Goal: Task Accomplishment & Management: Manage account settings

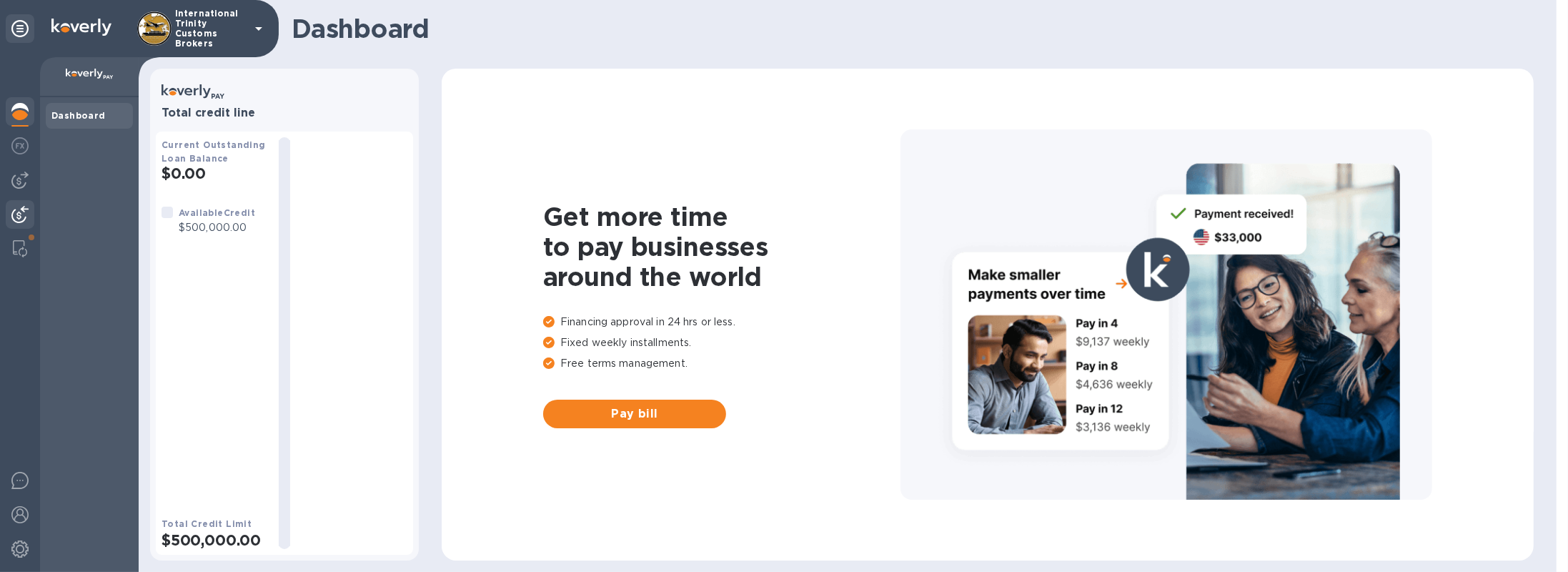
click at [21, 211] on img at bounding box center [20, 214] width 17 height 17
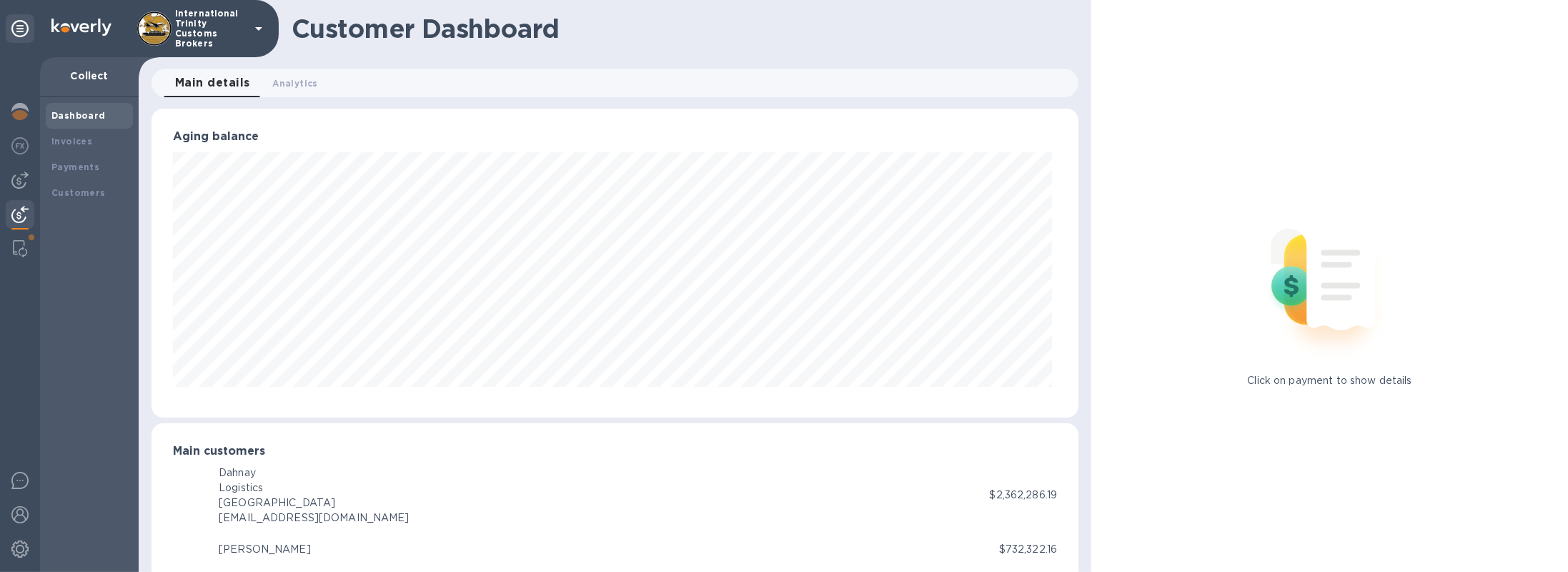
scroll to position [714676, 713717]
click at [96, 199] on div "Customers" at bounding box center [89, 193] width 76 height 15
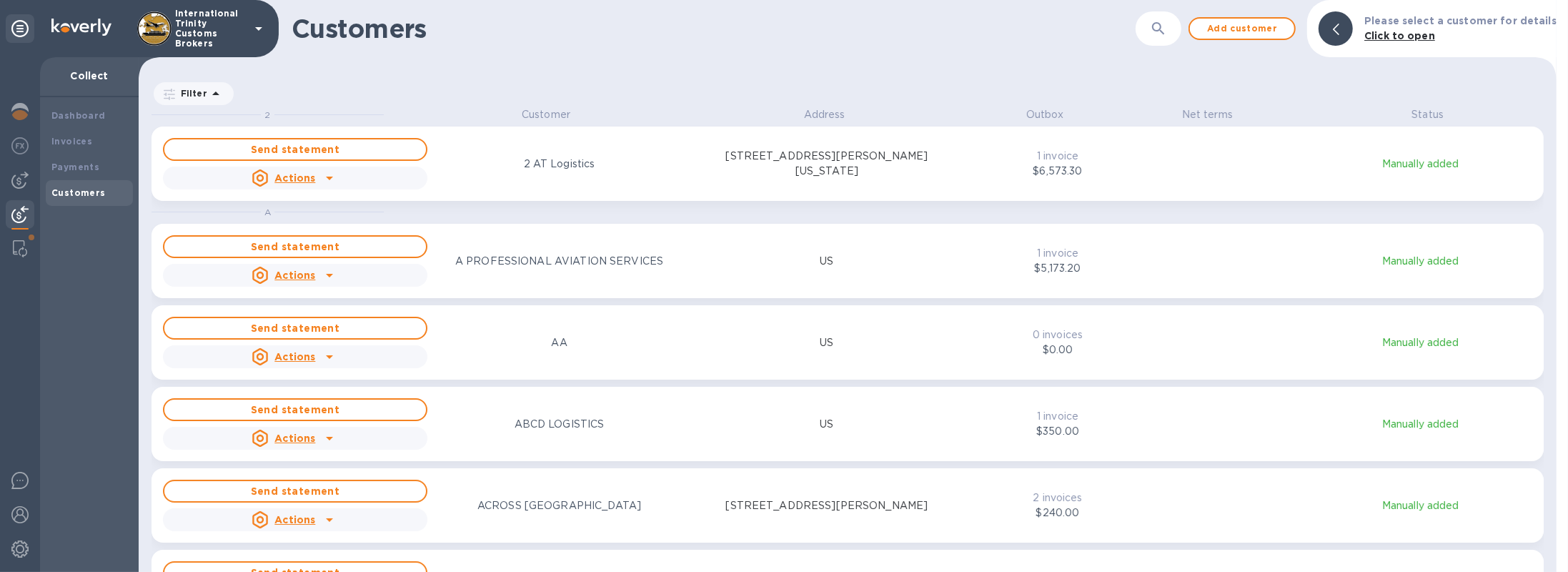
scroll to position [459, 1412]
click at [93, 170] on b "Payments" at bounding box center [76, 167] width 48 height 11
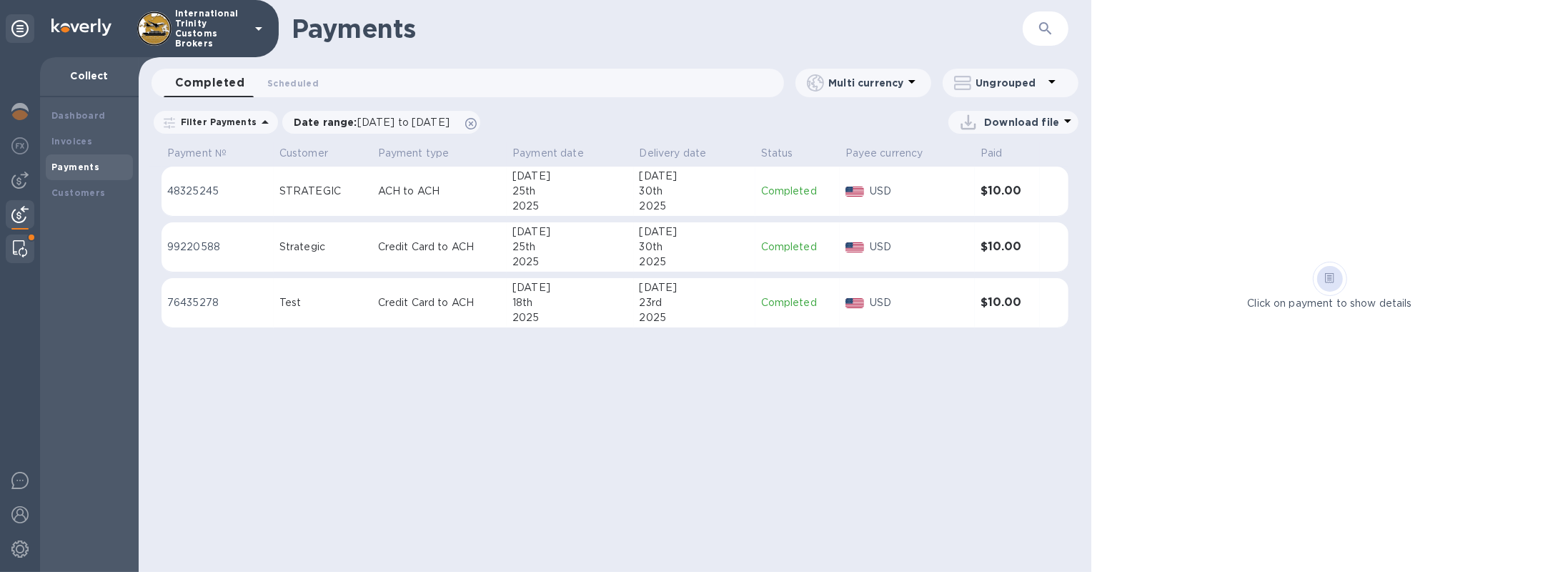
click at [23, 247] on img at bounding box center [20, 249] width 15 height 17
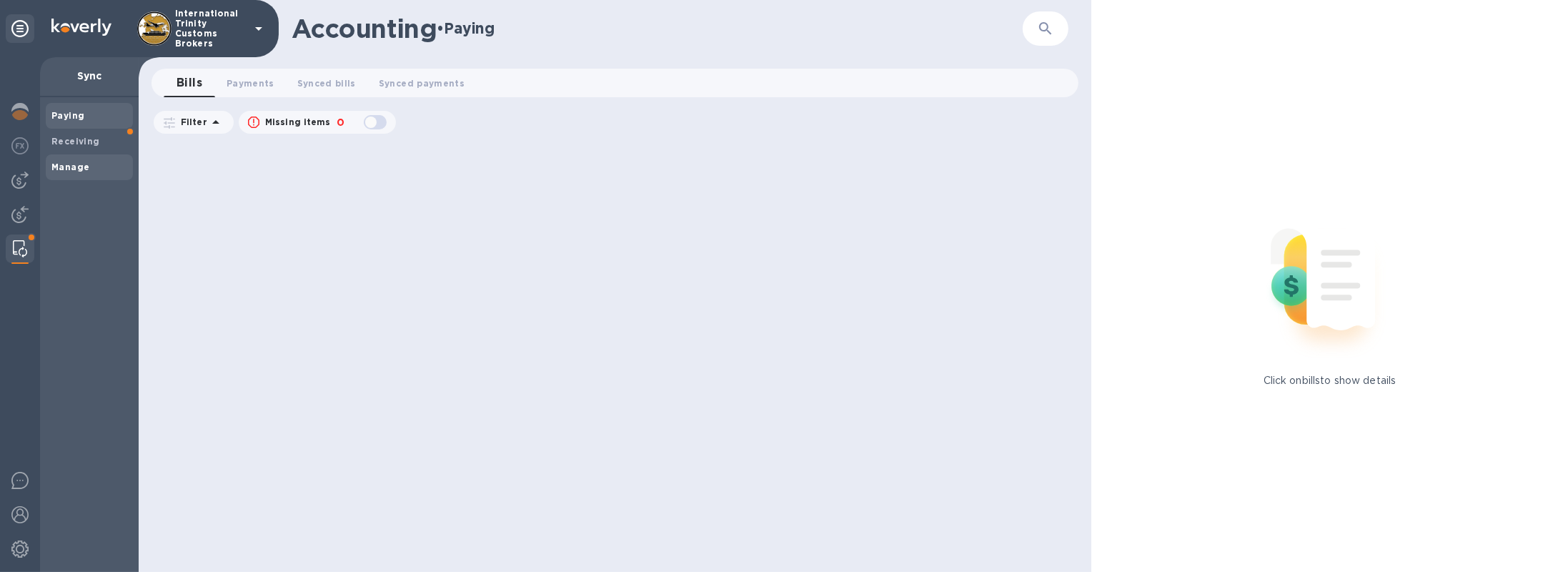
click at [82, 170] on b "Manage" at bounding box center [70, 167] width 38 height 11
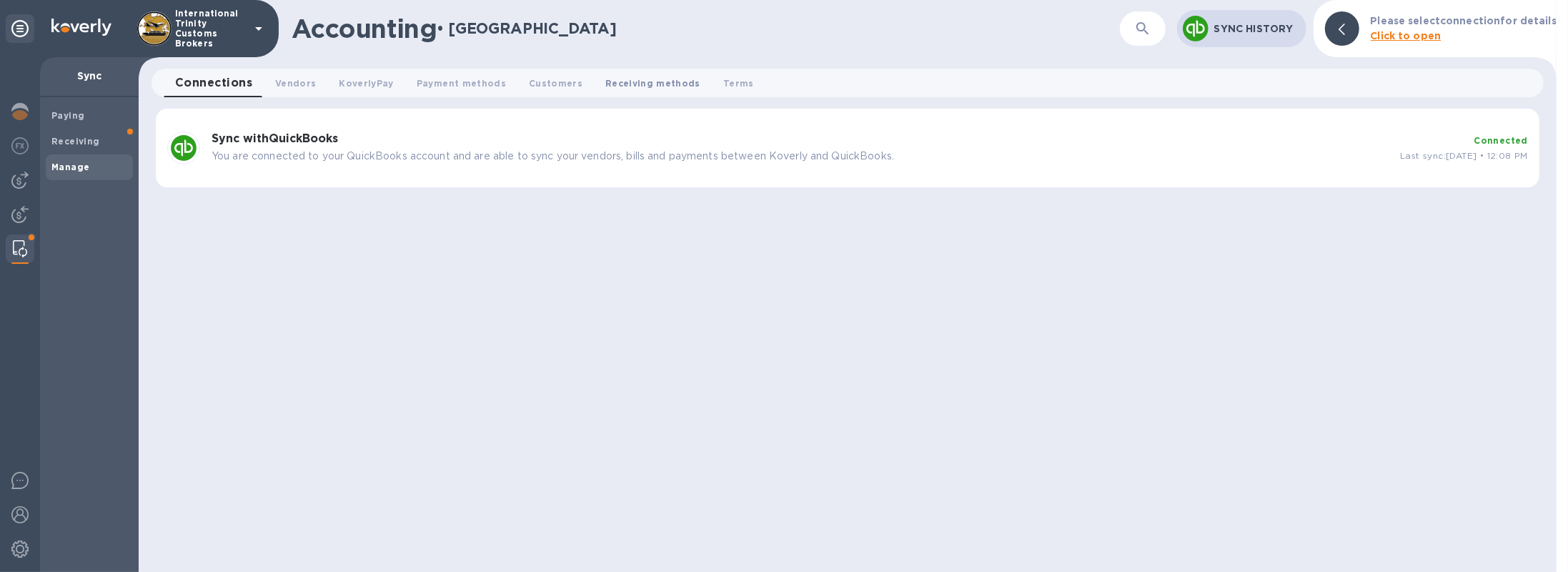
click at [615, 84] on span "Receiving methods 0" at bounding box center [653, 82] width 95 height 15
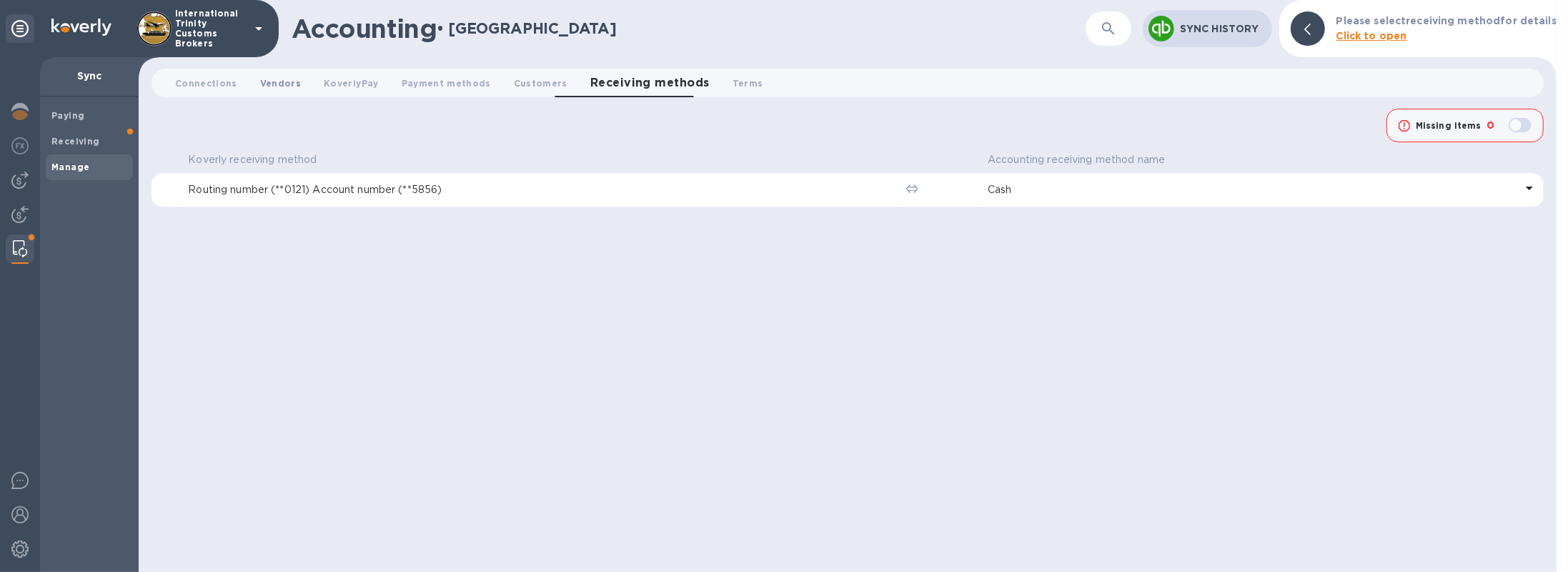
click at [286, 86] on span "Vendors 0" at bounding box center [280, 82] width 41 height 15
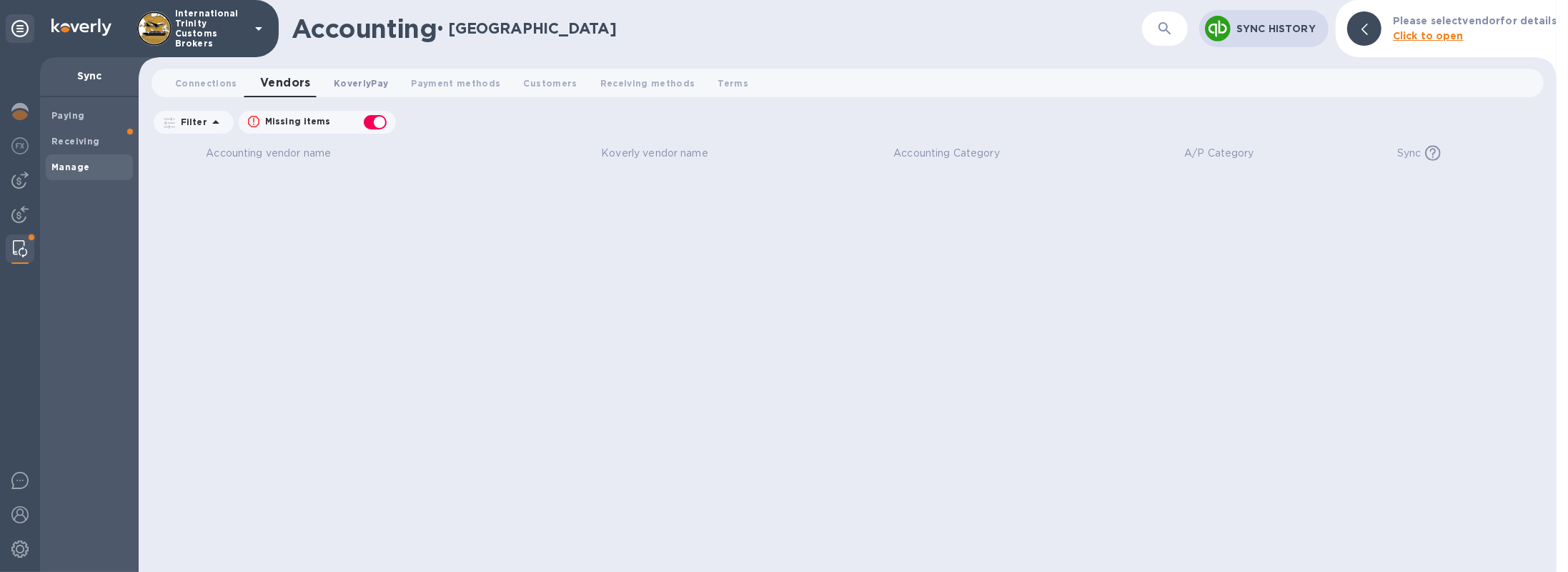
click at [351, 84] on span "KoverlyPay 0" at bounding box center [361, 82] width 54 height 15
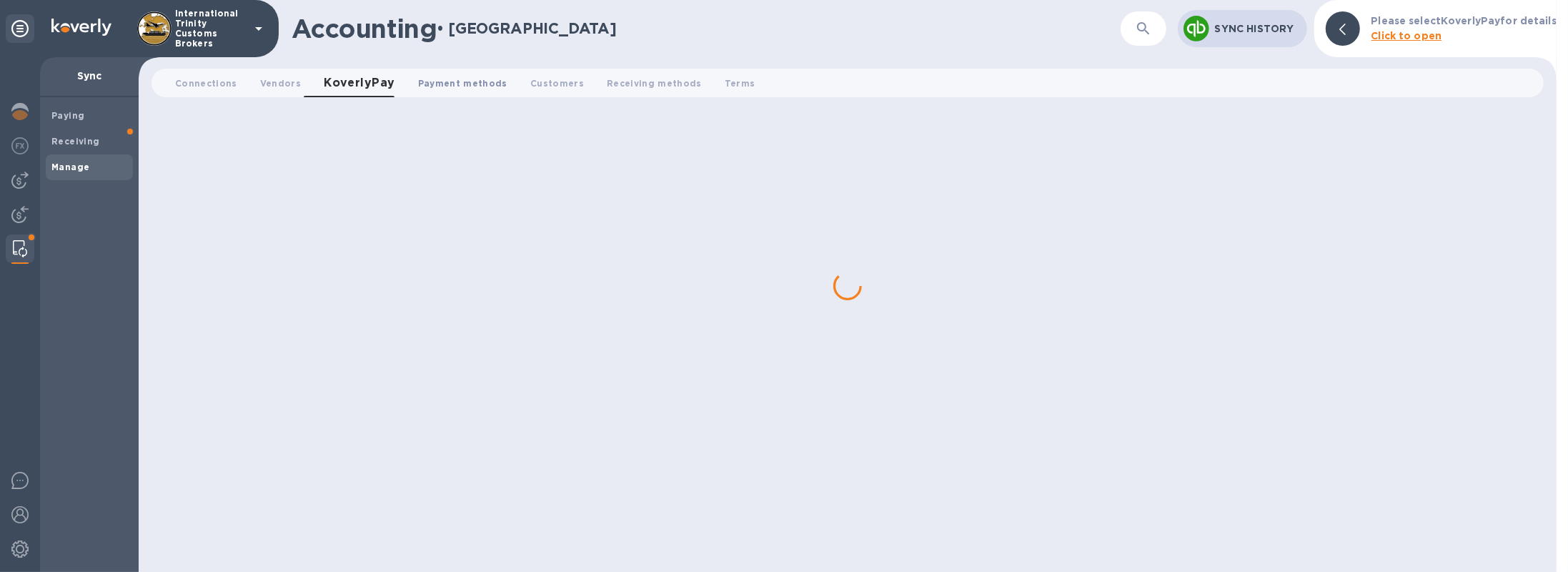
click at [421, 79] on span "Payment methods 0" at bounding box center [463, 82] width 89 height 15
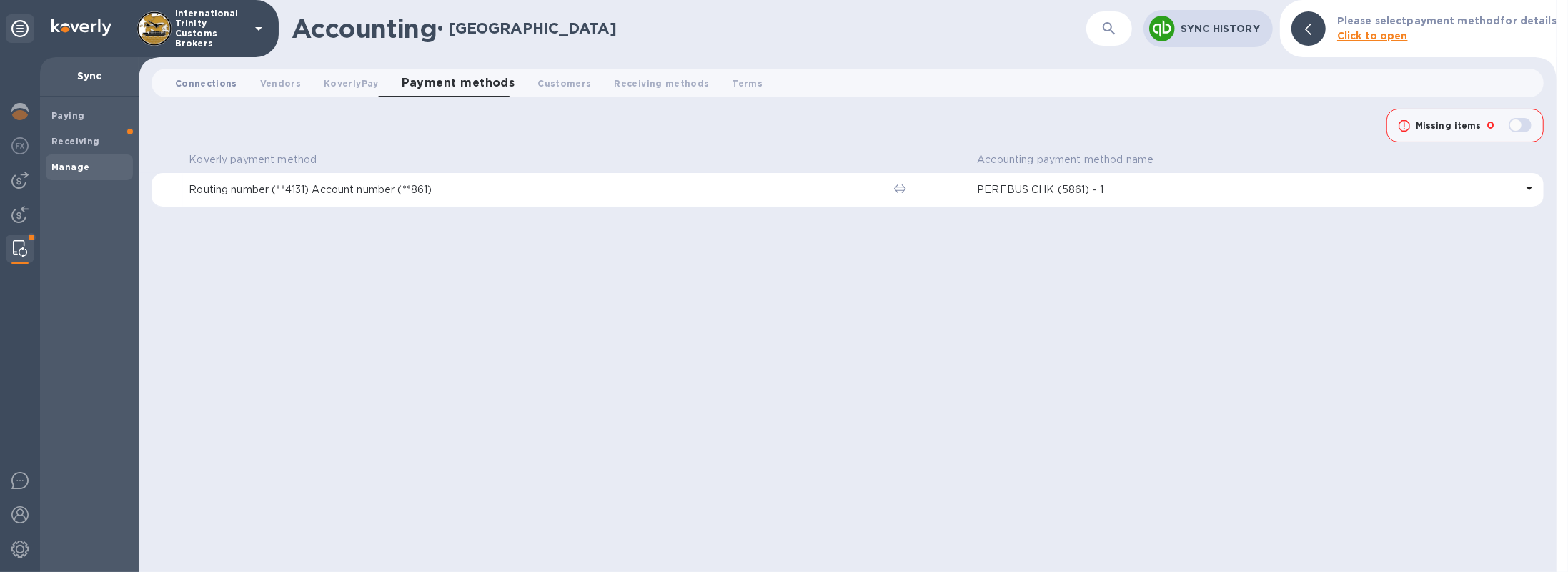
click at [201, 81] on span "Connections 0" at bounding box center [206, 82] width 62 height 15
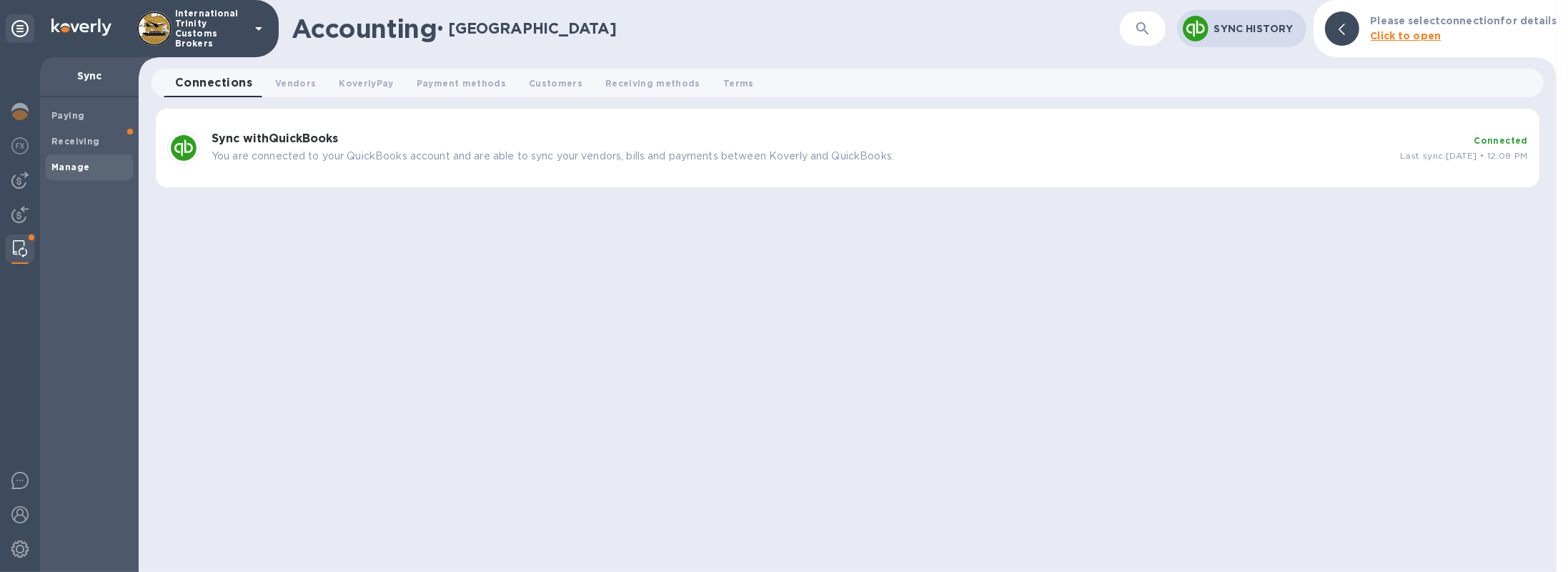
click at [585, 130] on div "Sync with QuickBooks You are connected to your QuickBooks account and are able …" at bounding box center [800, 148] width 1188 height 43
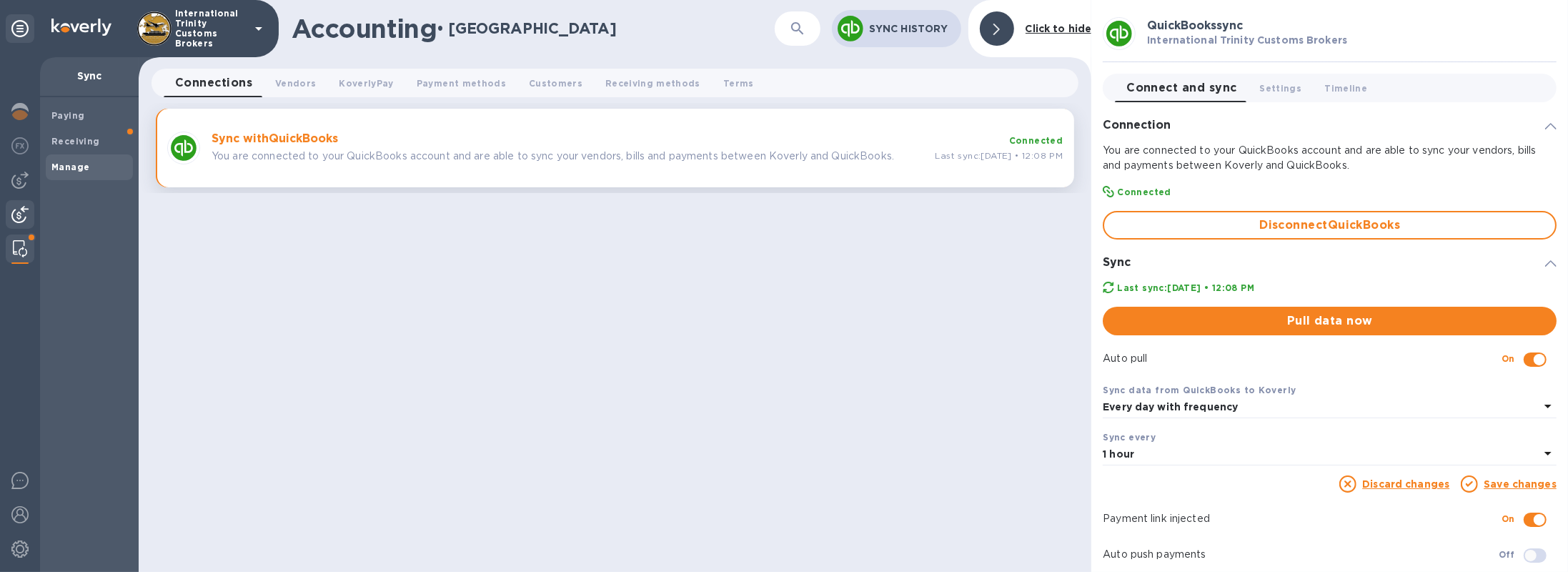
click at [27, 211] on img at bounding box center [20, 214] width 17 height 17
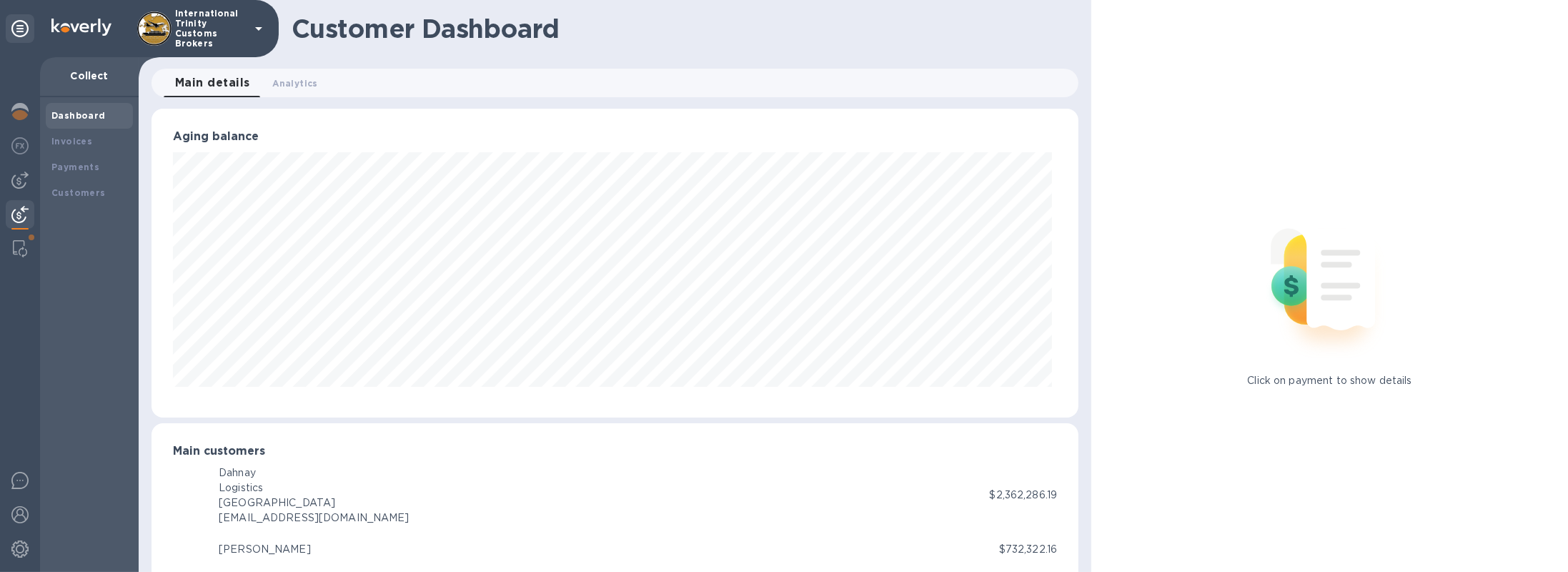
scroll to position [714676, 713717]
click at [67, 184] on div "Customers" at bounding box center [89, 193] width 87 height 25
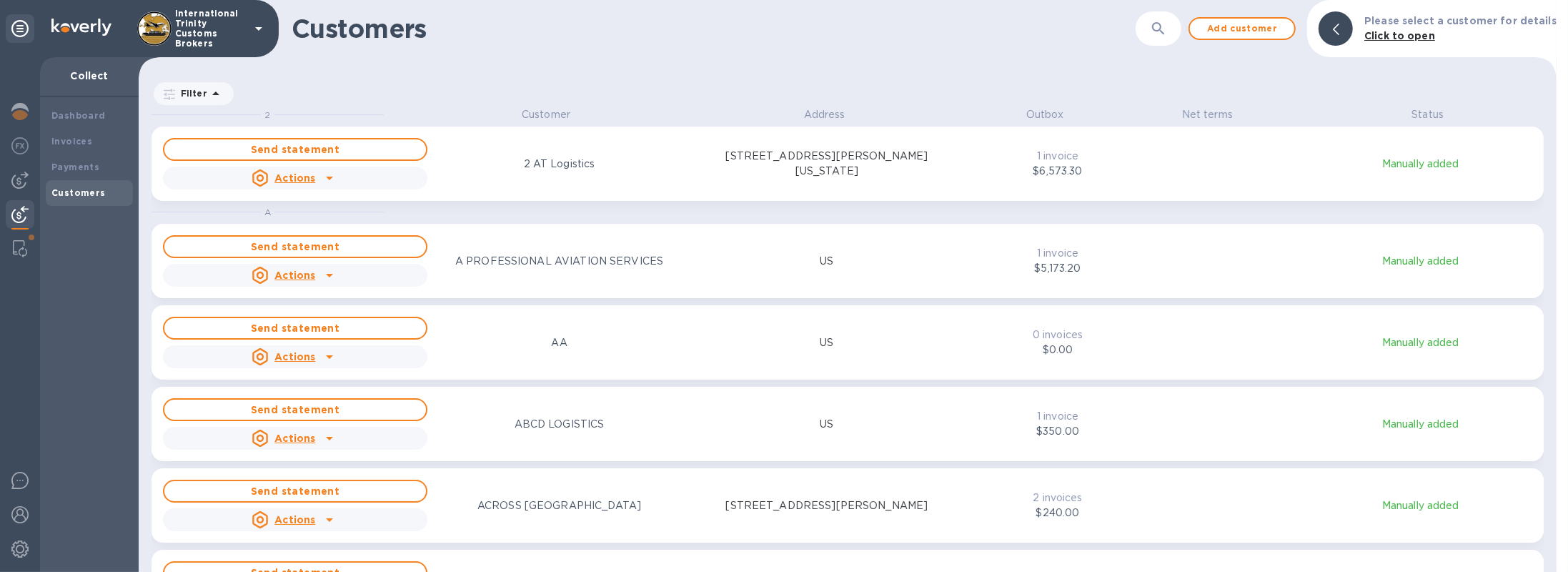
scroll to position [459, 1412]
click at [59, 172] on b "Payments" at bounding box center [76, 167] width 48 height 11
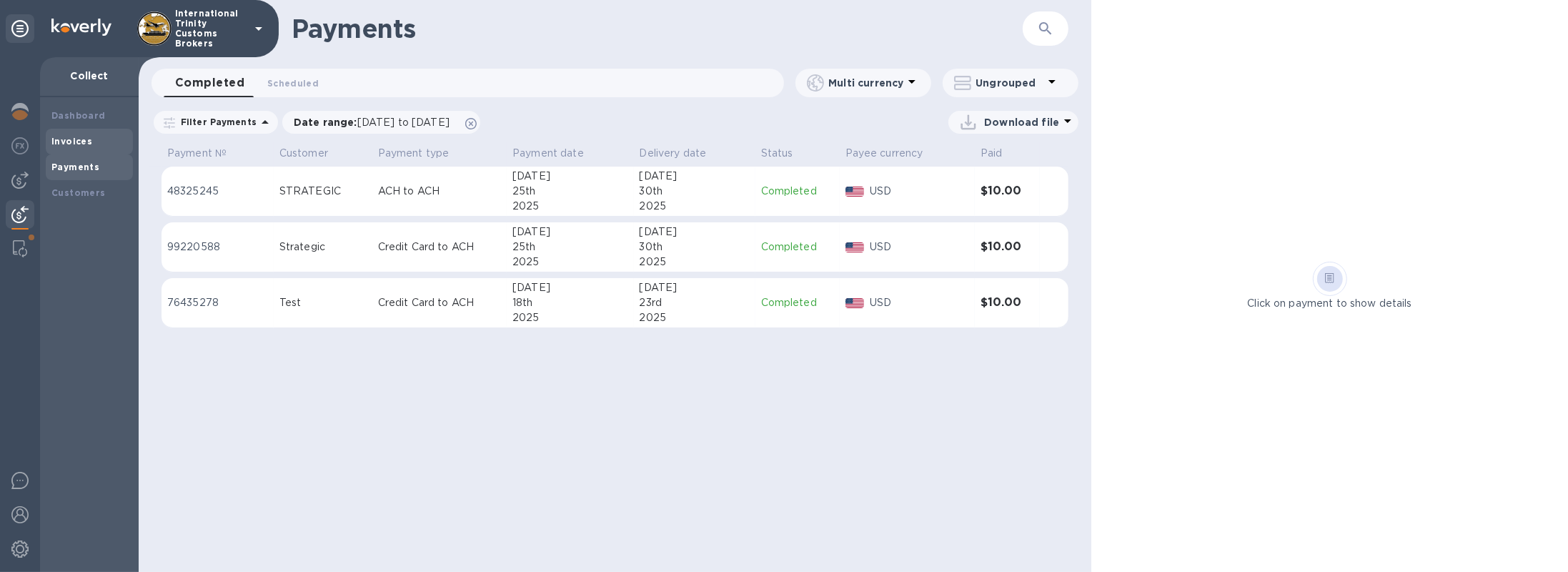
click at [93, 151] on div "Invoices" at bounding box center [89, 141] width 87 height 25
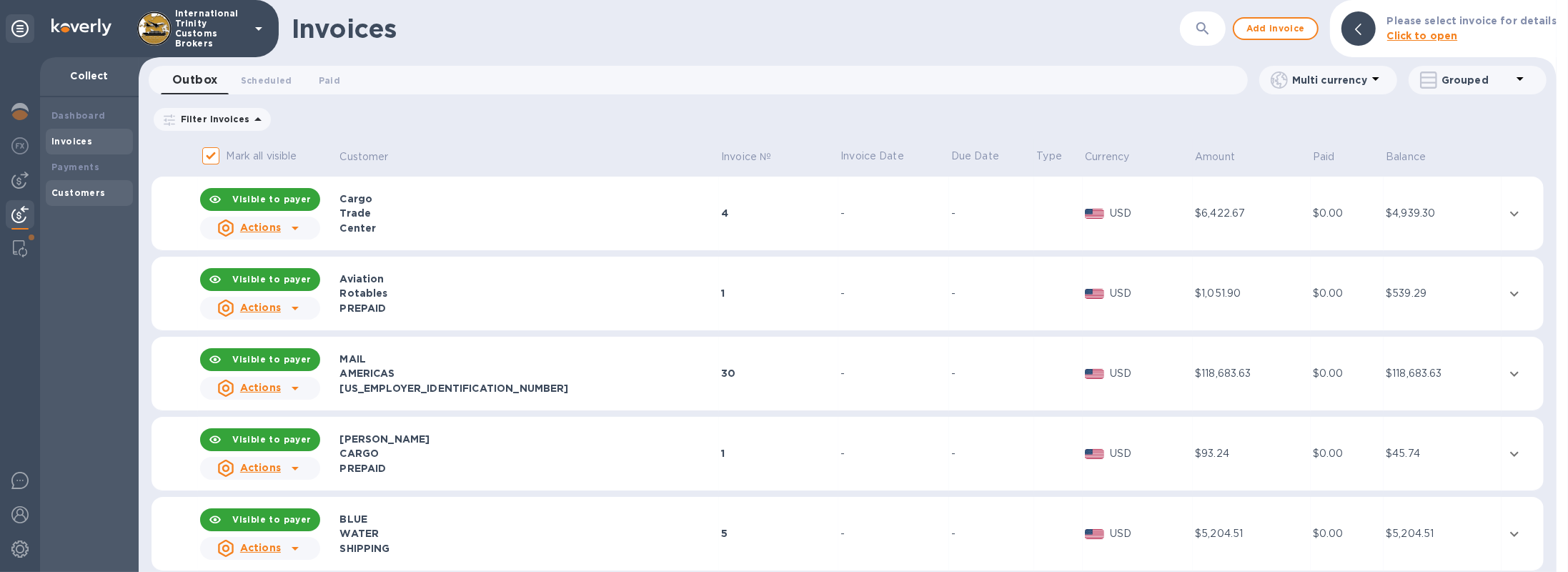
click at [76, 197] on div "Customers" at bounding box center [89, 193] width 76 height 15
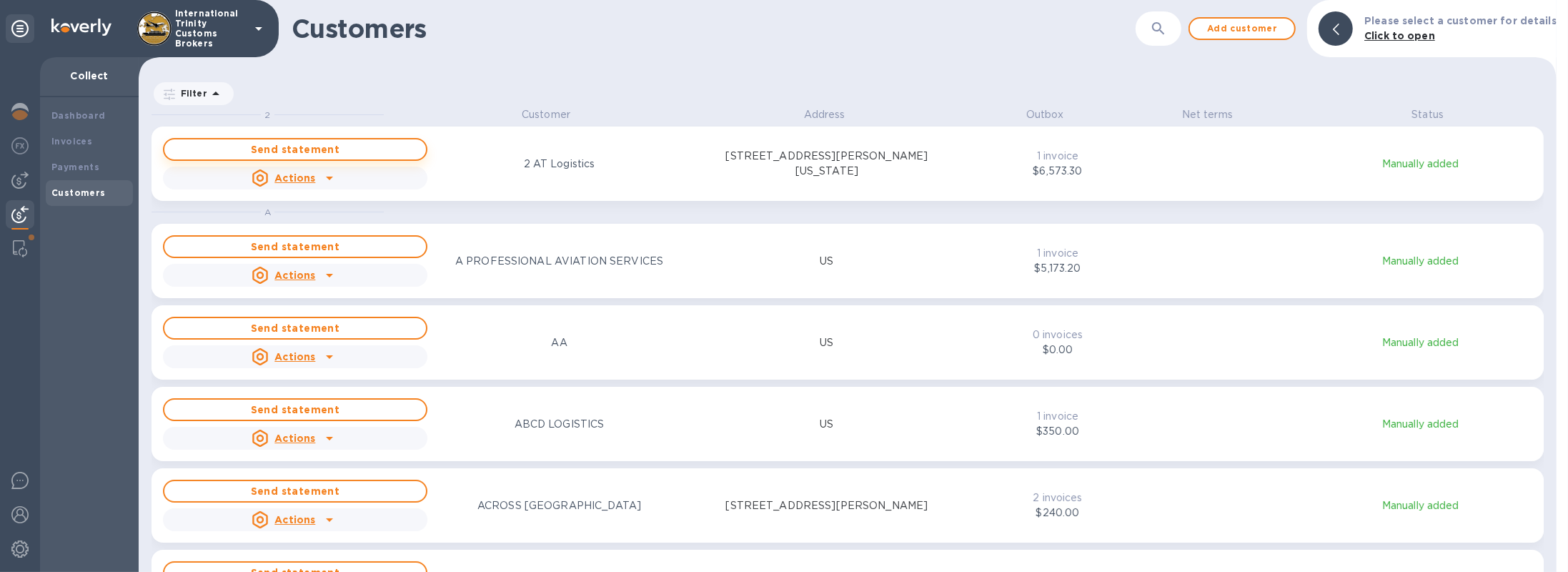
scroll to position [459, 1412]
click at [755, 190] on div "Send statement Actions 2 AT Logistics [STREET_ADDRESS][PERSON_NAME][US_STATE]" at bounding box center [561, 163] width 802 height 57
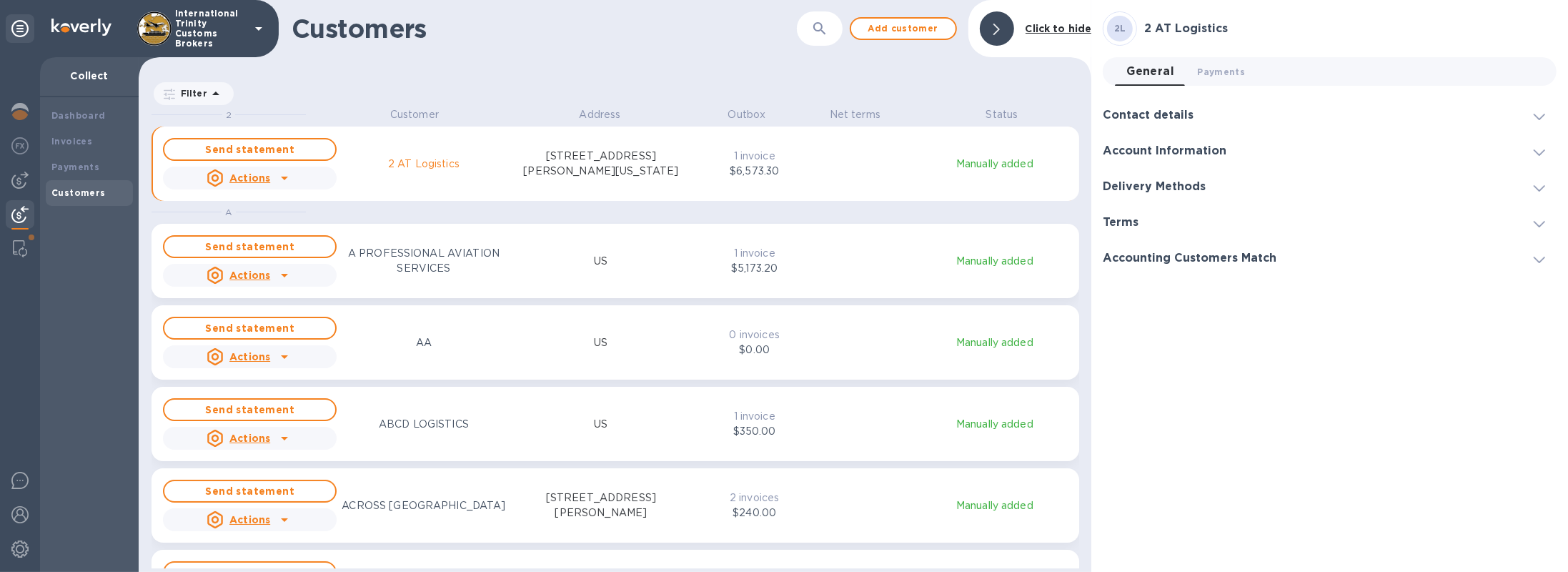
click at [1006, 27] on div at bounding box center [997, 29] width 35 height 35
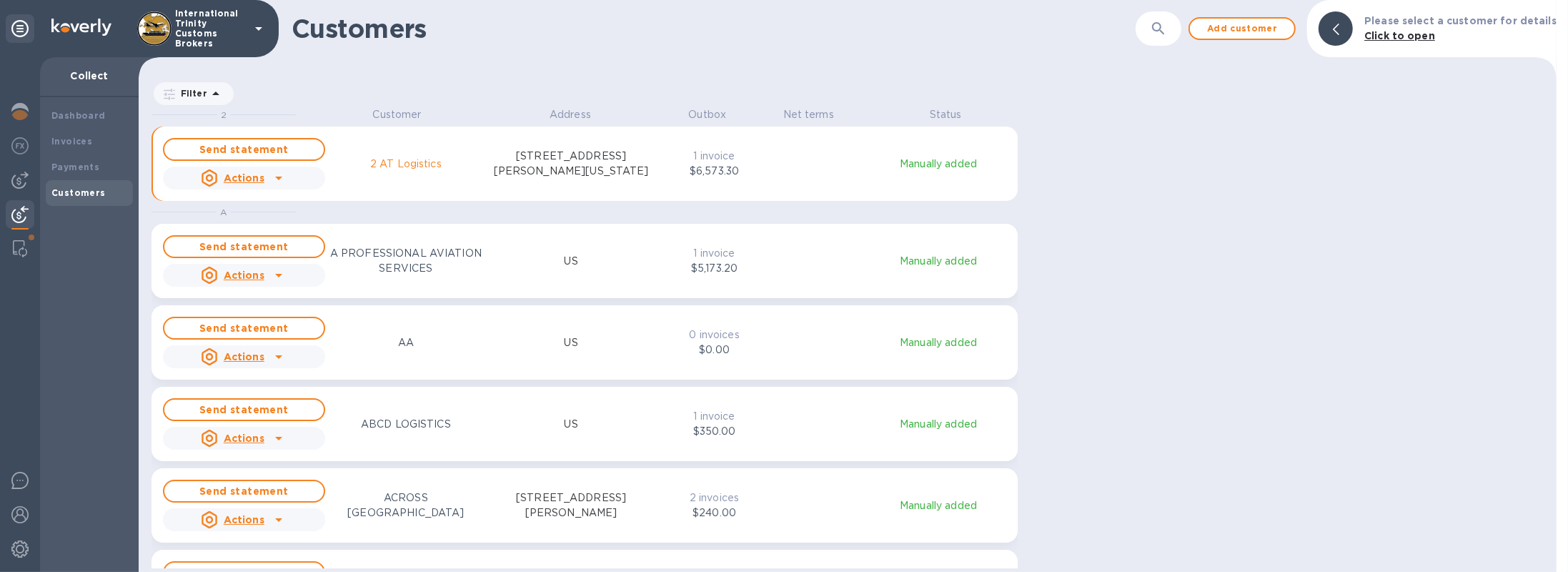
scroll to position [6, 5]
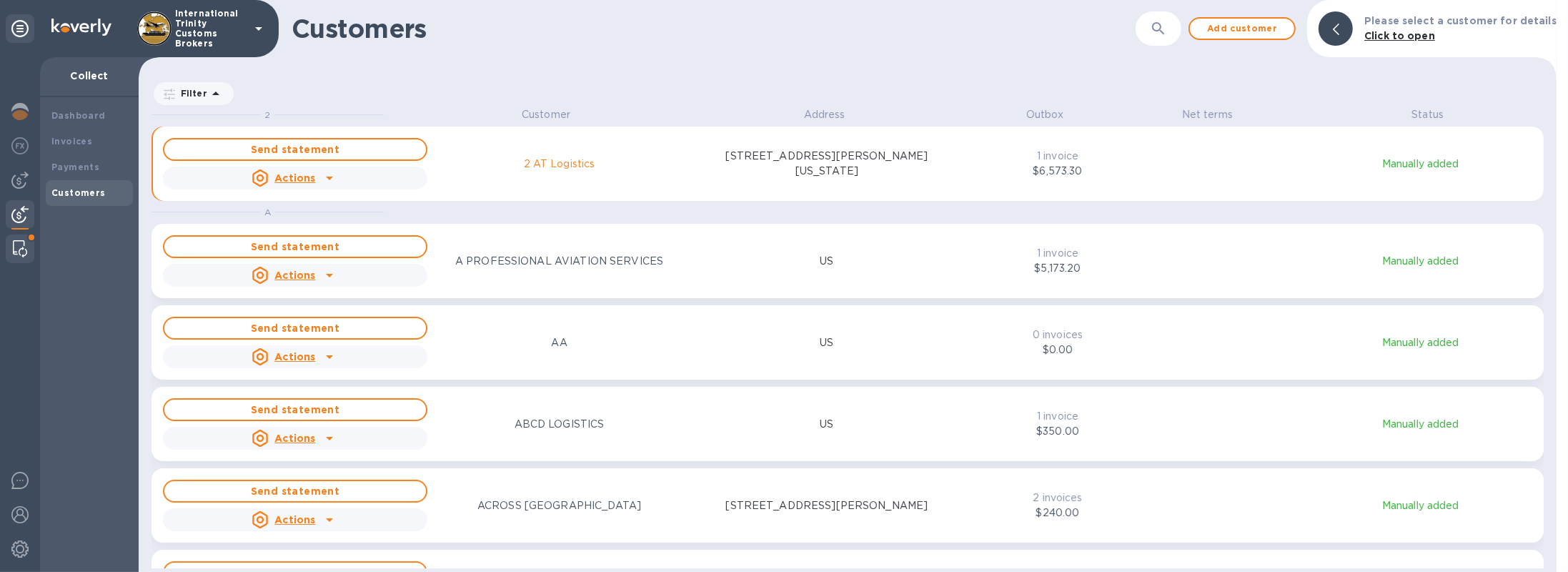
click at [24, 250] on img at bounding box center [20, 249] width 15 height 17
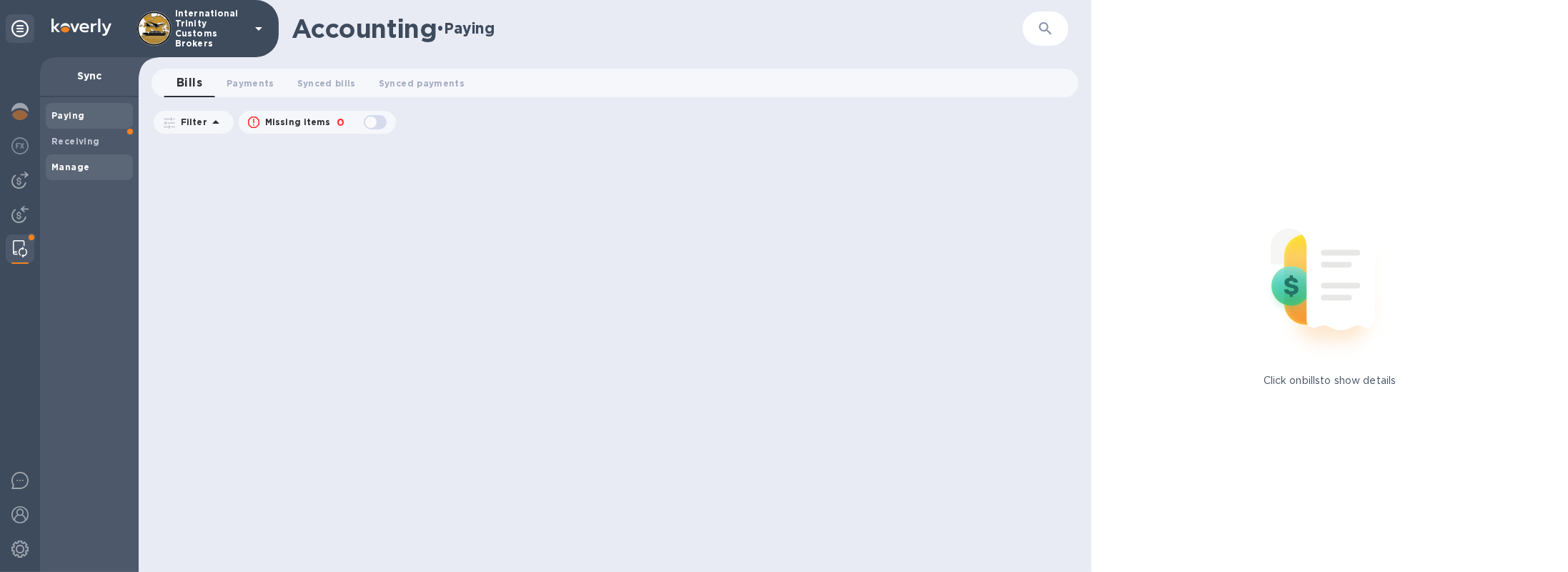
click at [82, 157] on div "Manage" at bounding box center [89, 167] width 87 height 25
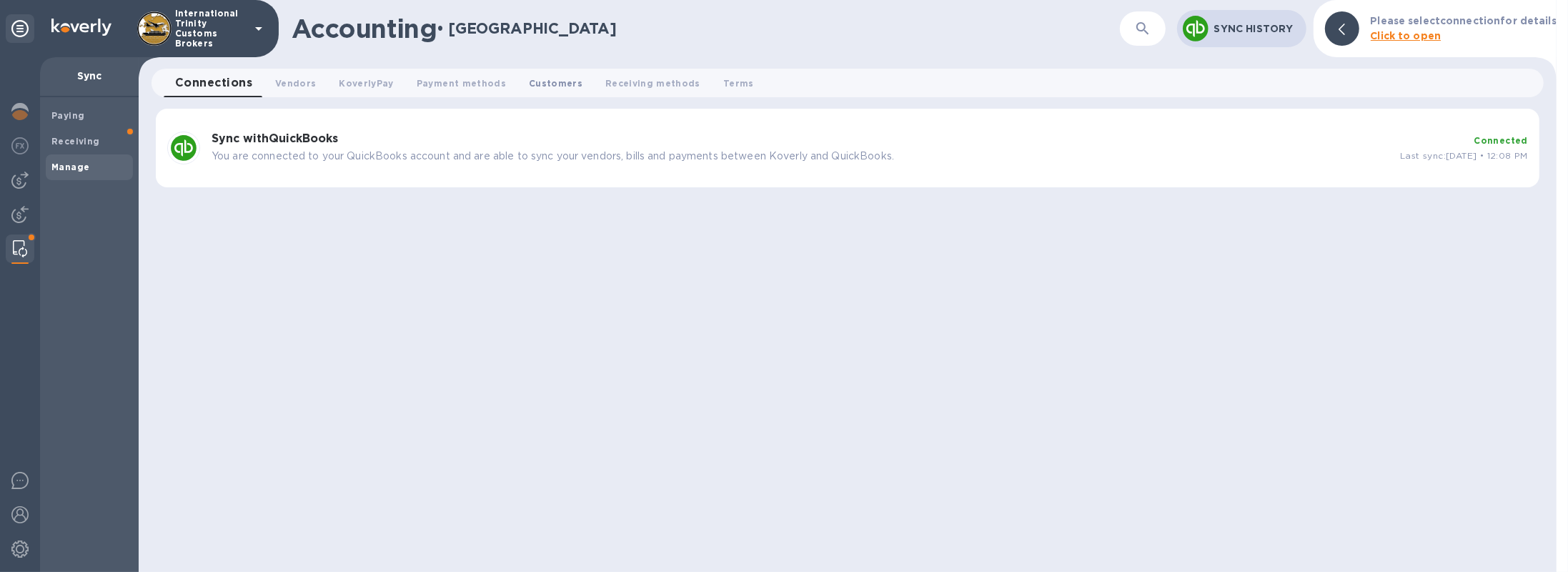
click at [562, 90] on button "Customers 0" at bounding box center [555, 82] width 76 height 29
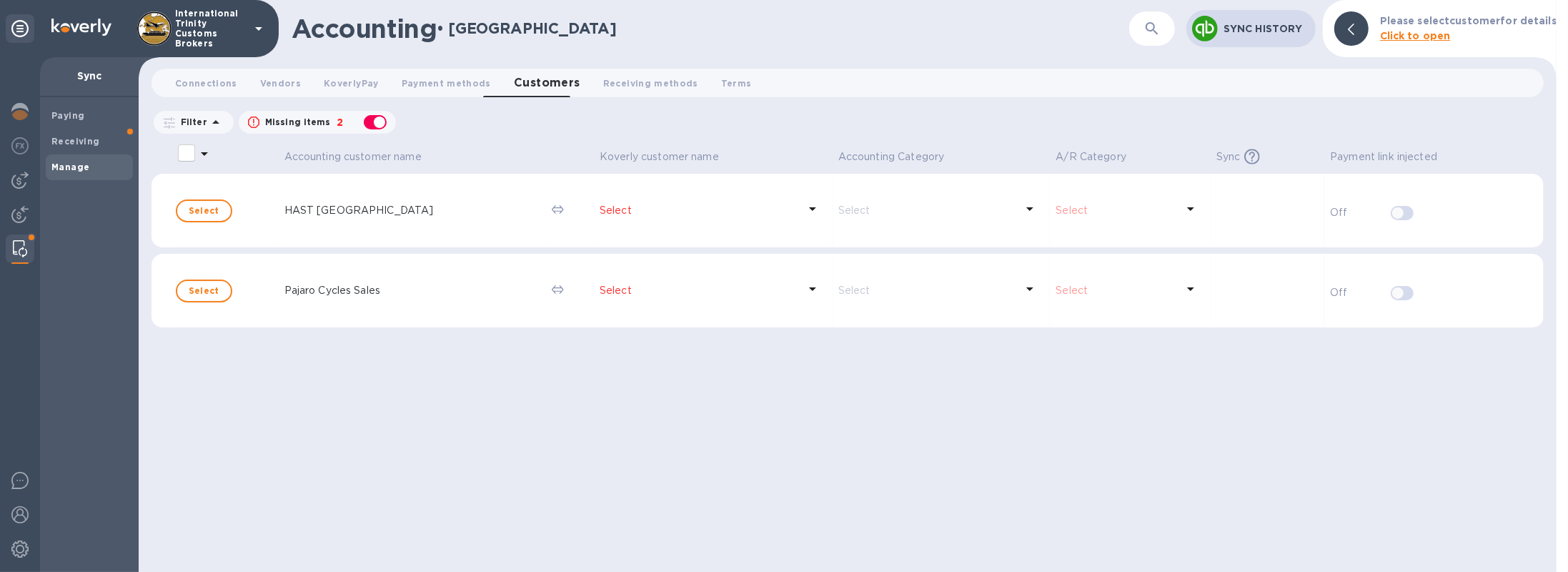
click at [369, 117] on div "button" at bounding box center [374, 123] width 29 height 20
checkbox input "false"
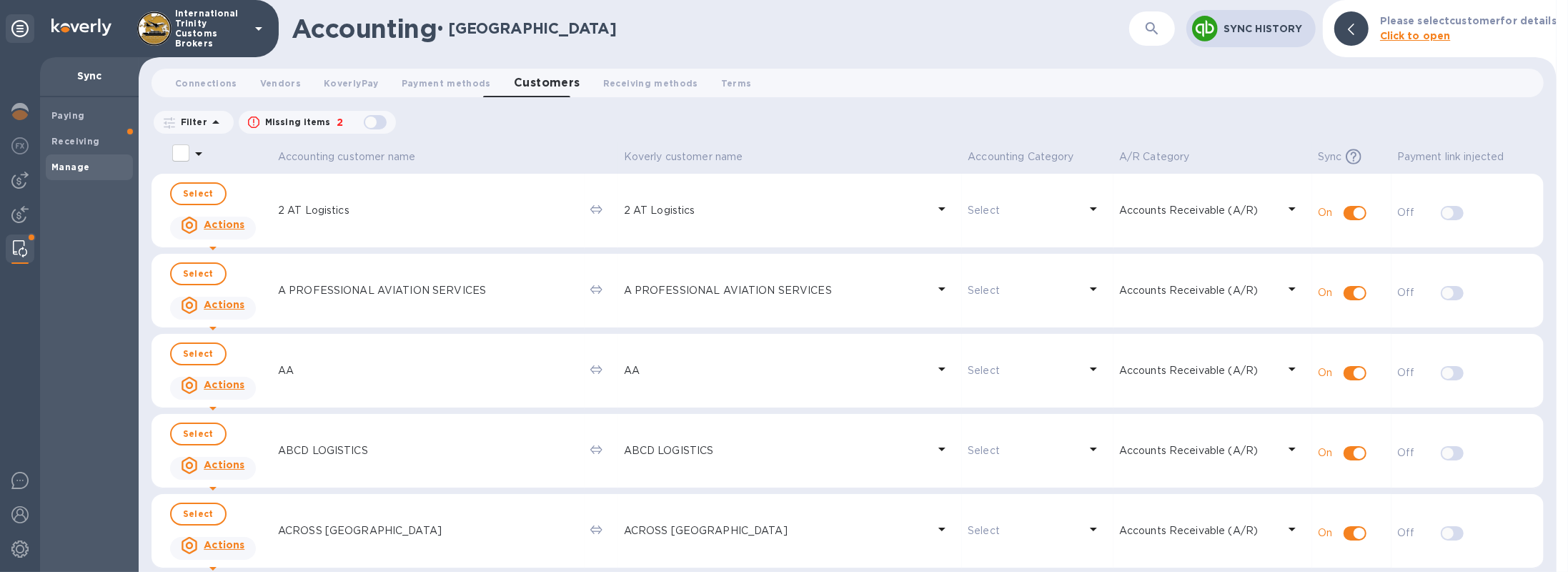
click at [315, 215] on p "2 AT Logistics" at bounding box center [428, 210] width 301 height 15
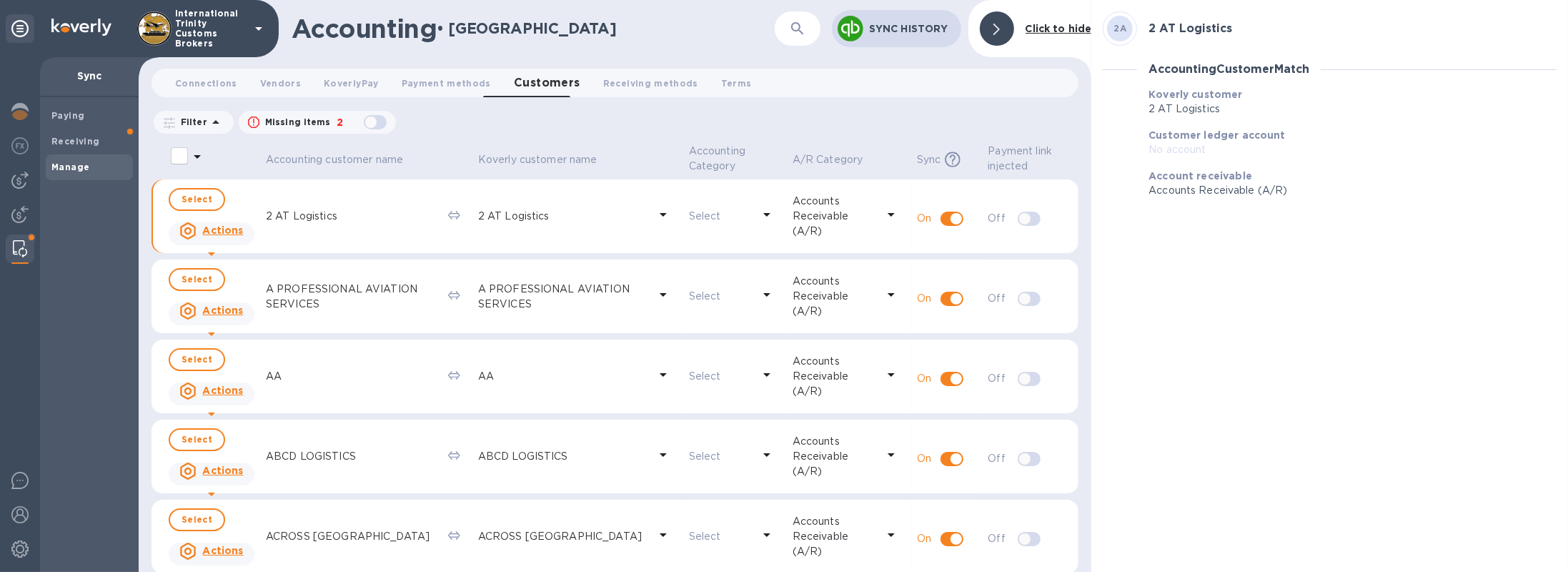
click at [1009, 36] on div at bounding box center [997, 29] width 35 height 35
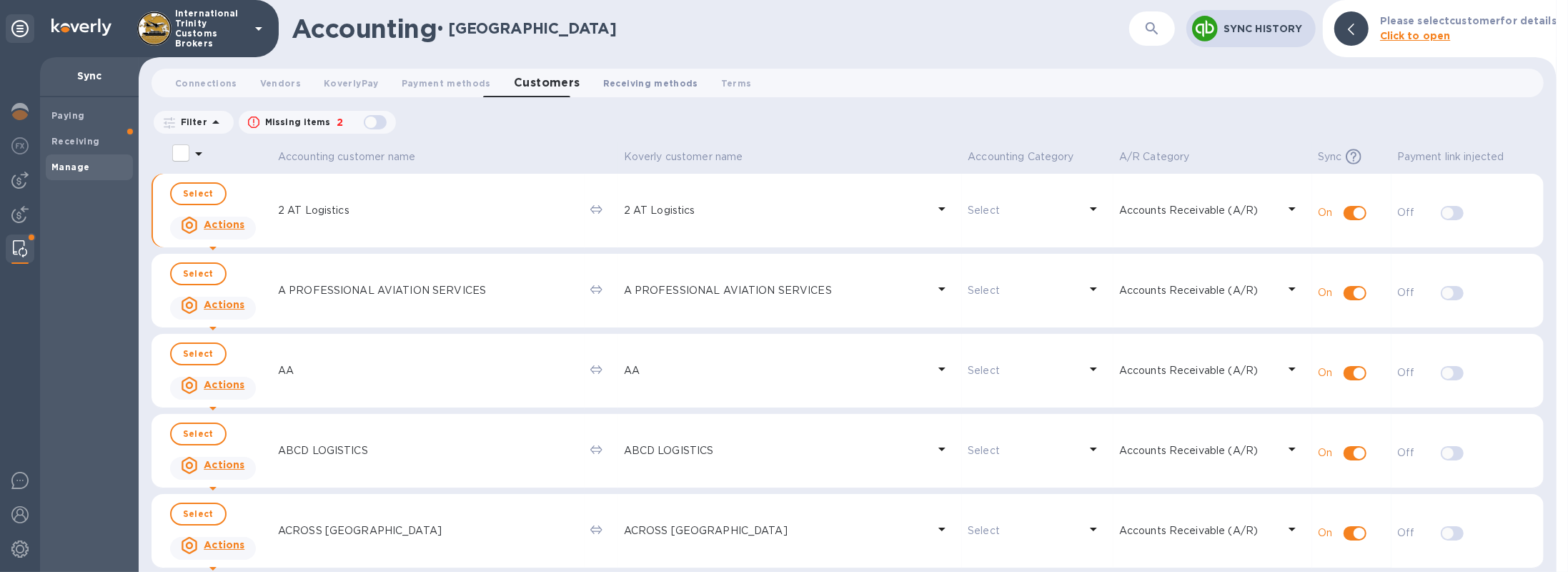
click at [643, 79] on span "Receiving methods 0" at bounding box center [650, 82] width 95 height 15
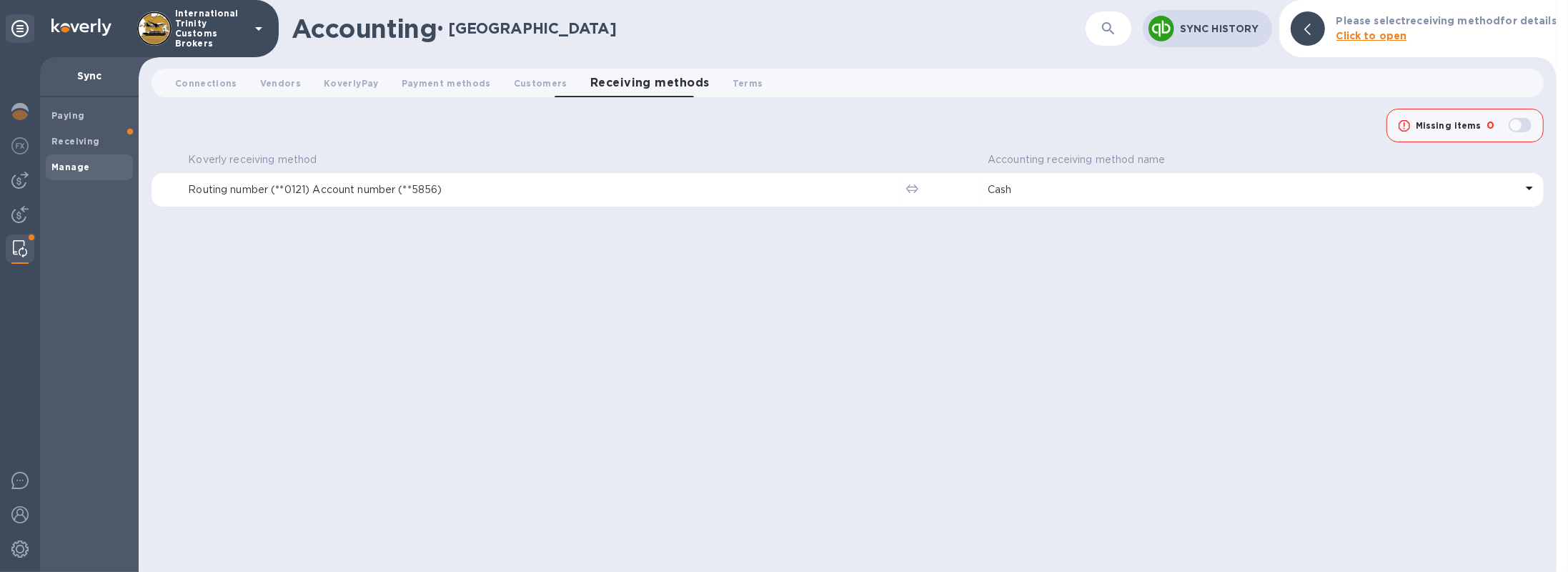
click at [1017, 193] on p "Cash" at bounding box center [1251, 190] width 527 height 15
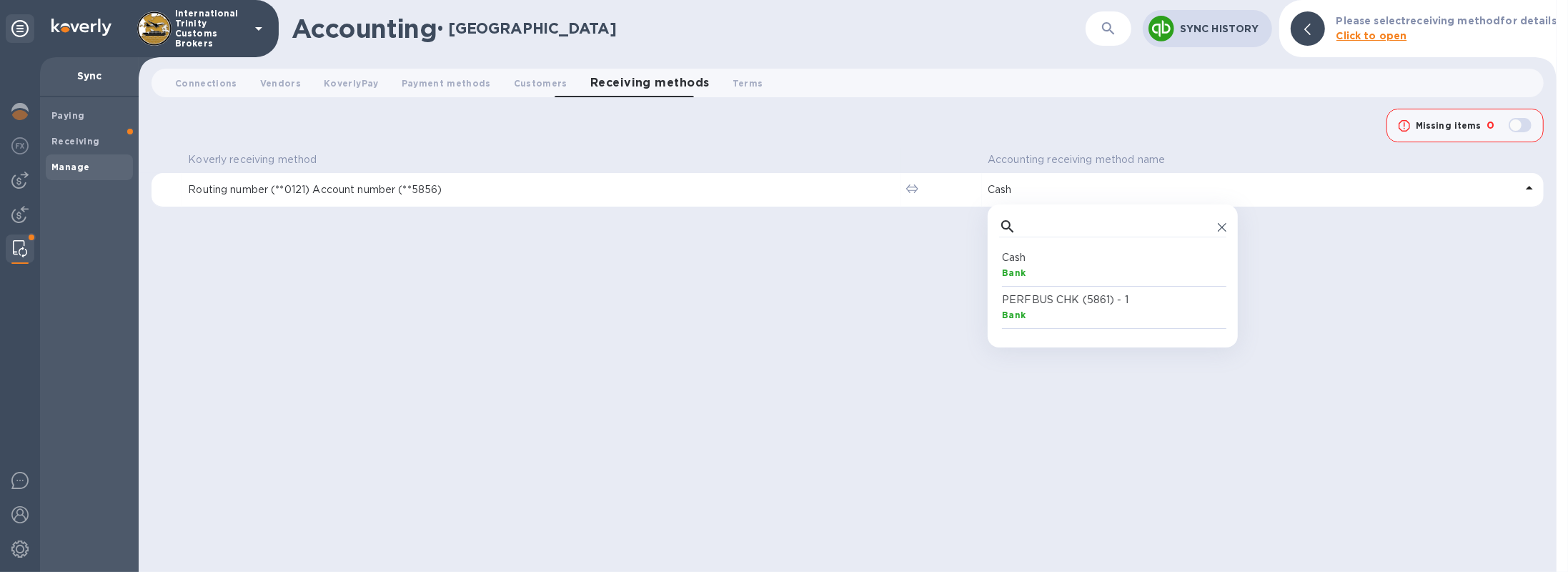
scroll to position [79, 221]
click at [481, 150] on th "Koverly receiving method" at bounding box center [542, 160] width 718 height 25
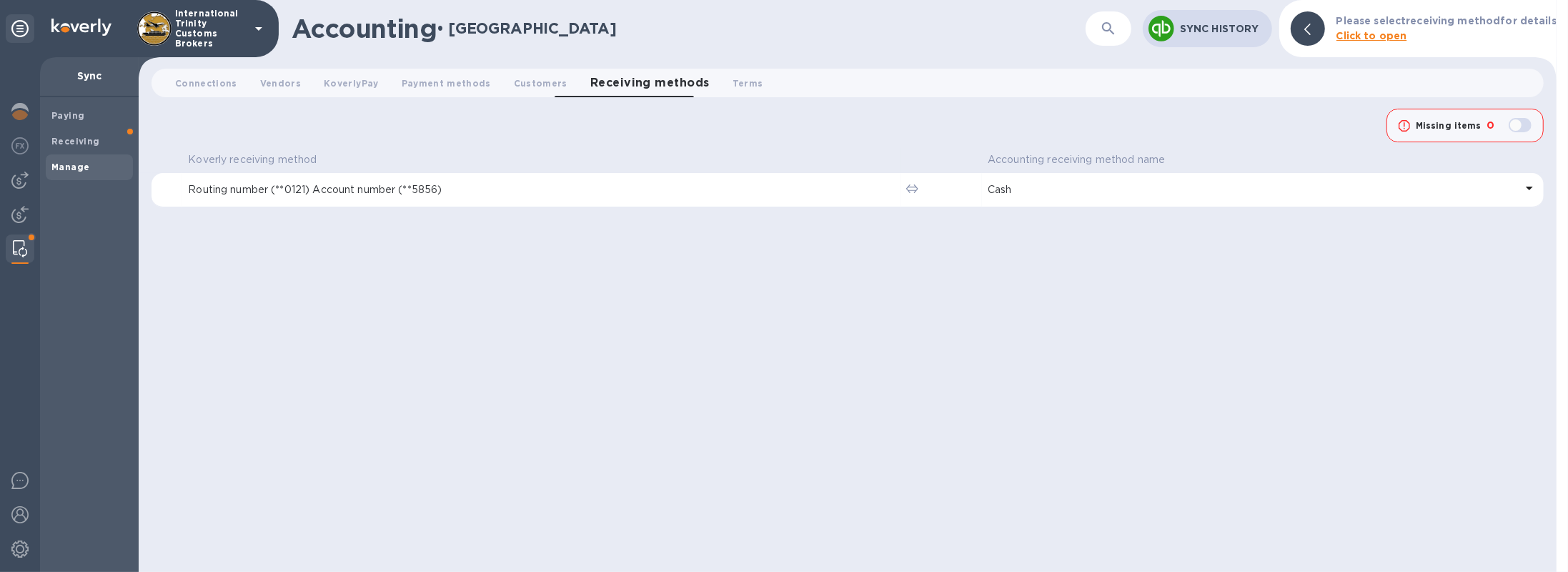
click at [213, 25] on p "International Trinity Customs Brokers" at bounding box center [210, 29] width 72 height 40
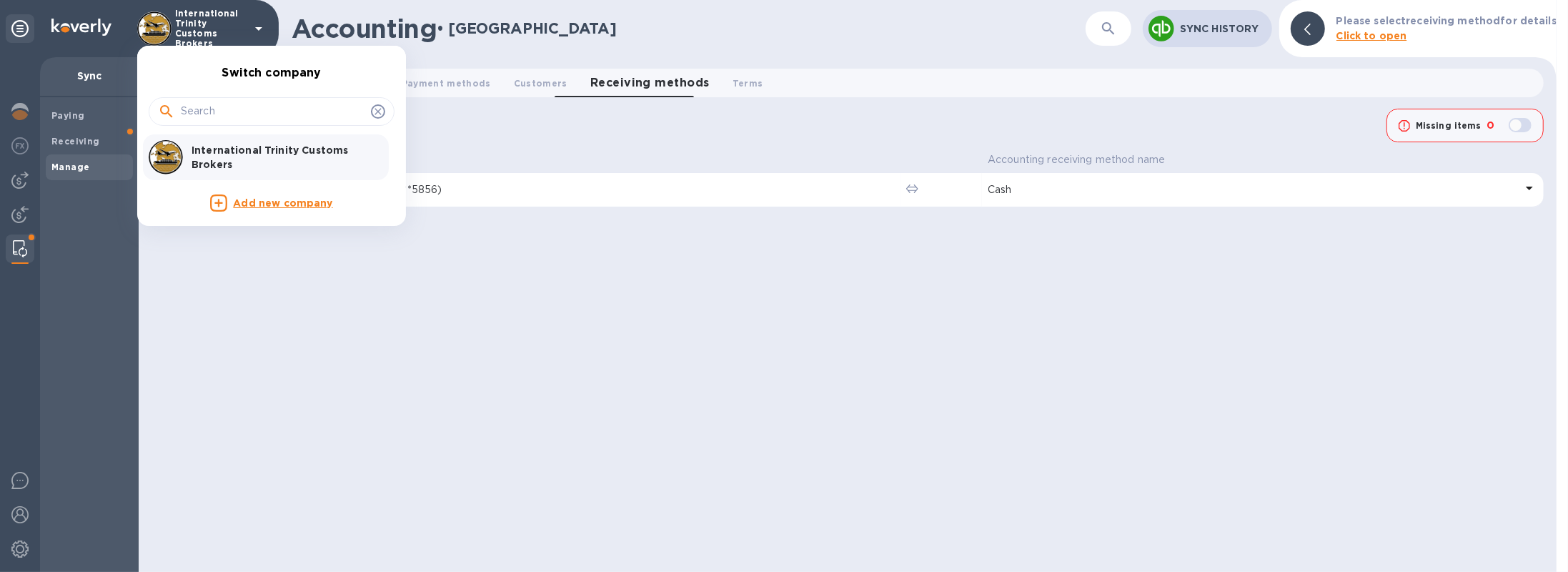
click at [324, 338] on div at bounding box center [784, 286] width 1568 height 572
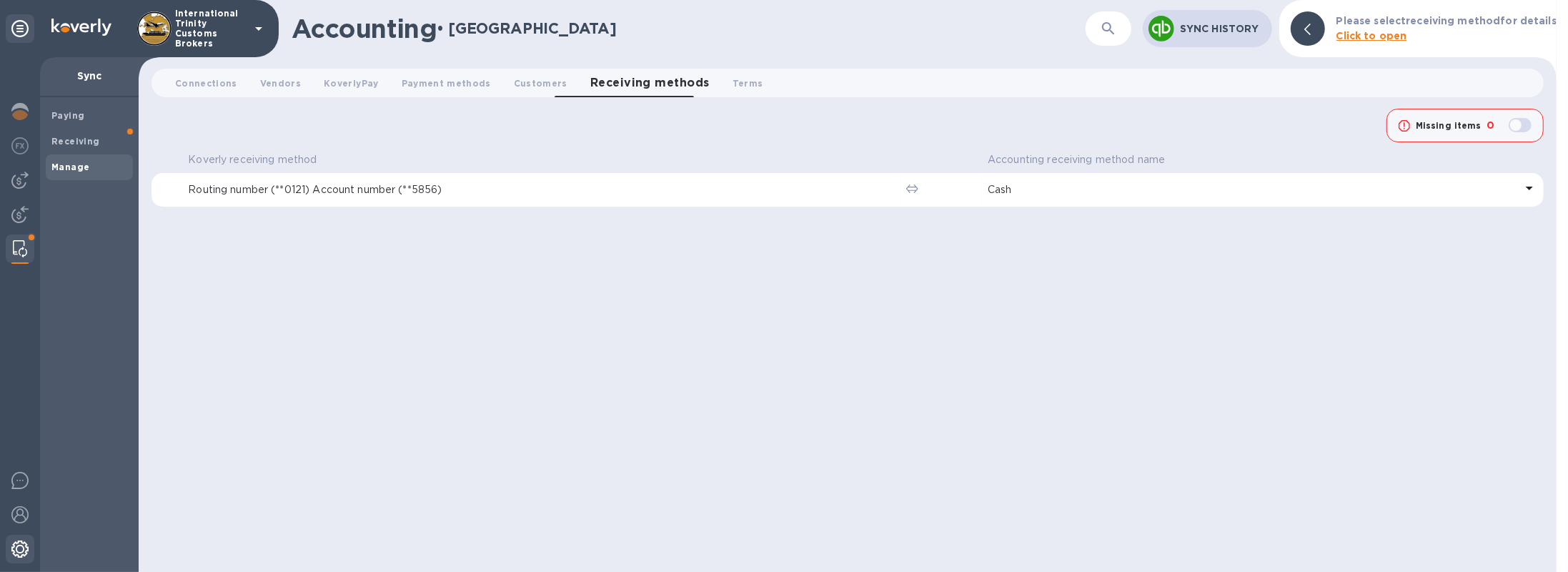
click at [18, 546] on img at bounding box center [20, 549] width 17 height 17
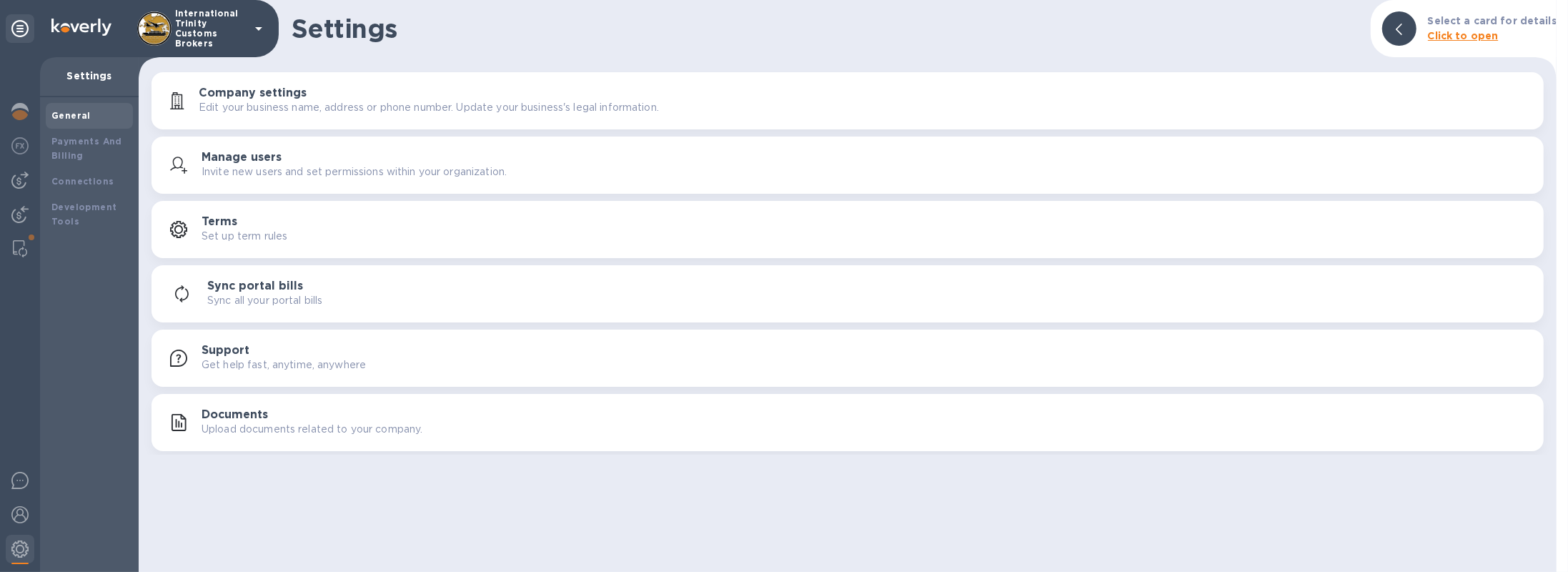
click at [206, 167] on p "Invite new users and set permissions within your organization." at bounding box center [354, 171] width 305 height 15
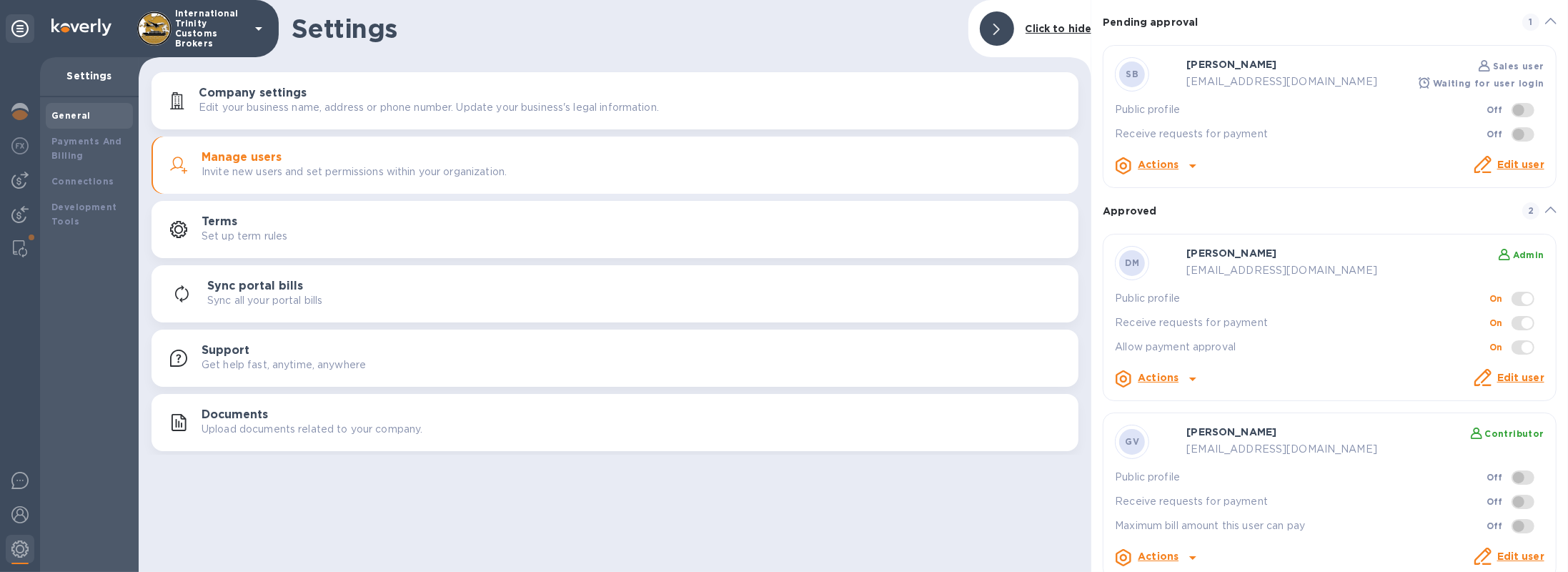
scroll to position [74, 0]
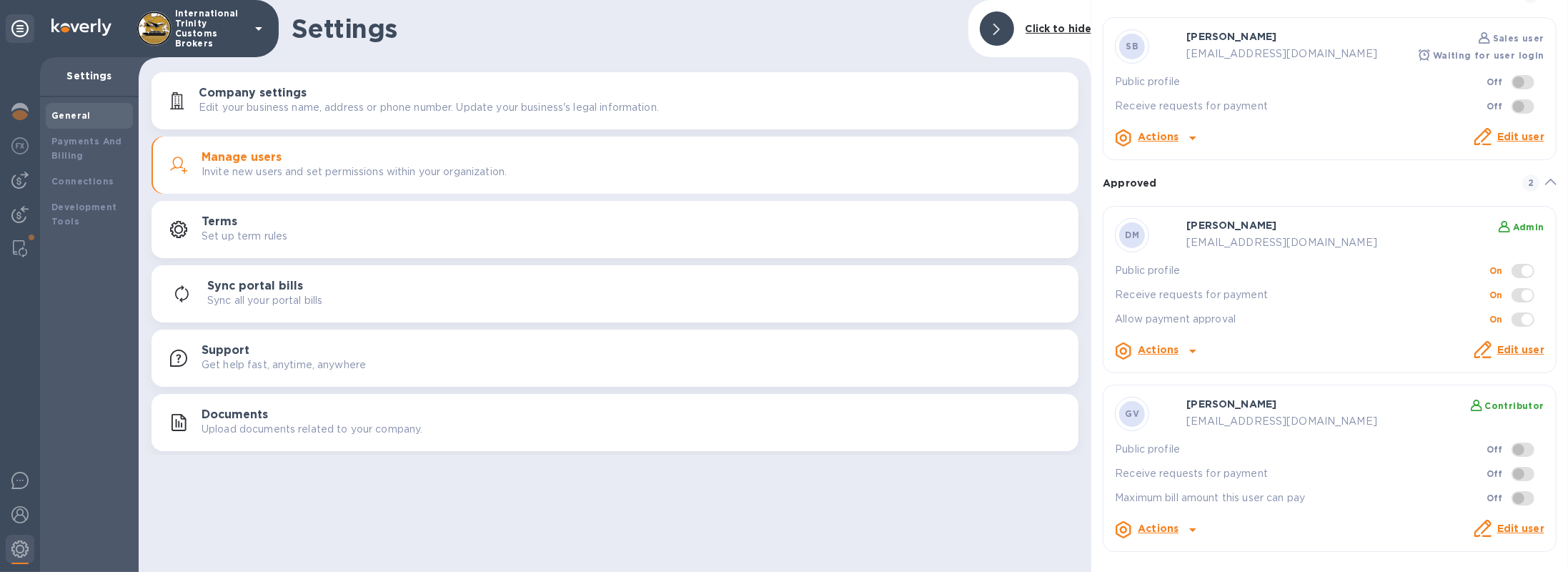
click at [1194, 525] on icon at bounding box center [1193, 530] width 17 height 17
click at [1400, 468] on div at bounding box center [784, 286] width 1568 height 572
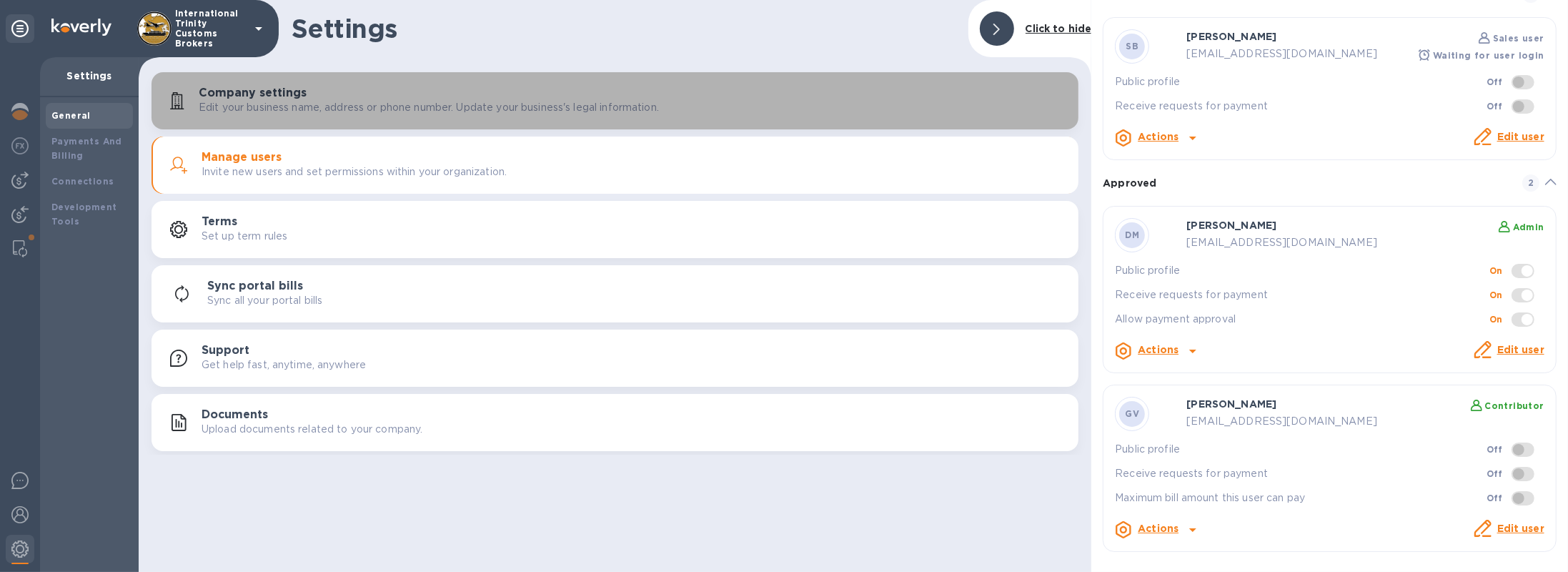
click at [208, 106] on p "Edit your business name, address or phone number. Update your business's legal …" at bounding box center [428, 107] width 460 height 15
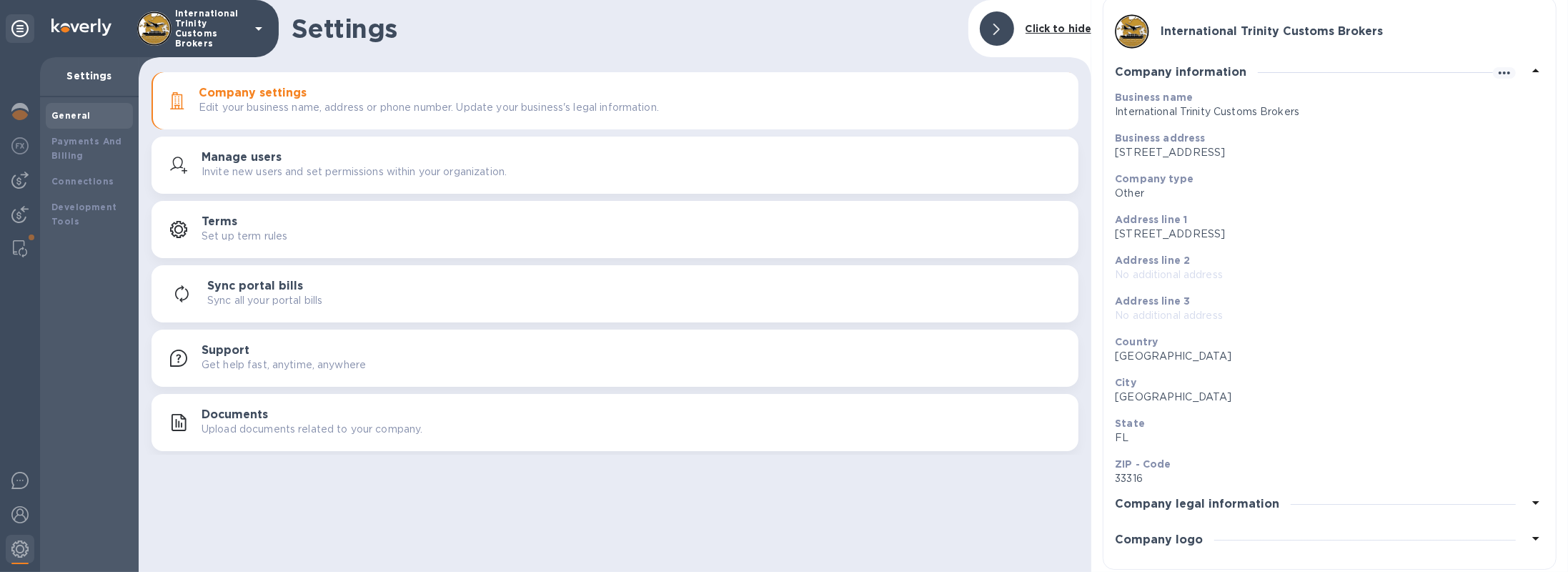
scroll to position [24, 0]
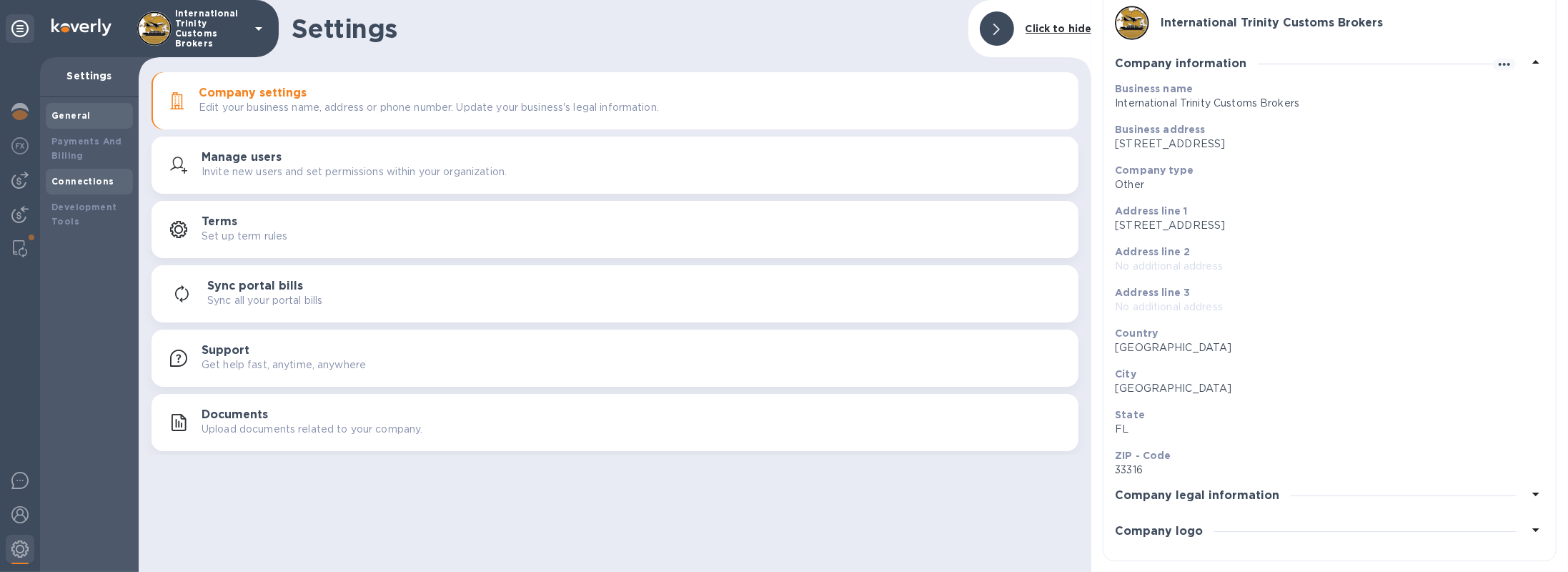
click at [78, 177] on b "Connections" at bounding box center [82, 181] width 62 height 11
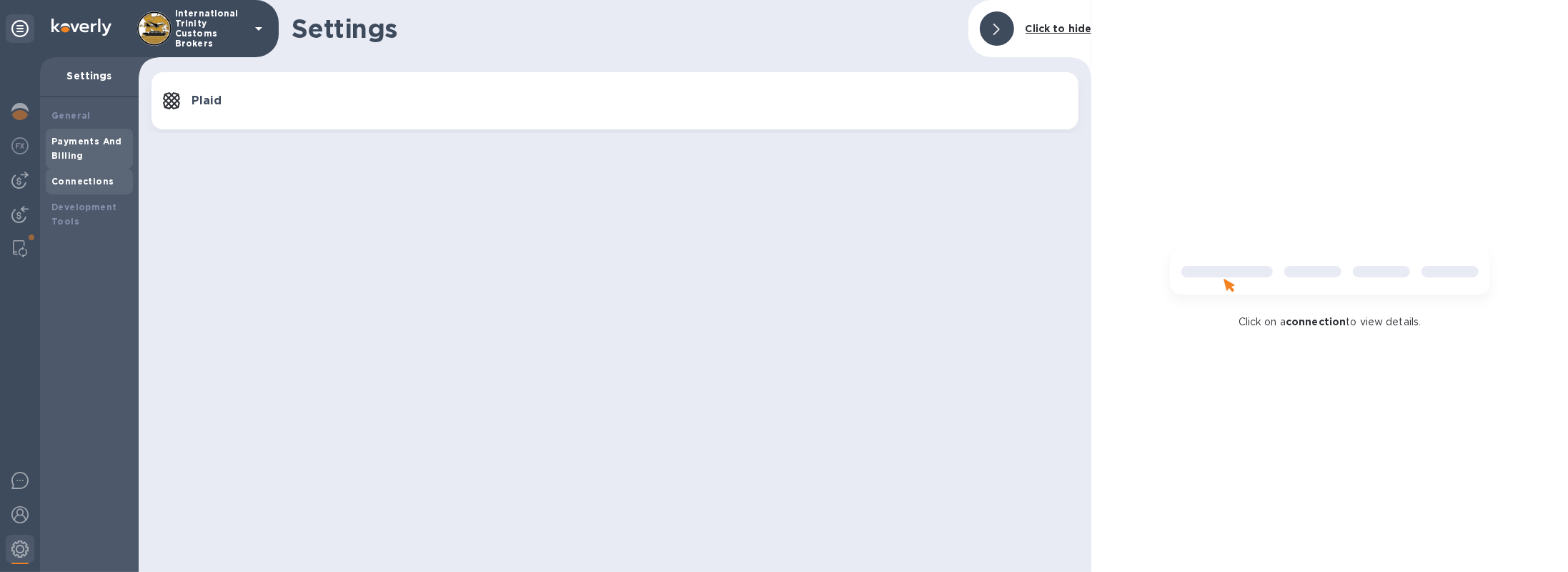
click at [88, 162] on div "Payments And Billing" at bounding box center [89, 148] width 76 height 29
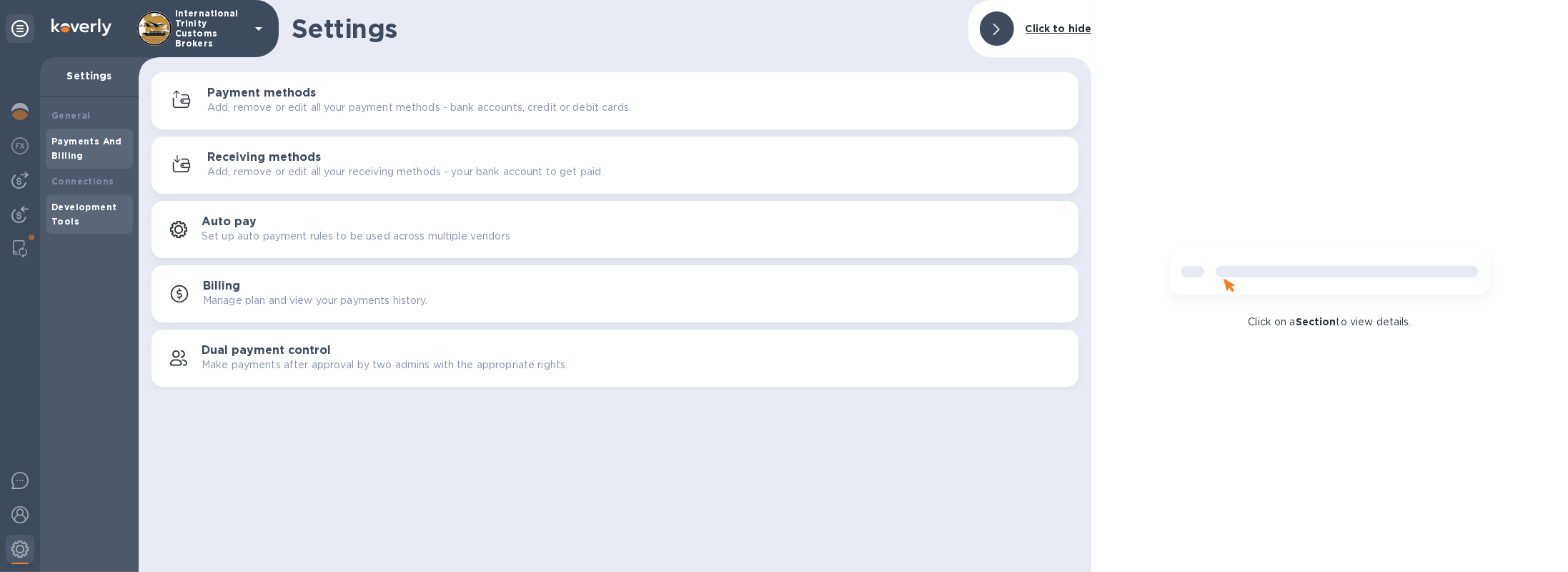
click at [86, 227] on div "Development Tools" at bounding box center [89, 214] width 76 height 29
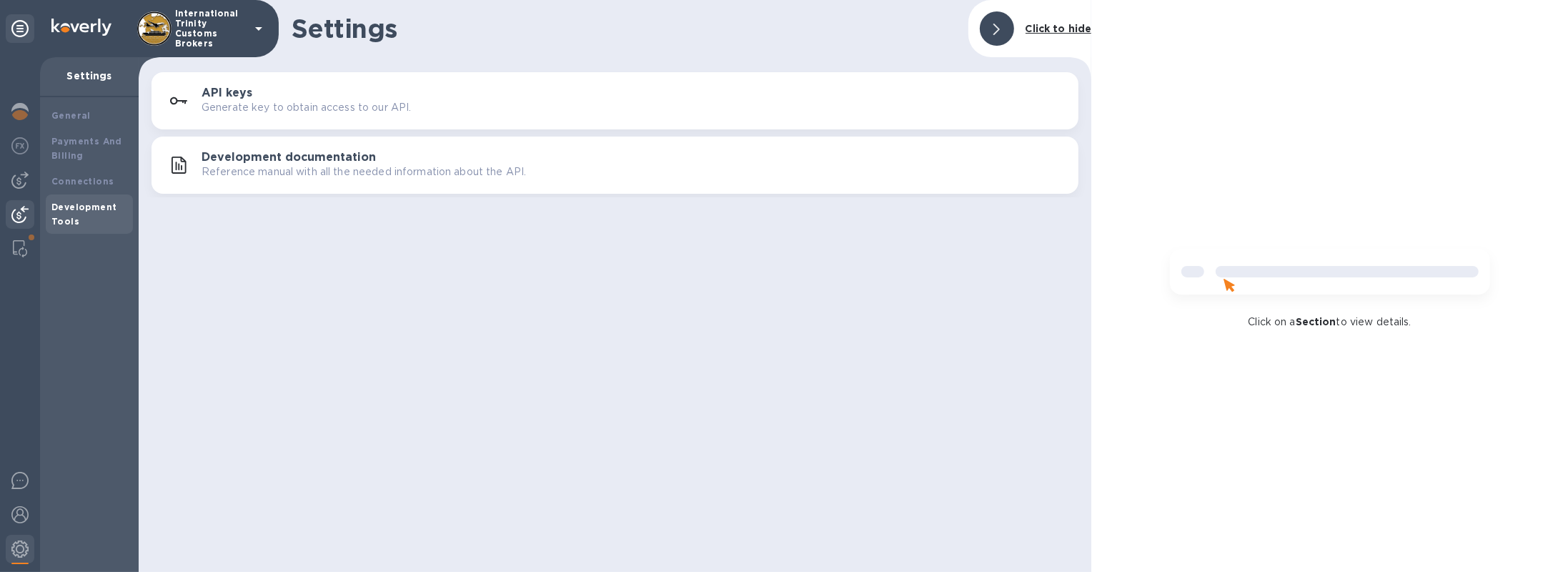
click at [15, 212] on img at bounding box center [20, 214] width 17 height 17
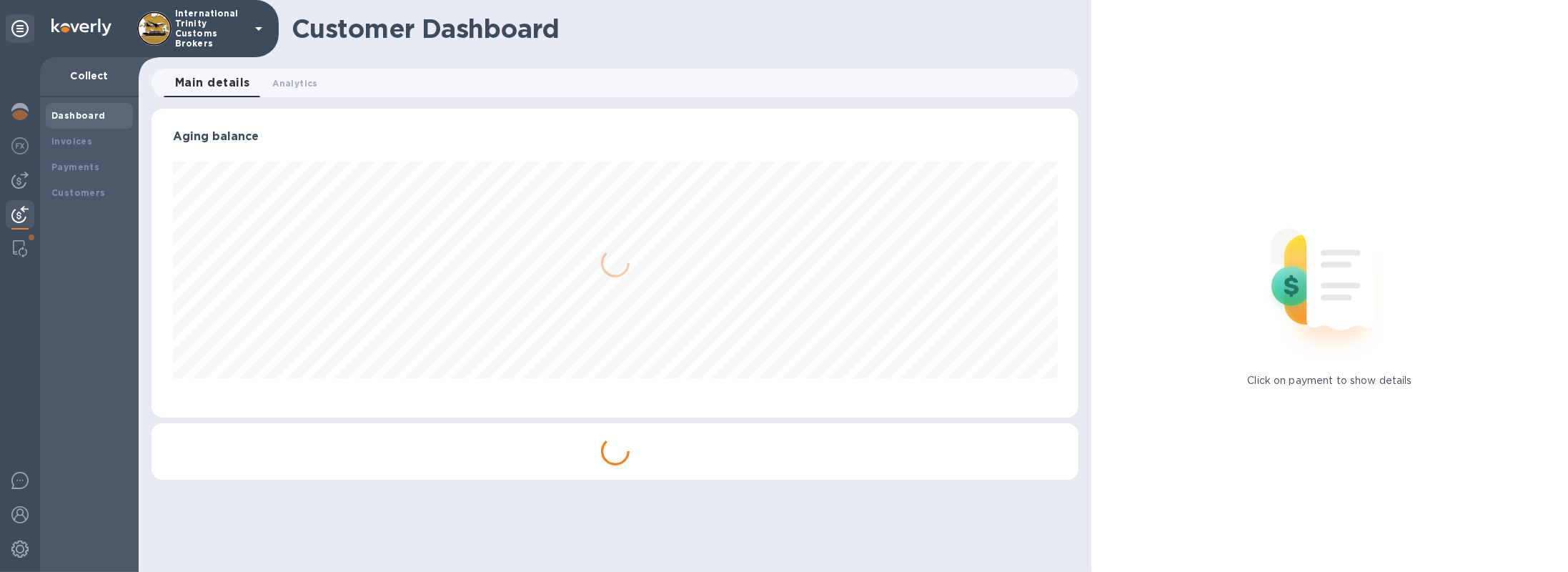
scroll to position [714676, 713717]
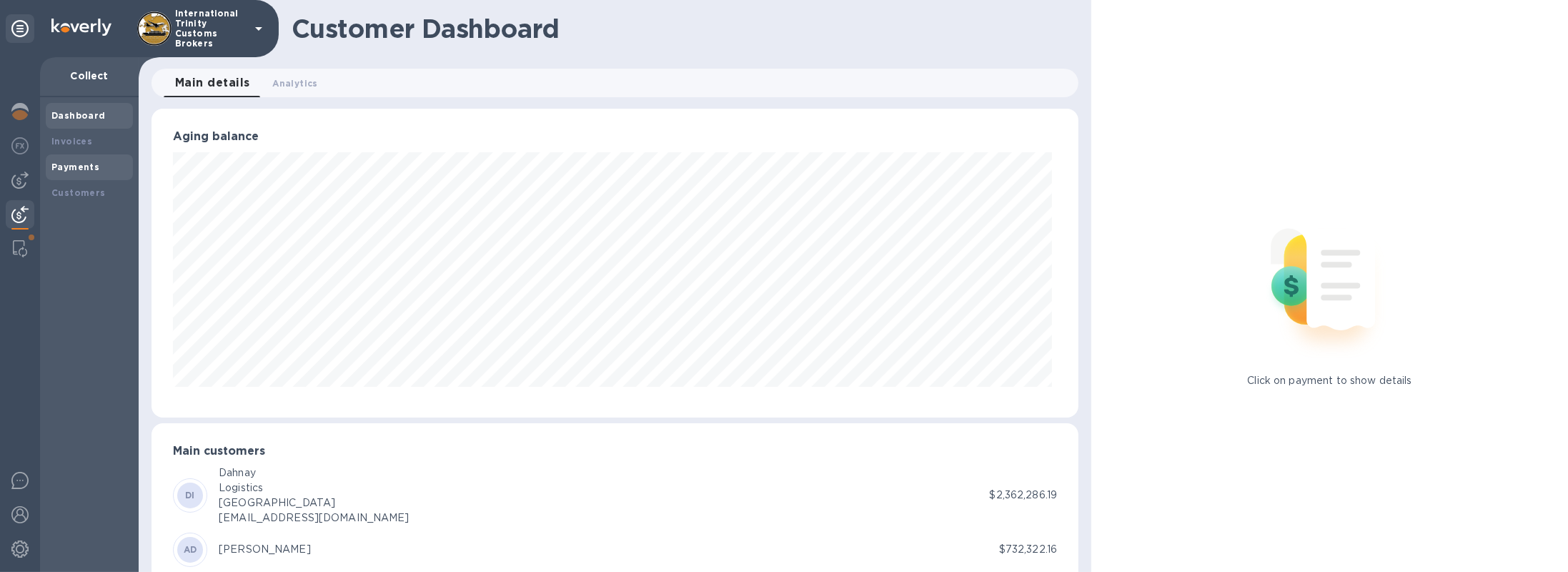
click at [59, 173] on div "Payments" at bounding box center [89, 167] width 76 height 15
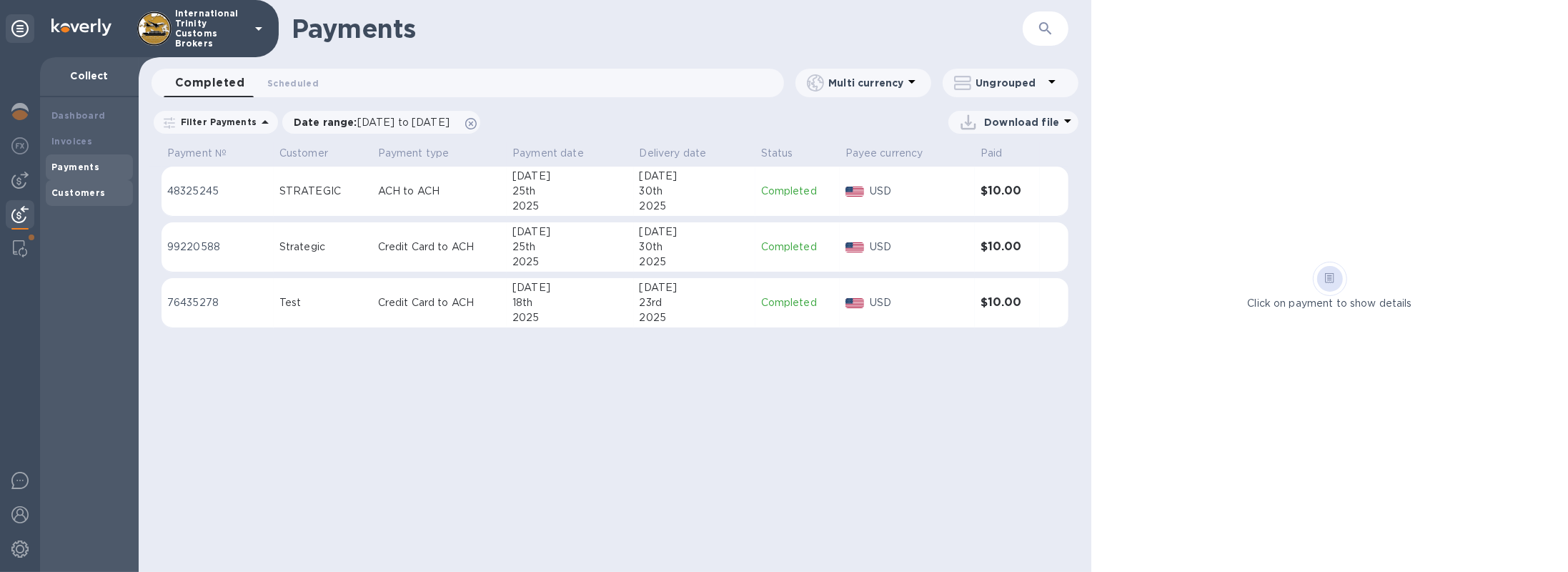
click at [74, 200] on div "Customers" at bounding box center [89, 193] width 76 height 15
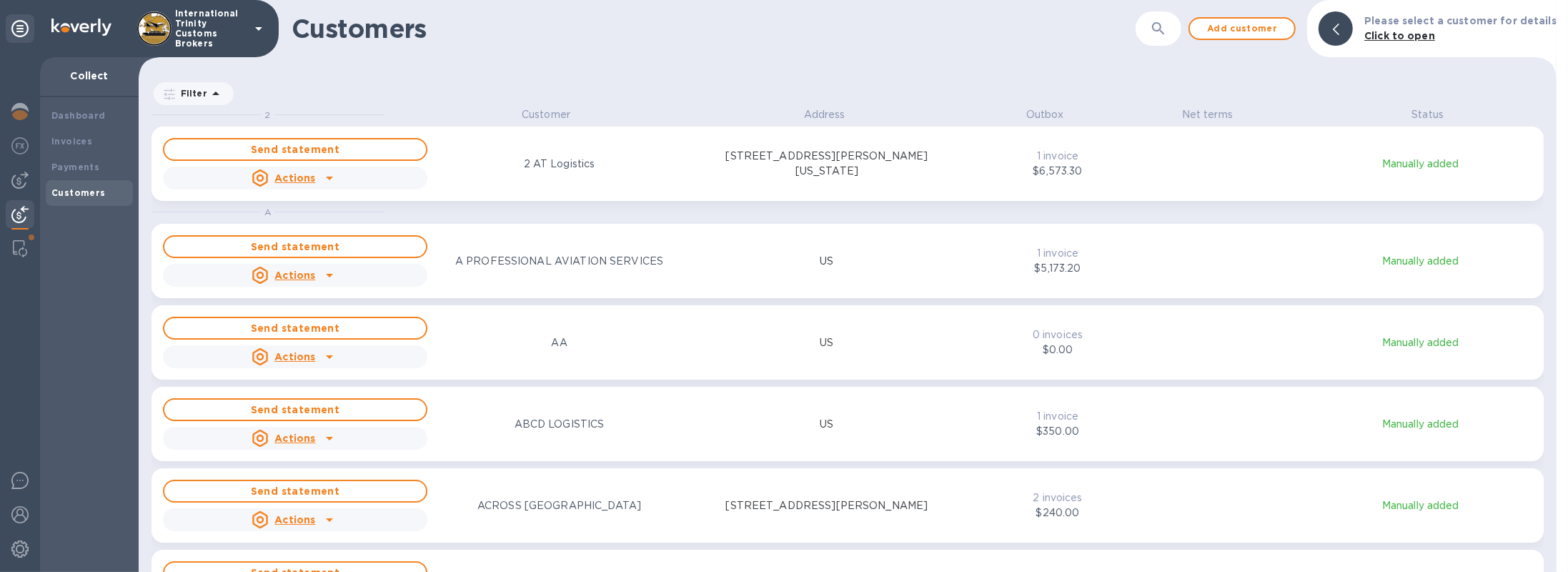
scroll to position [459, 1412]
click at [32, 239] on span at bounding box center [31, 237] width 8 height 8
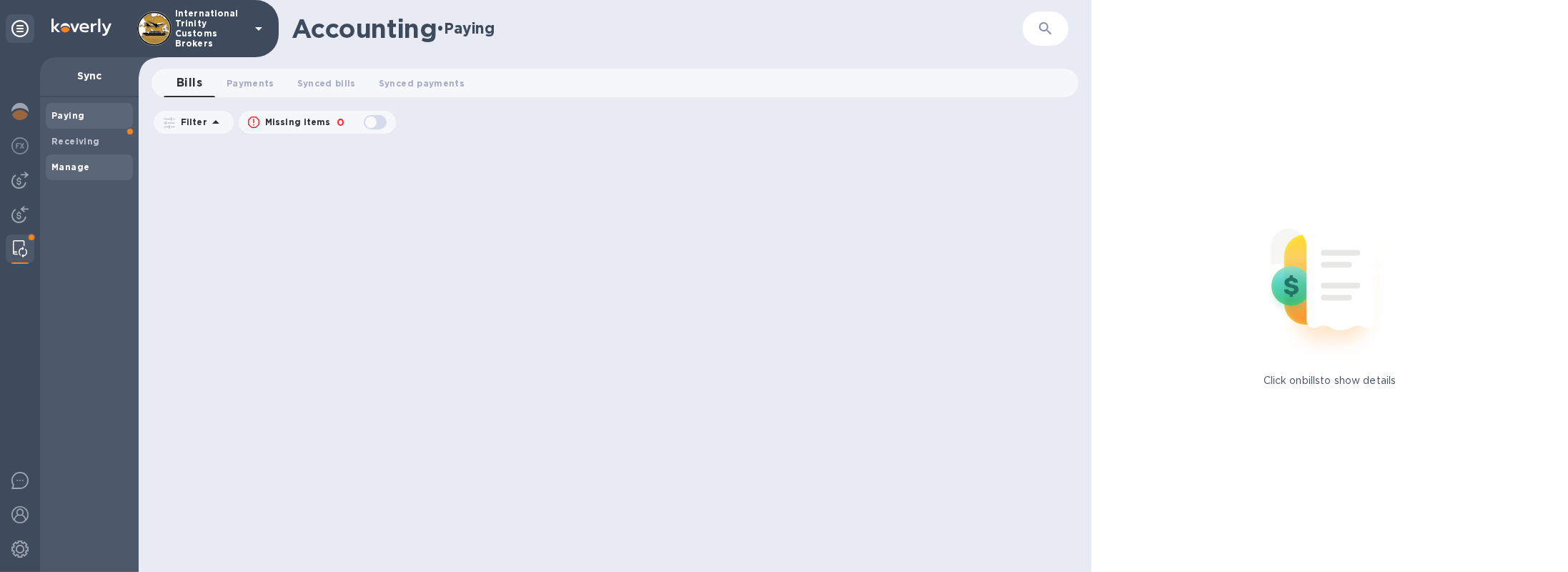
click at [82, 163] on b "Manage" at bounding box center [70, 167] width 38 height 11
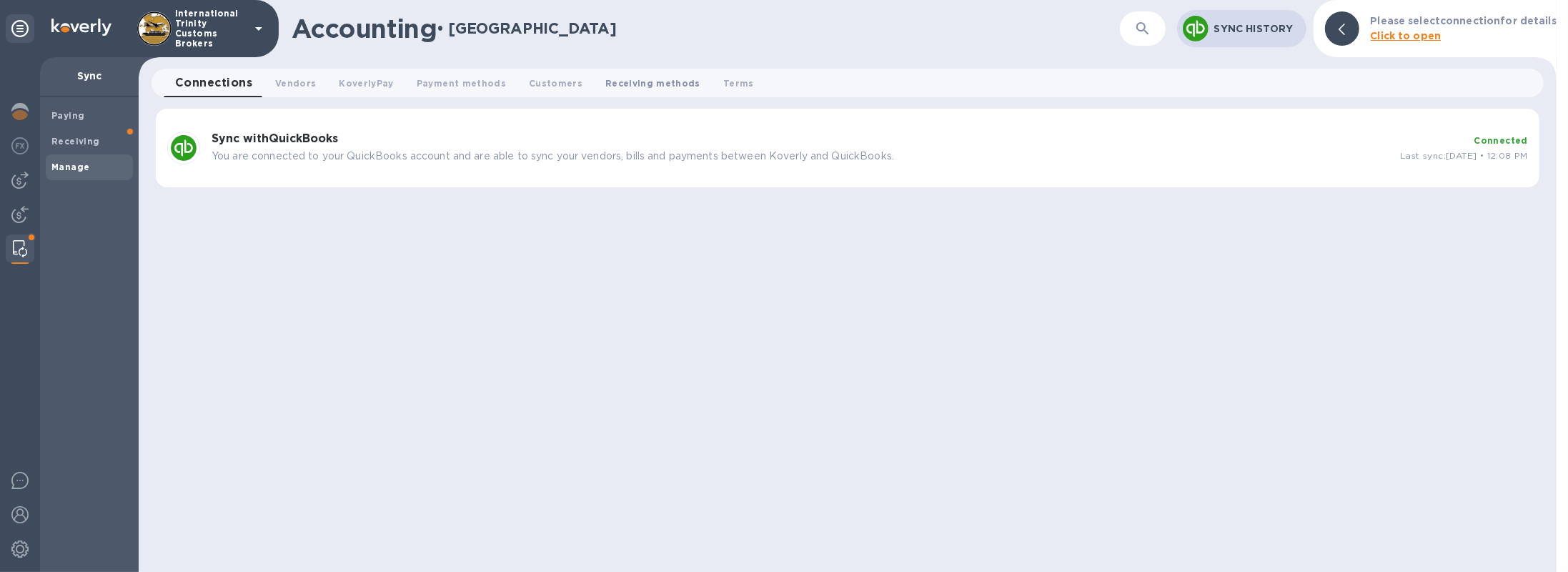
click at [606, 84] on span "Receiving methods 0" at bounding box center [653, 82] width 95 height 15
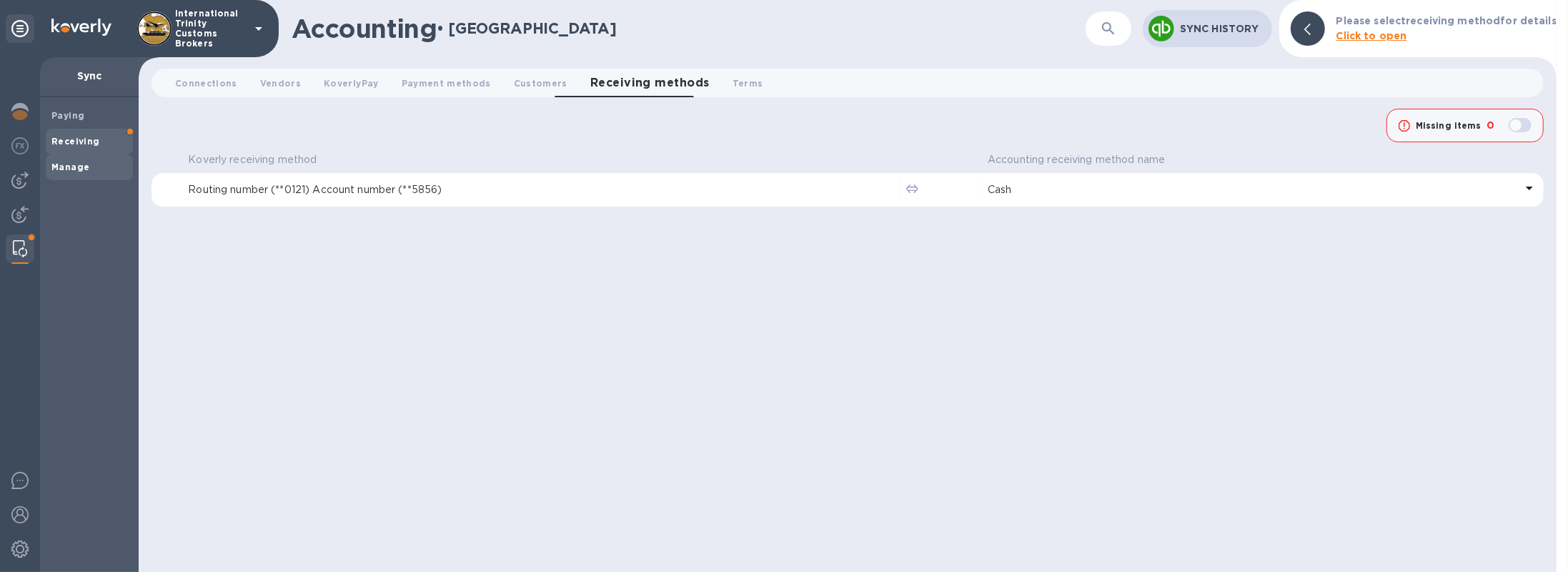
click at [93, 149] on div "Receiving" at bounding box center [89, 141] width 87 height 25
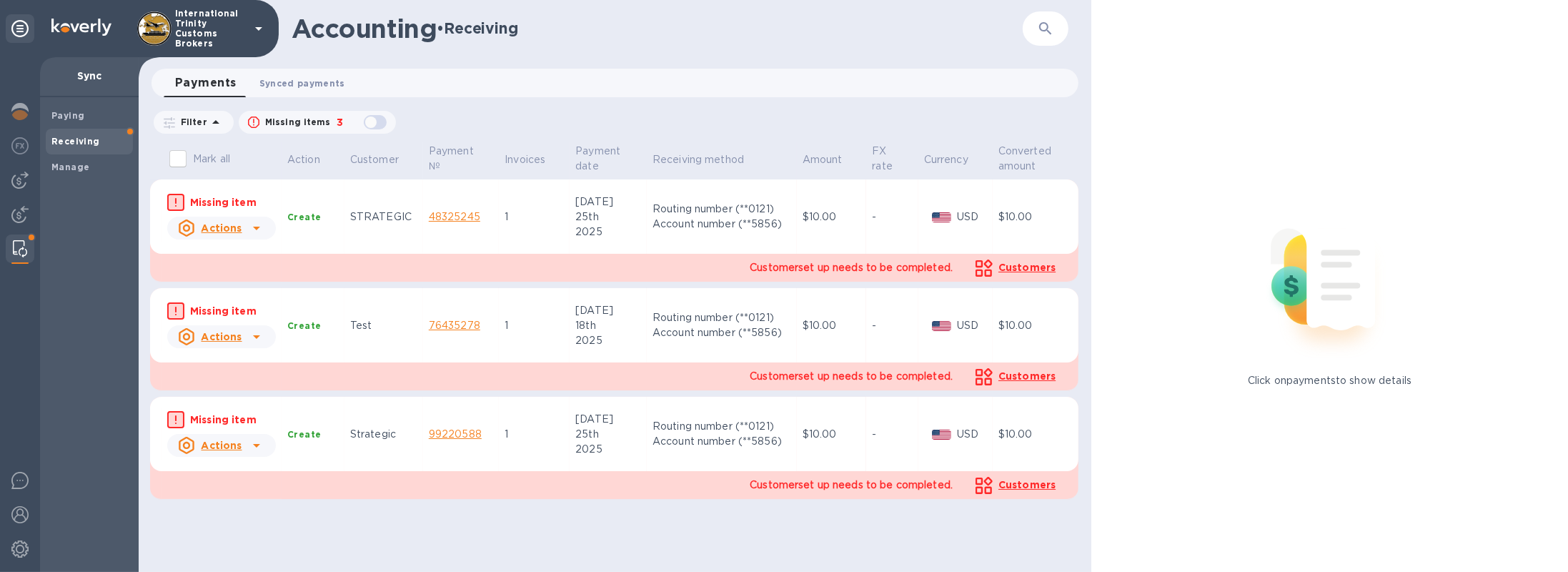
click at [280, 82] on span "Synced payments 0" at bounding box center [302, 82] width 86 height 15
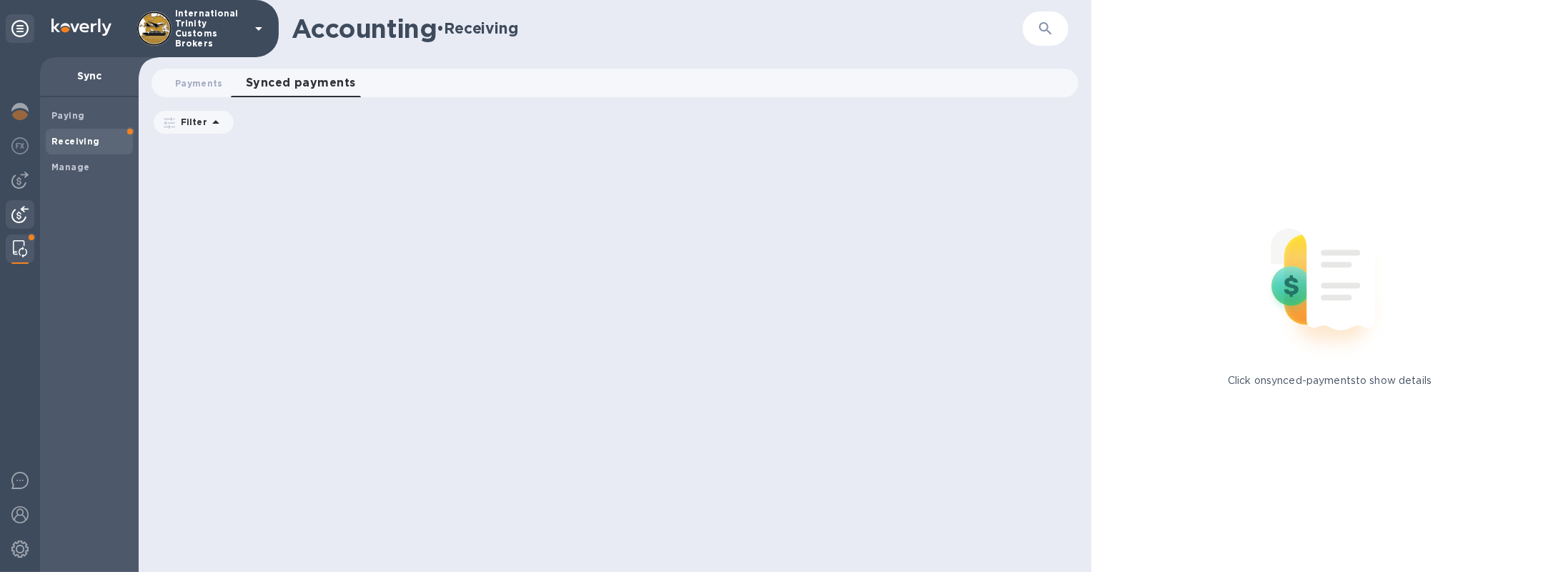
click at [23, 204] on div at bounding box center [19, 216] width 29 height 32
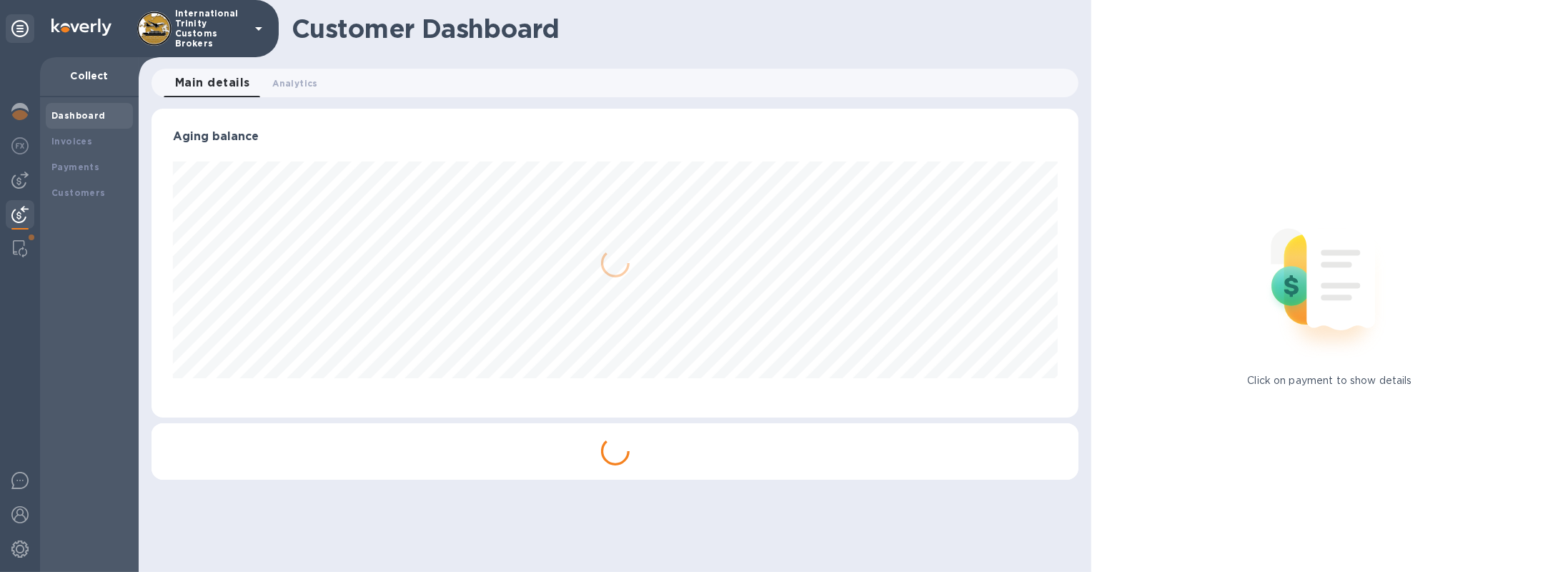
scroll to position [714676, 713717]
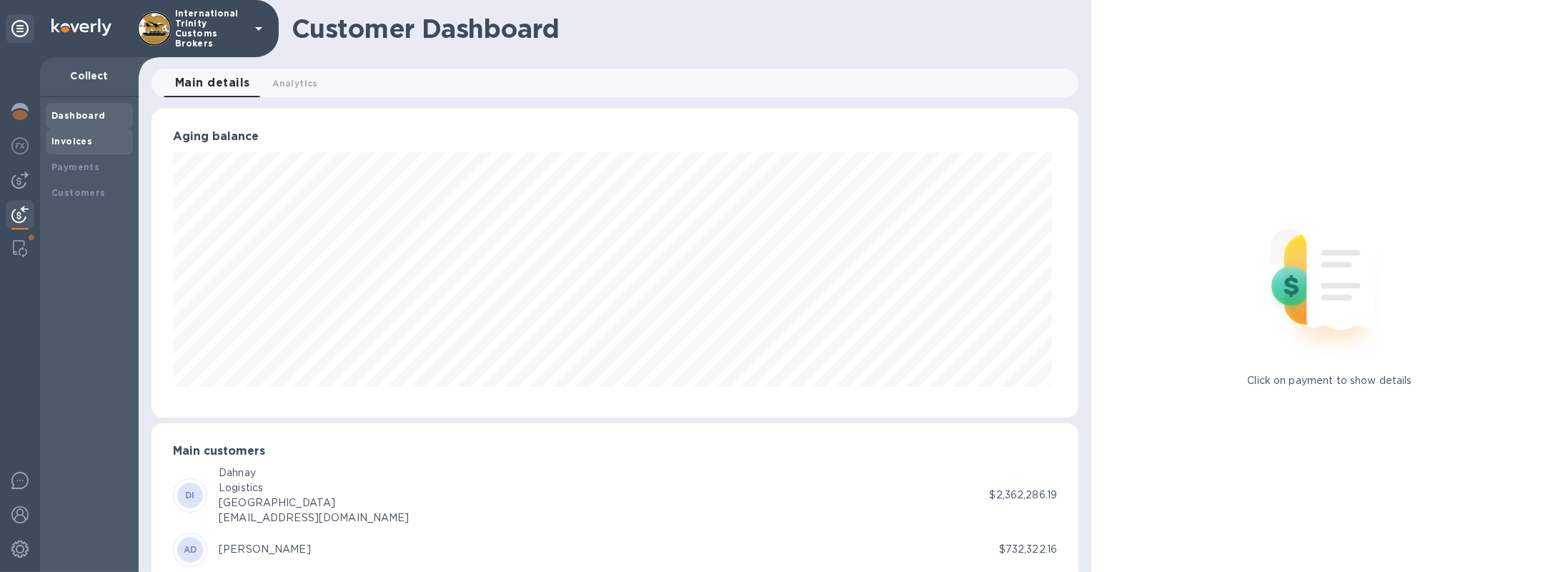
click at [86, 145] on b "Invoices" at bounding box center [72, 141] width 41 height 11
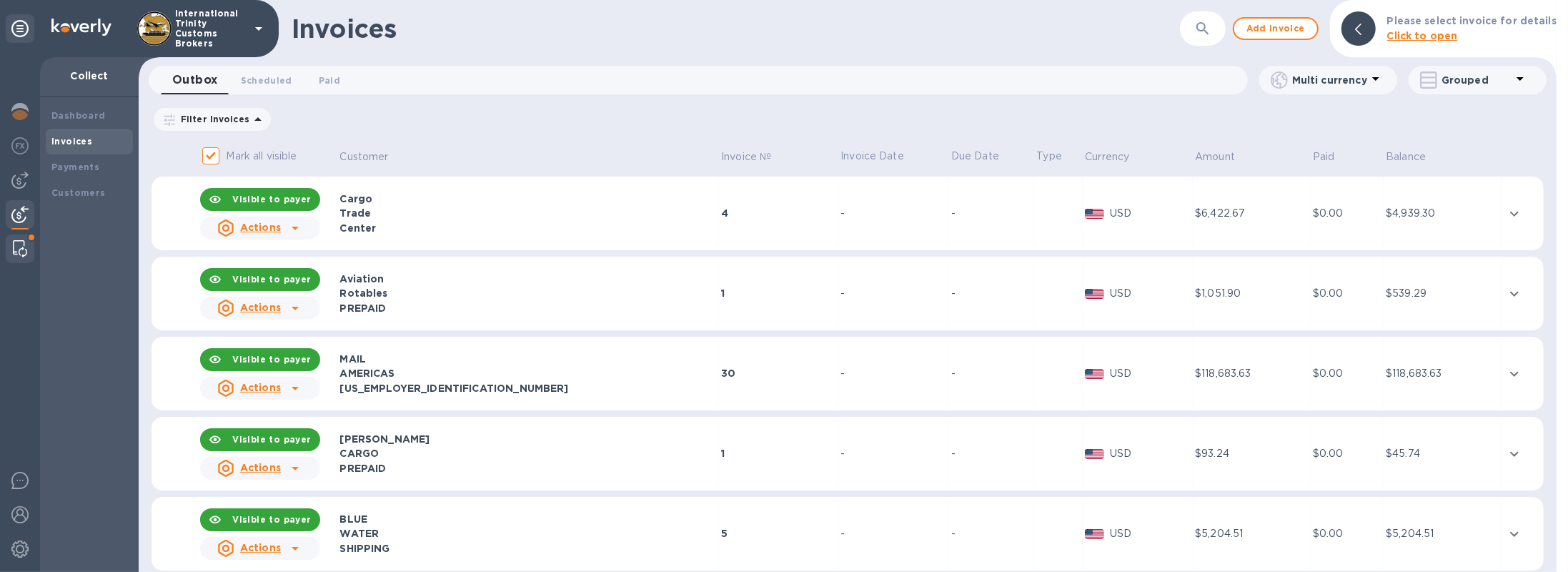
click at [15, 241] on img at bounding box center [20, 249] width 15 height 17
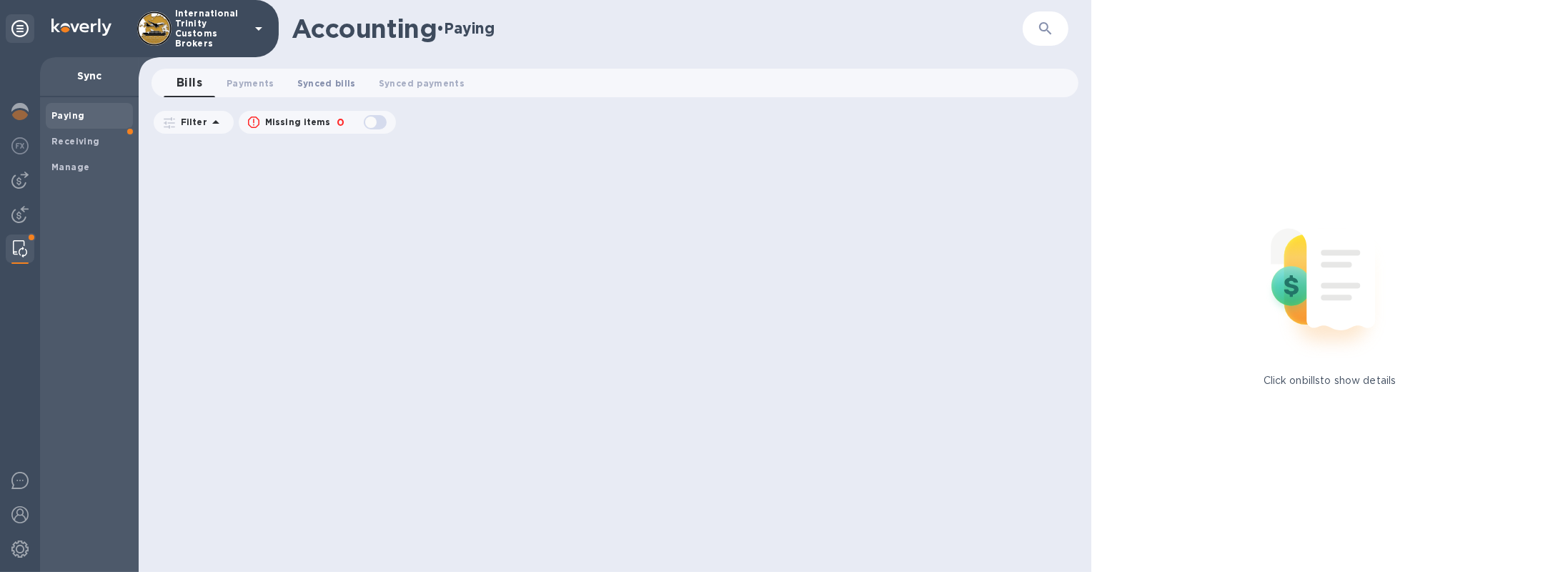
click at [337, 79] on span "Synced bills 0" at bounding box center [327, 82] width 59 height 15
click at [84, 143] on b "Receiving" at bounding box center [76, 141] width 49 height 11
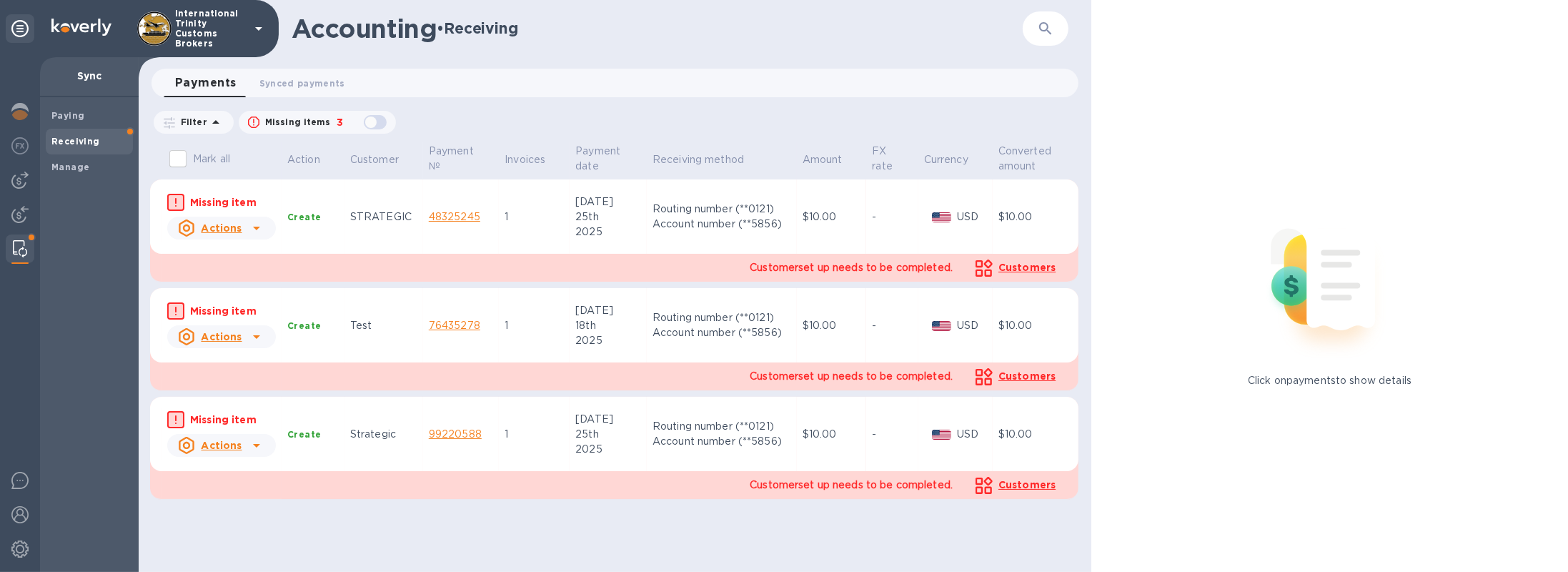
click at [374, 124] on div "button" at bounding box center [374, 123] width 29 height 20
checkbox input "false"
click at [82, 160] on div "Manage" at bounding box center [89, 167] width 87 height 25
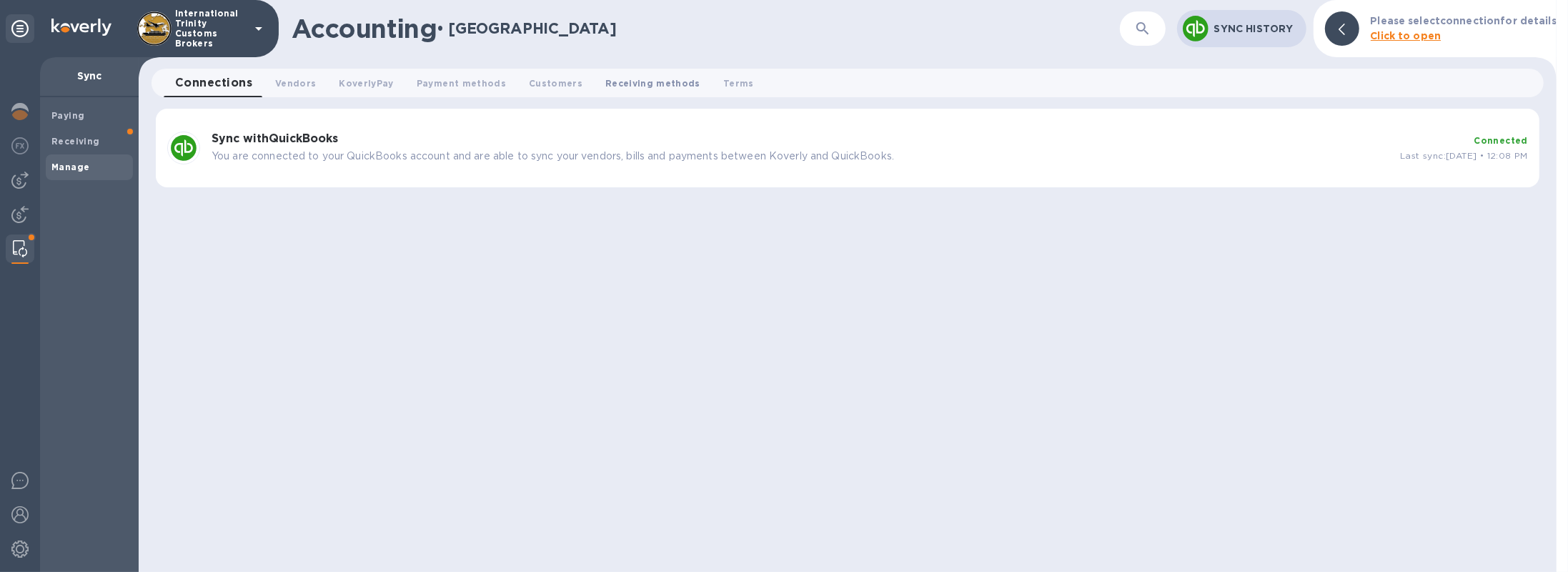
click at [607, 81] on span "Receiving methods 0" at bounding box center [653, 82] width 95 height 15
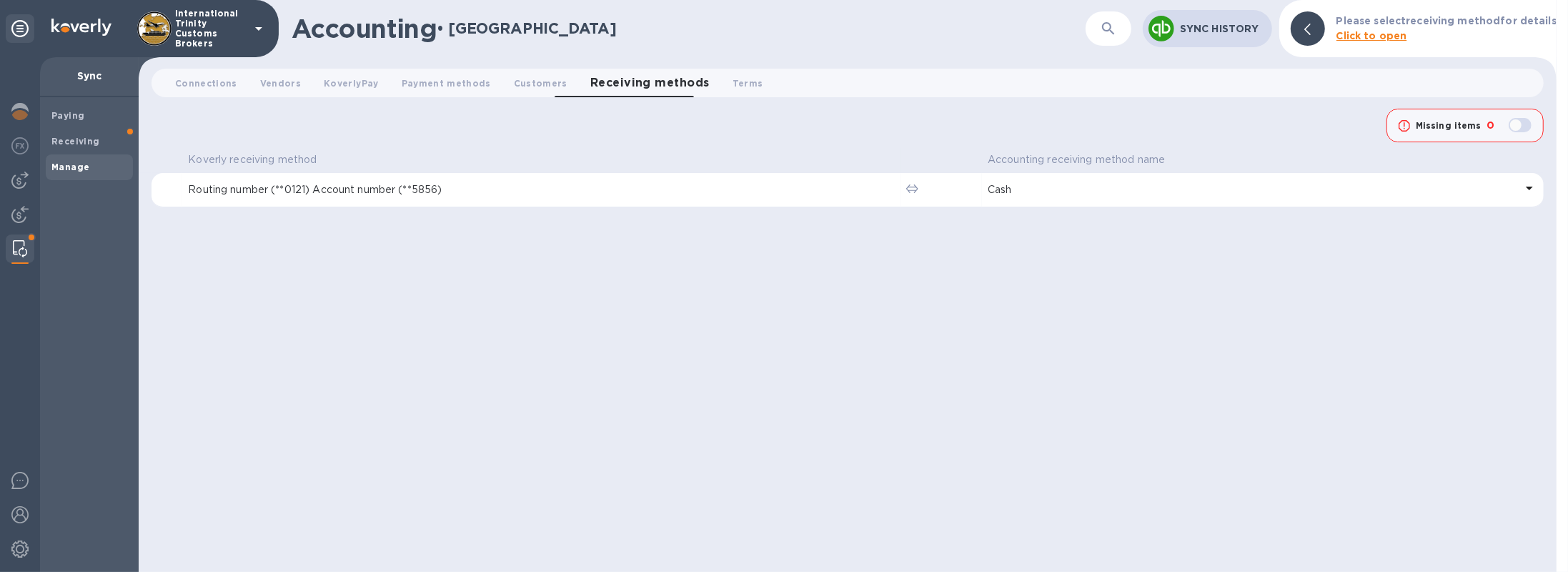
click at [1247, 197] on p "Cash" at bounding box center [1251, 190] width 527 height 15
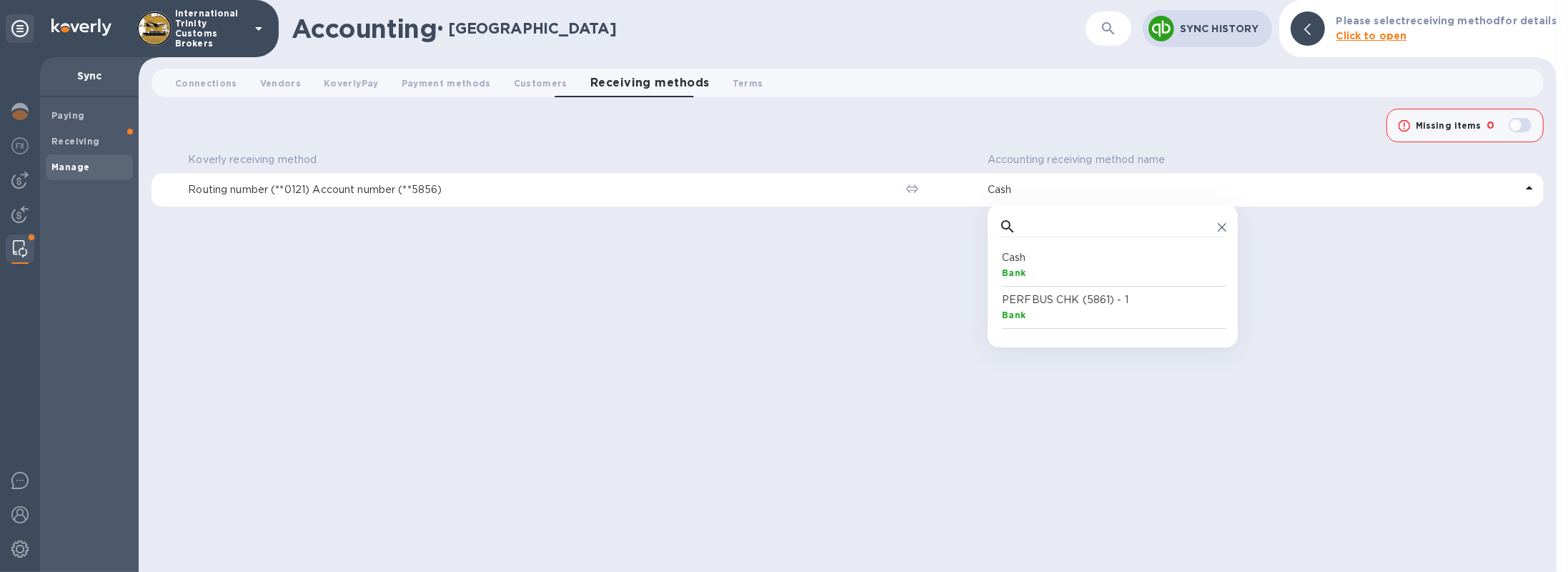
scroll to position [79, 221]
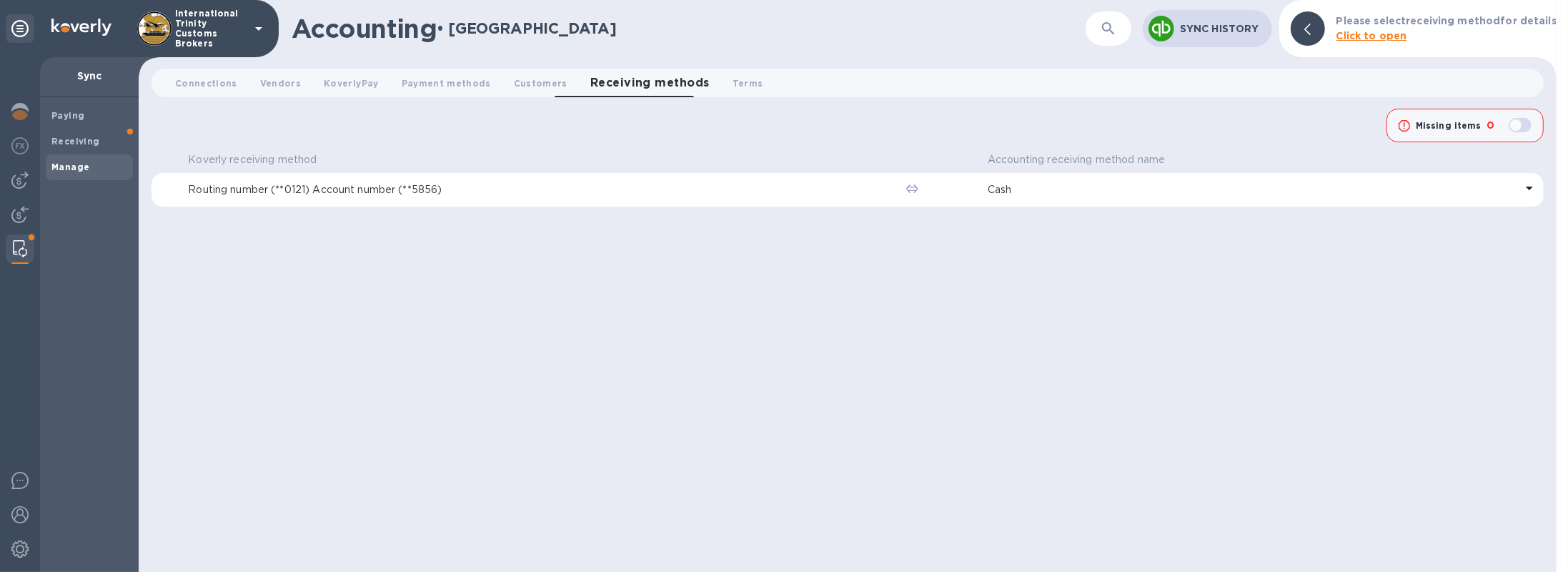
click at [501, 244] on div "Koverly receiving method Accounting receiving method name Routing number (**012…" at bounding box center [848, 360] width 1392 height 424
click at [458, 97] on div "Connections 0 Vendors 0 KoverlyPay 0 Payment methods 0 Customers 0 Receiving me…" at bounding box center [848, 86] width 1418 height 35
click at [458, 87] on span "Payment methods 0" at bounding box center [446, 82] width 89 height 15
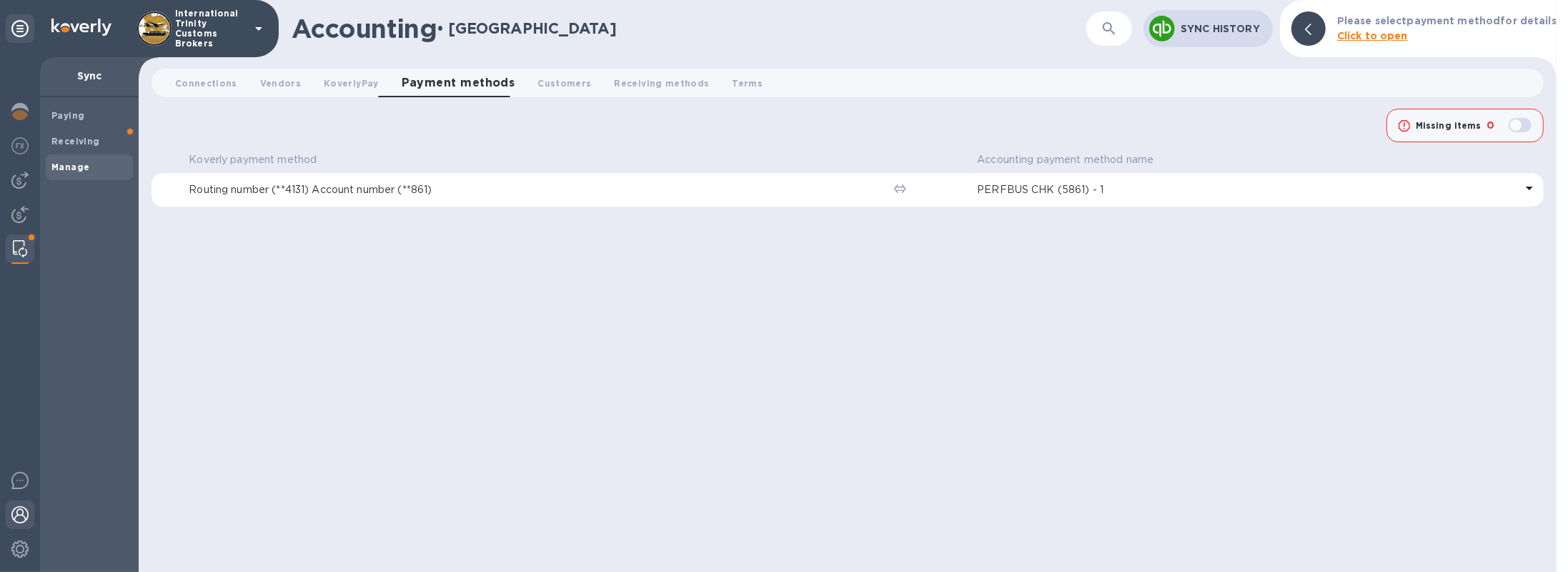
click at [15, 521] on img at bounding box center [20, 515] width 17 height 17
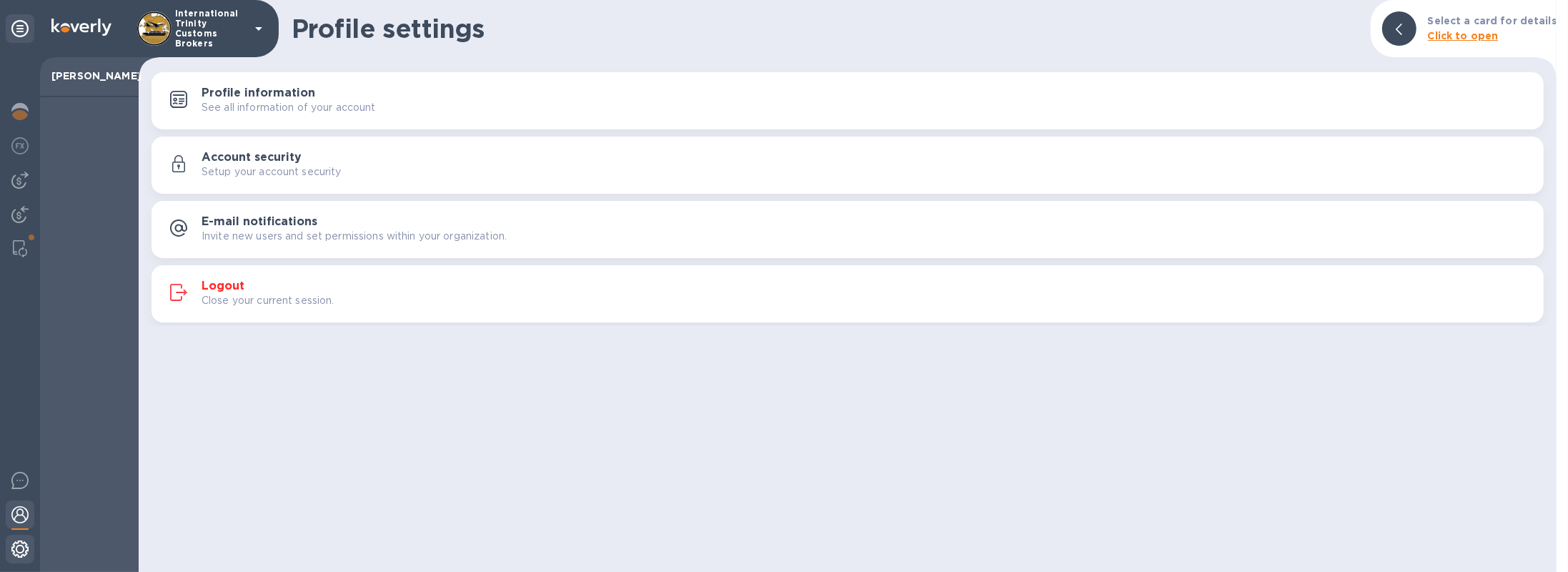
click at [24, 552] on img at bounding box center [20, 549] width 17 height 17
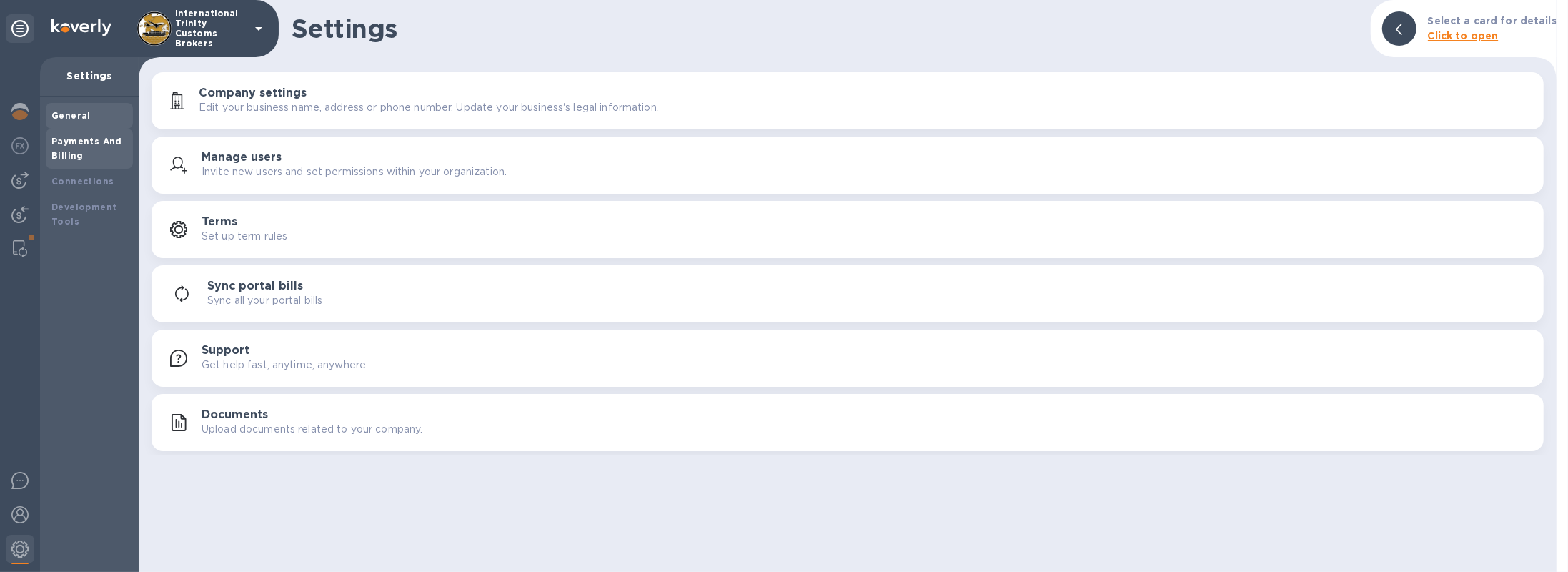
click at [95, 145] on b "Payments And Billing" at bounding box center [87, 148] width 71 height 25
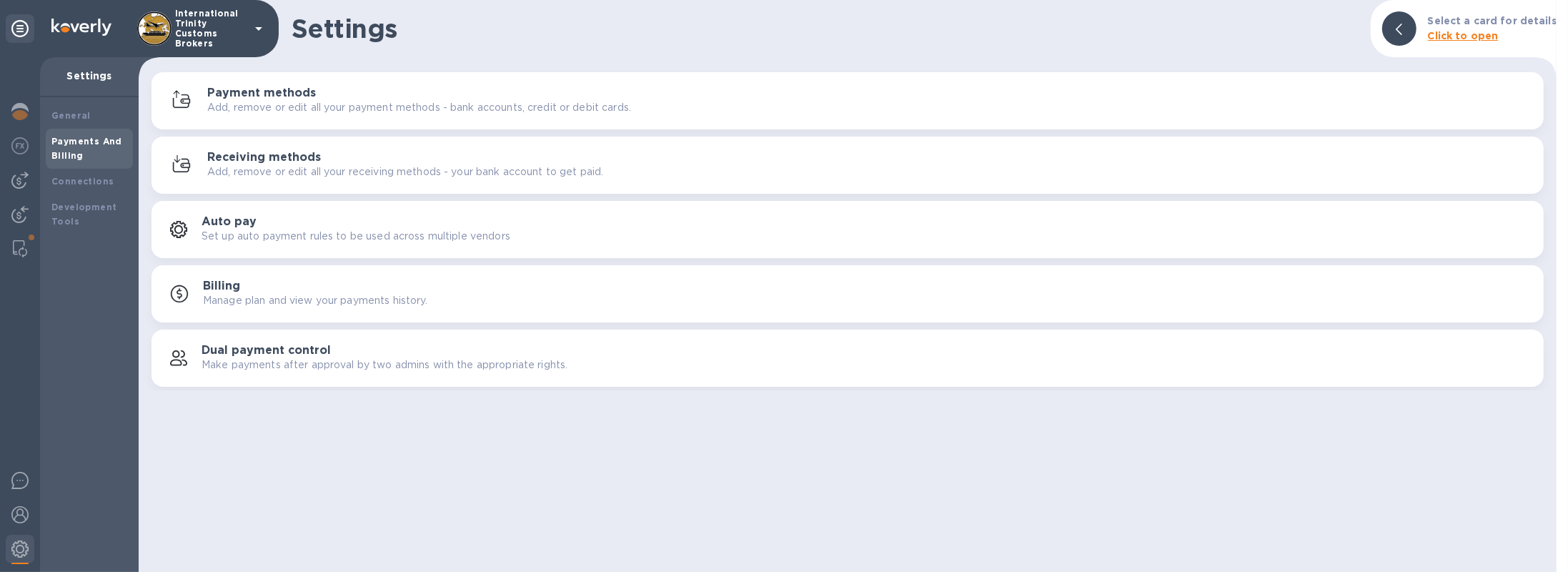
click at [281, 107] on p "Add, remove or edit all your payment methods - bank accounts, credit or debit c…" at bounding box center [419, 107] width 424 height 15
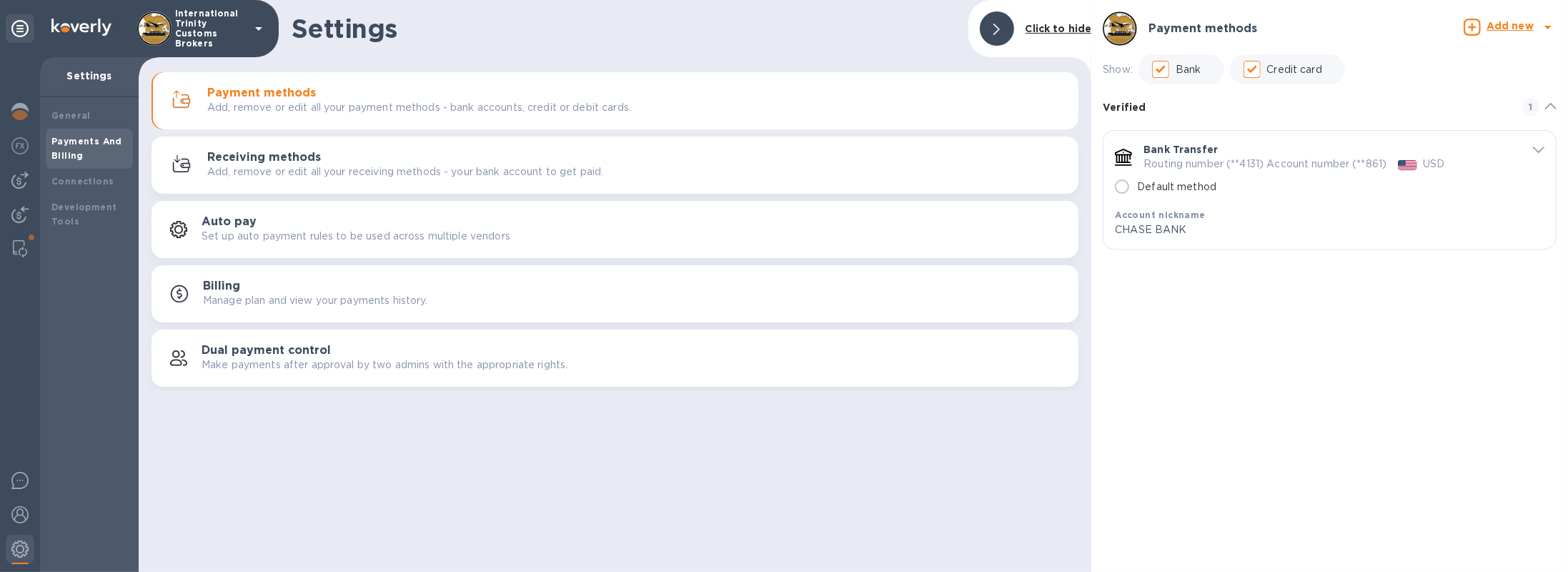
click at [411, 170] on p "Add, remove or edit all your receiving methods - your bank account to get paid." at bounding box center [405, 171] width 396 height 15
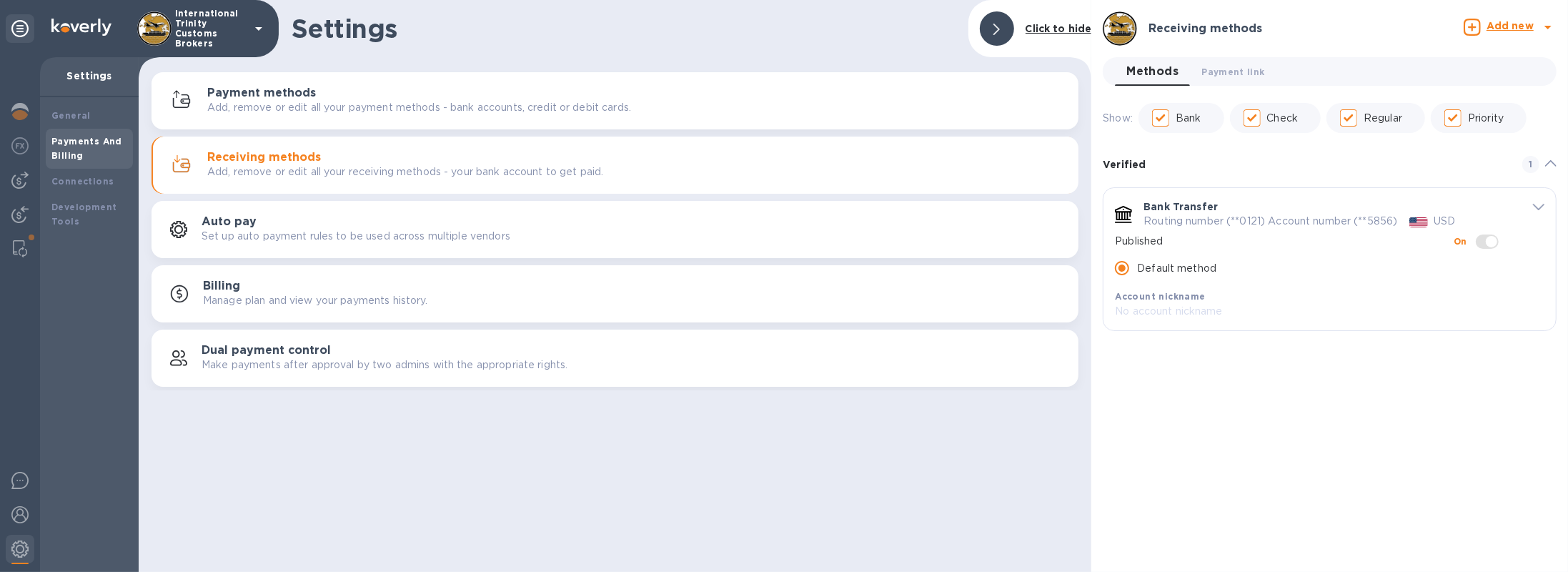
click at [545, 114] on p "Add, remove or edit all your payment methods - bank accounts, credit or debit c…" at bounding box center [419, 107] width 424 height 15
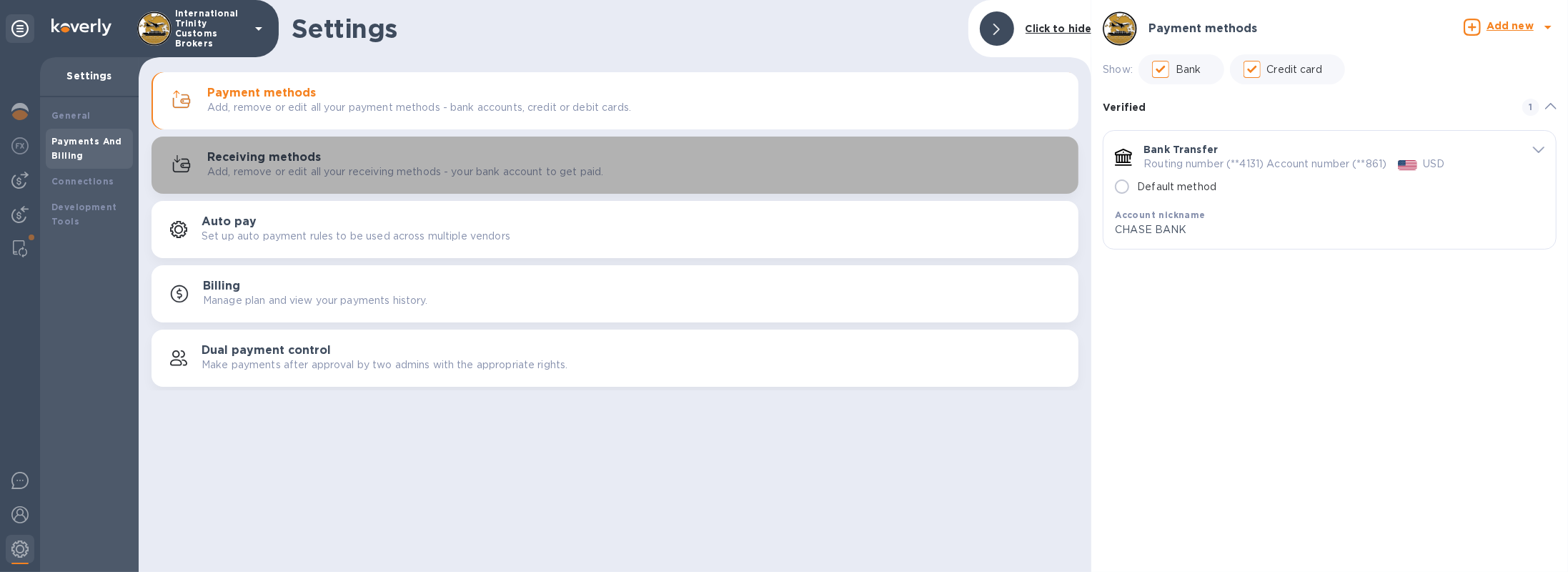
click at [532, 146] on button "Receiving methods Add, remove or edit all your receiving methods - your bank ac…" at bounding box center [615, 165] width 927 height 57
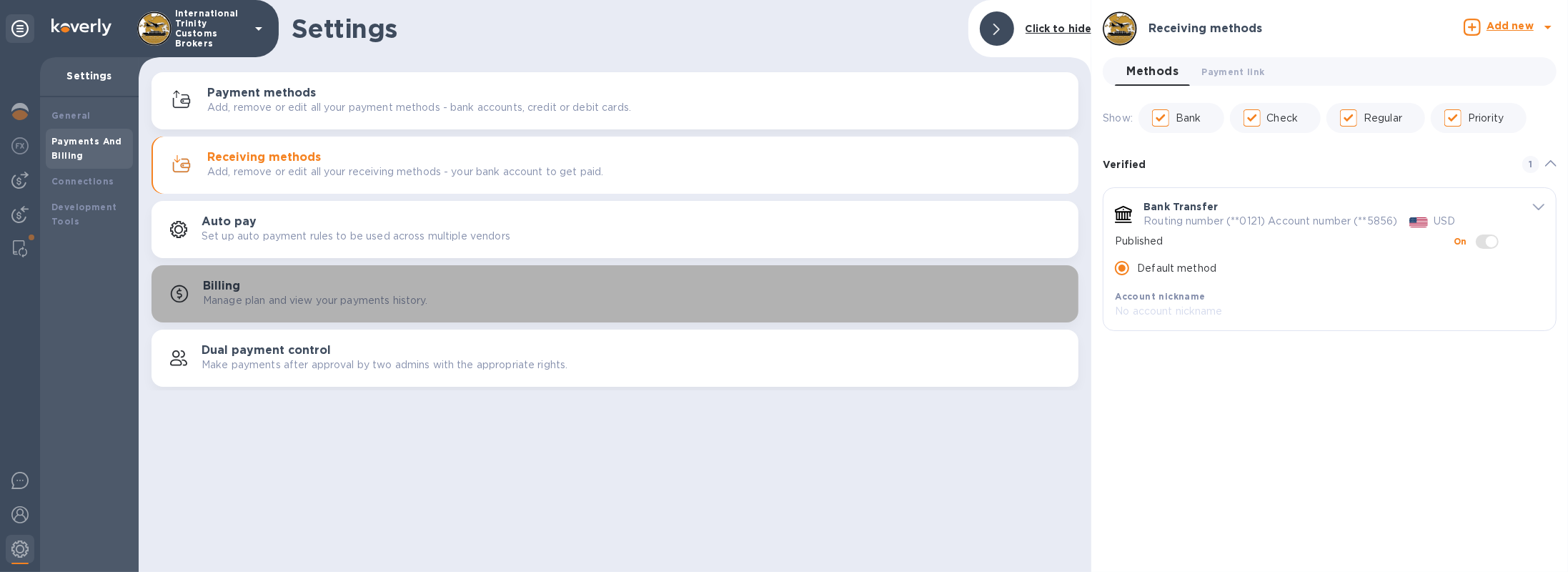
click at [398, 309] on div "Billing Manage plan and view your payments history." at bounding box center [615, 294] width 910 height 35
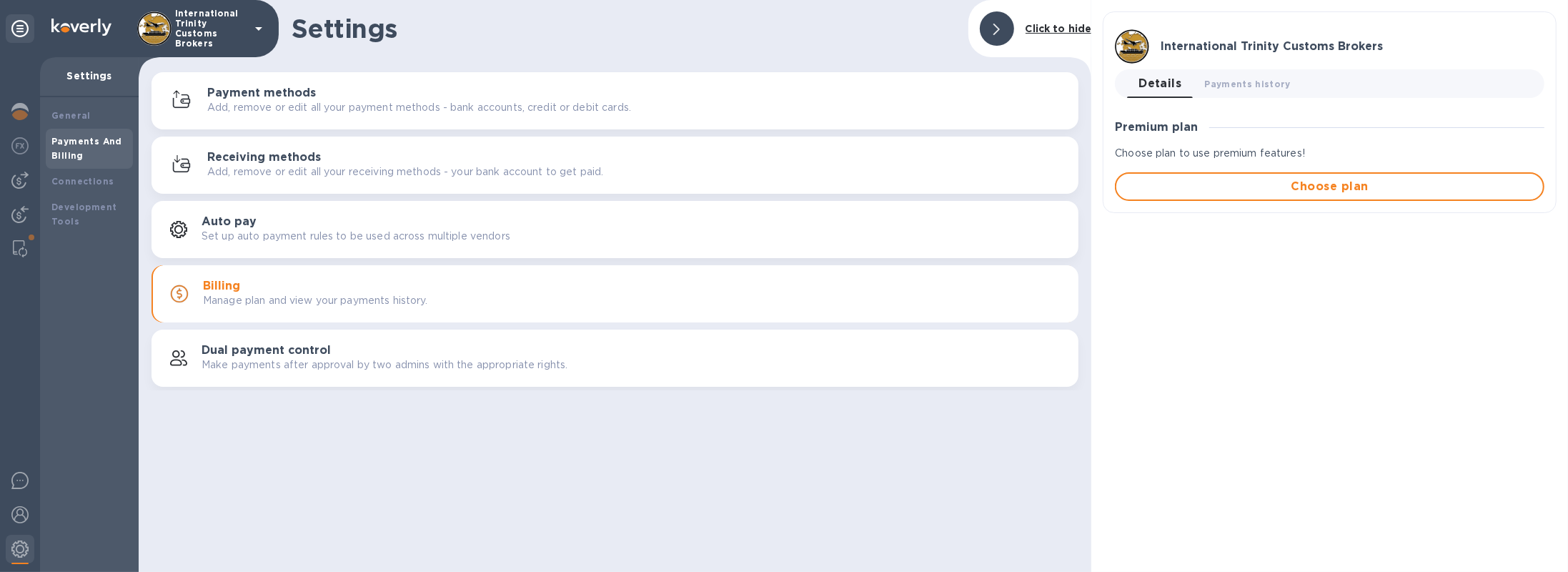
click at [370, 245] on div "Auto pay Set up auto payment rules to be used across multiple vendors" at bounding box center [615, 229] width 910 height 35
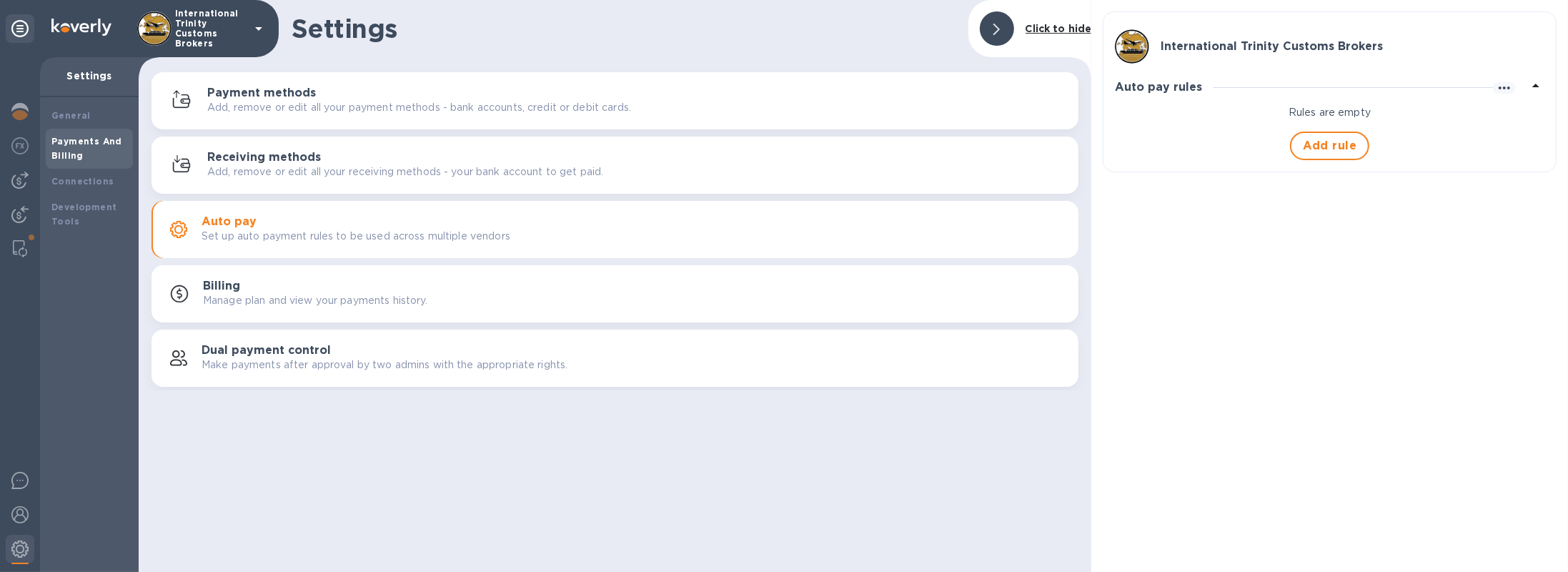
click at [379, 165] on p "Add, remove or edit all your receiving methods - your bank account to get paid." at bounding box center [405, 171] width 396 height 15
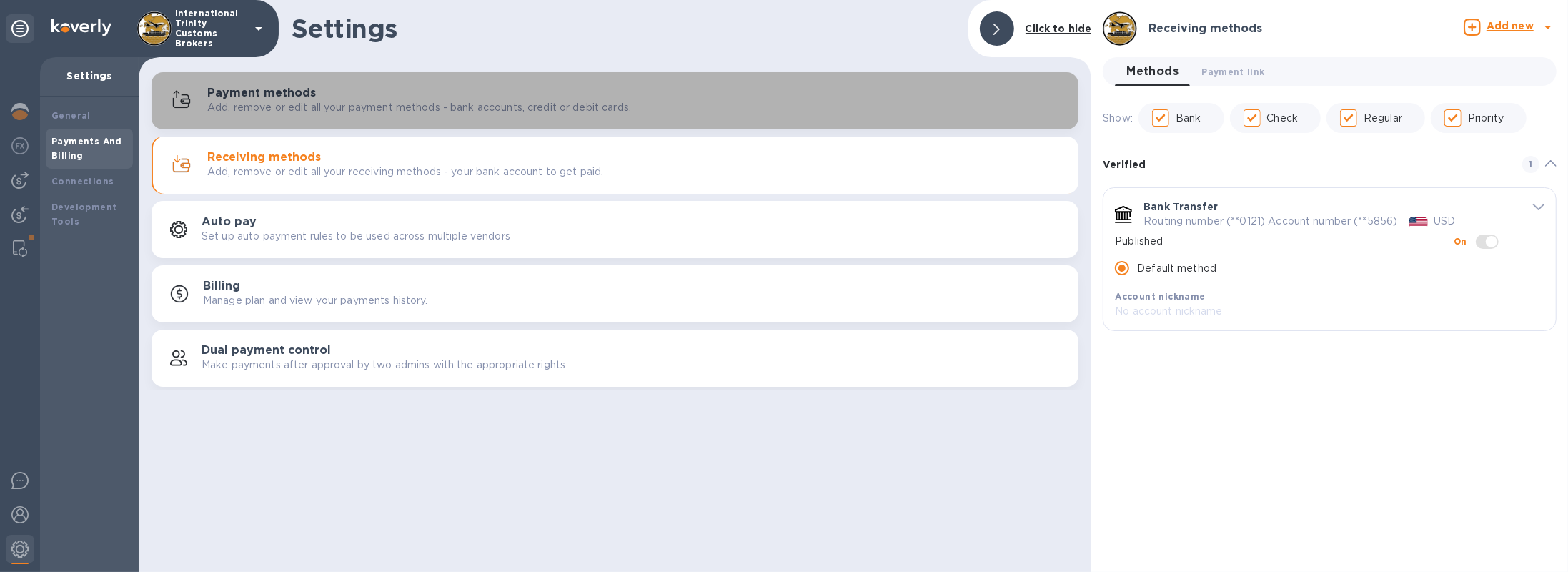
click at [388, 108] on p "Add, remove or edit all your payment methods - bank accounts, credit or debit c…" at bounding box center [419, 107] width 424 height 15
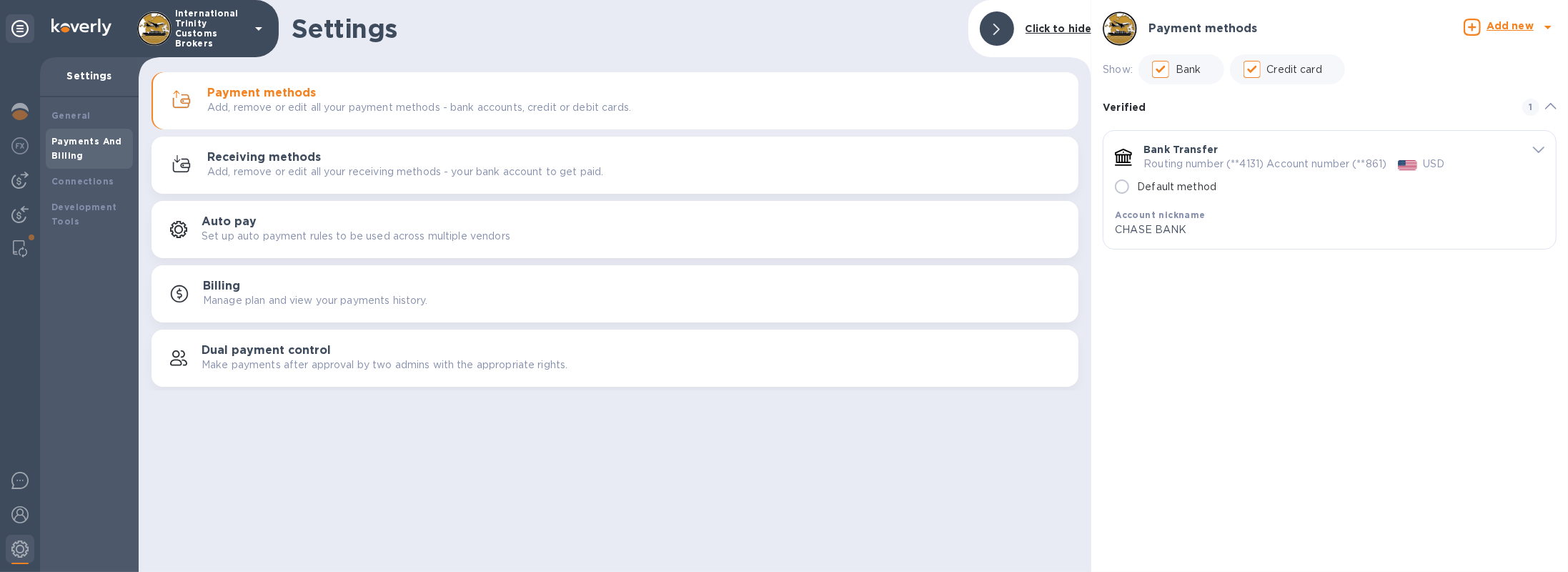
click at [307, 187] on button "Receiving methods Add, remove or edit all your receiving methods - your bank ac…" at bounding box center [615, 165] width 927 height 57
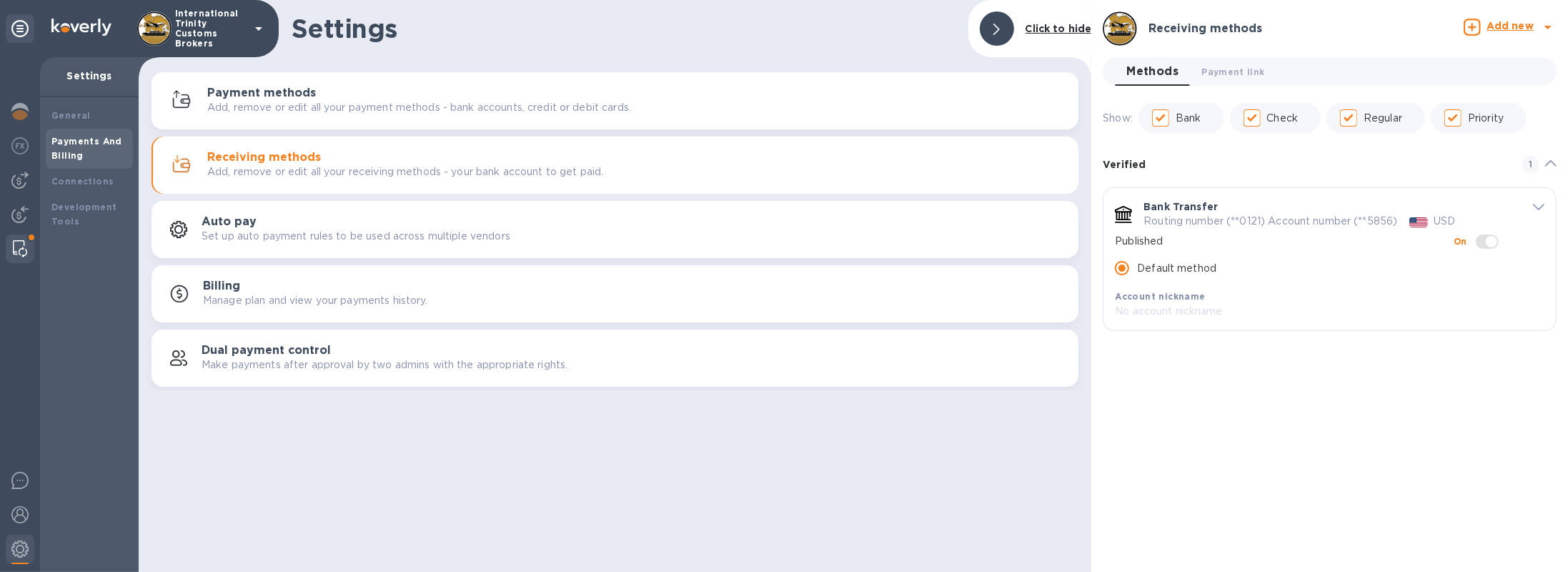
click at [27, 247] on div at bounding box center [19, 248] width 25 height 29
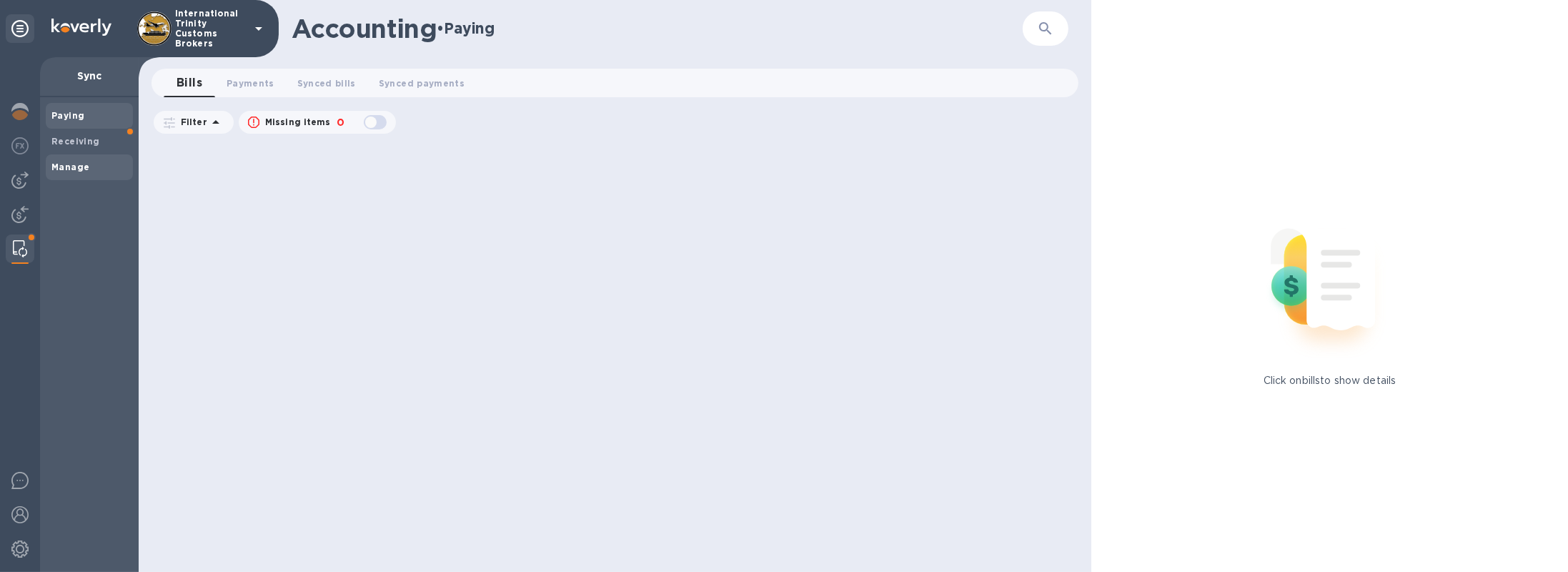
click at [68, 172] on b "Manage" at bounding box center [70, 167] width 38 height 11
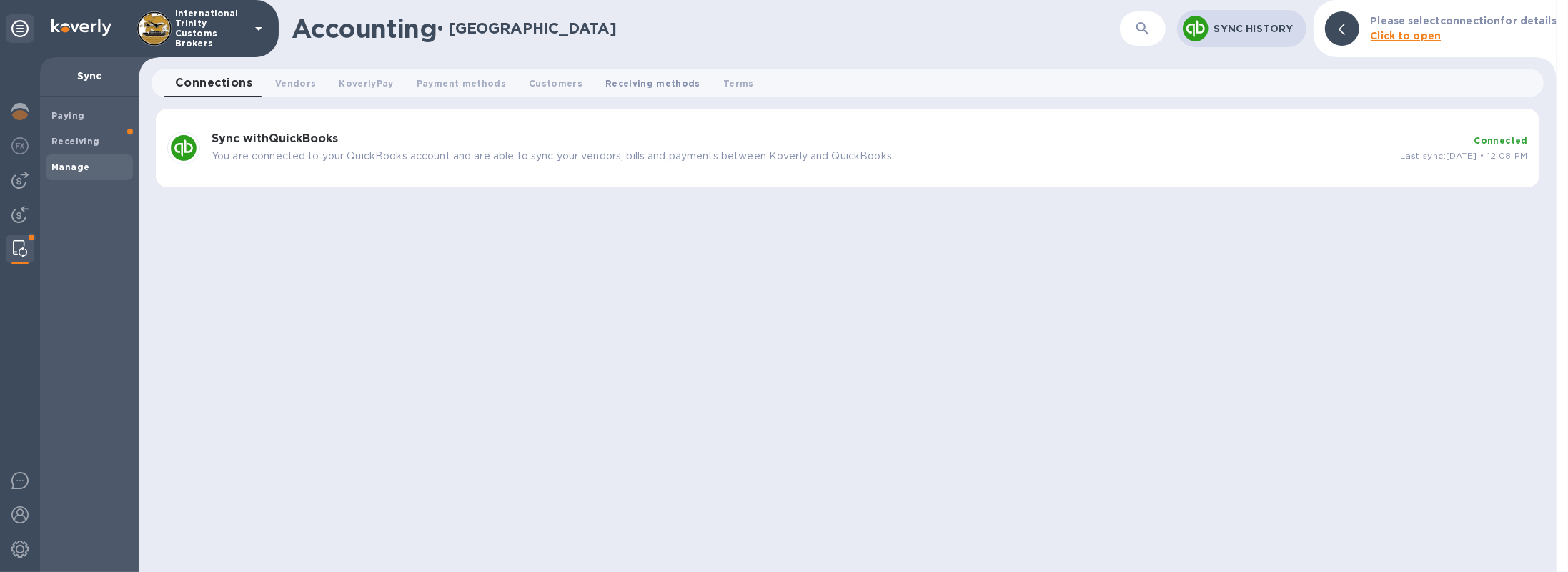
click at [623, 86] on span "Receiving methods 0" at bounding box center [653, 82] width 95 height 15
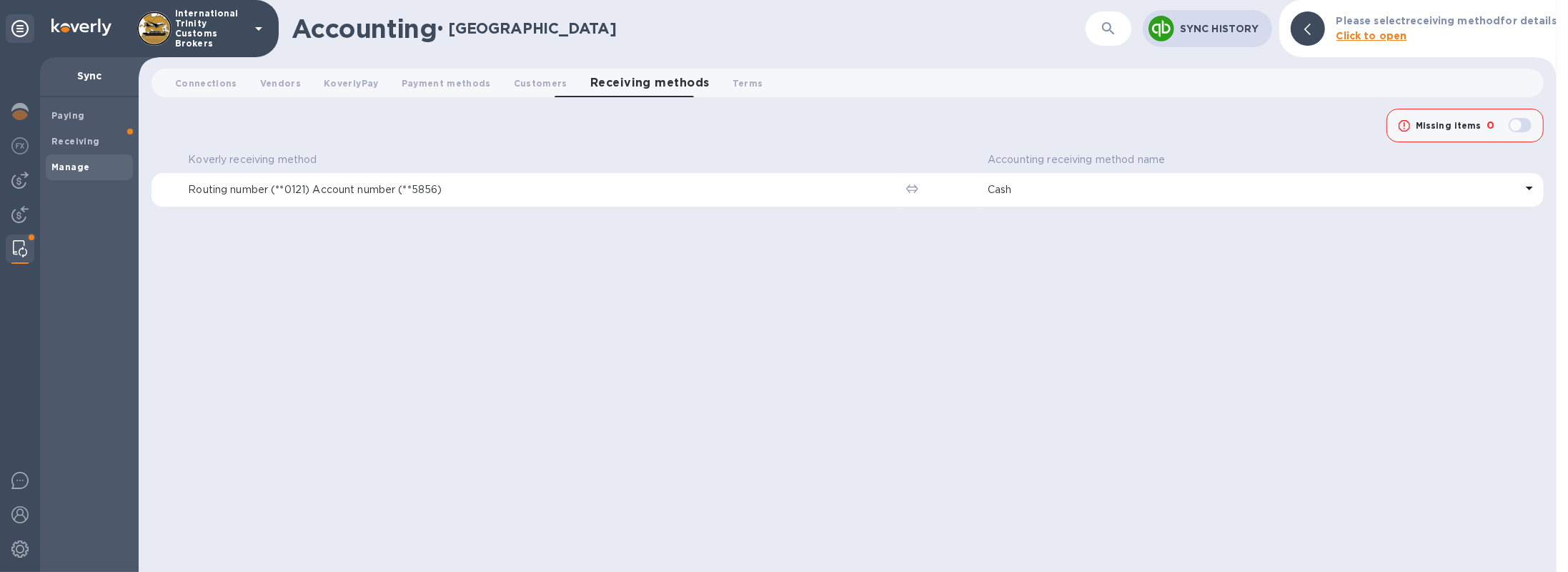
click at [1001, 183] on p "Cash" at bounding box center [1251, 190] width 527 height 15
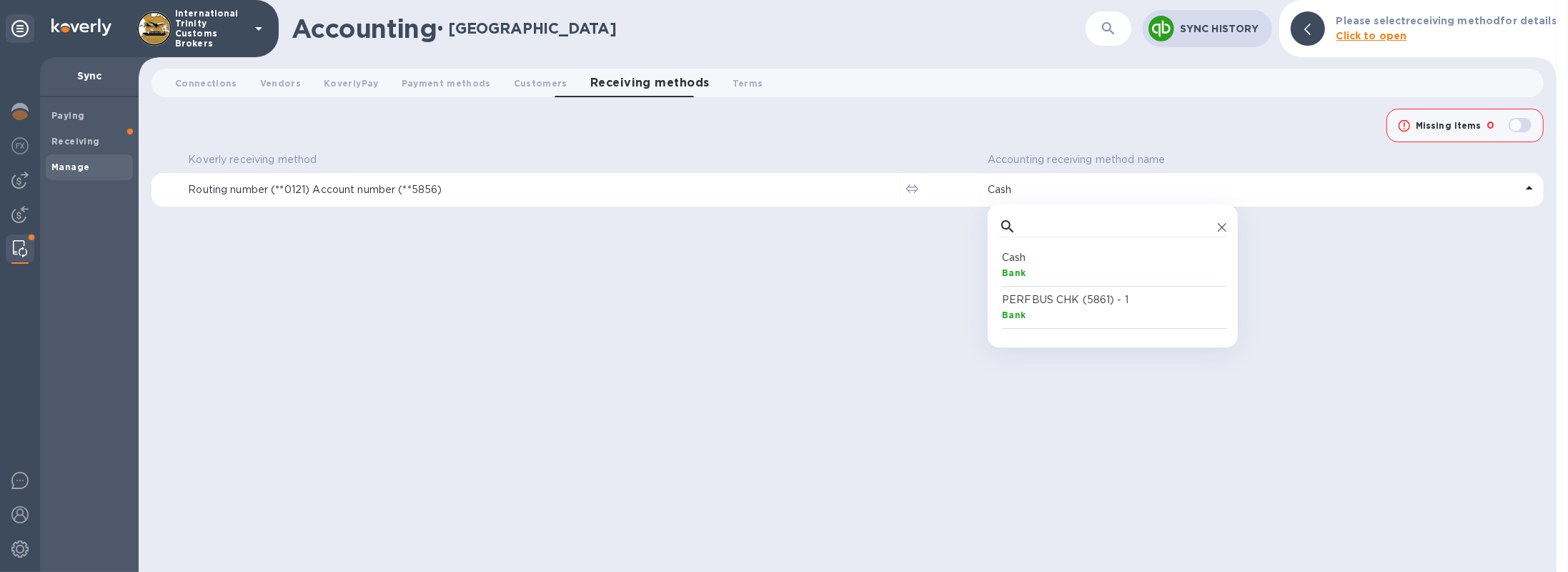
scroll to position [79, 221]
click at [20, 239] on div at bounding box center [19, 248] width 25 height 29
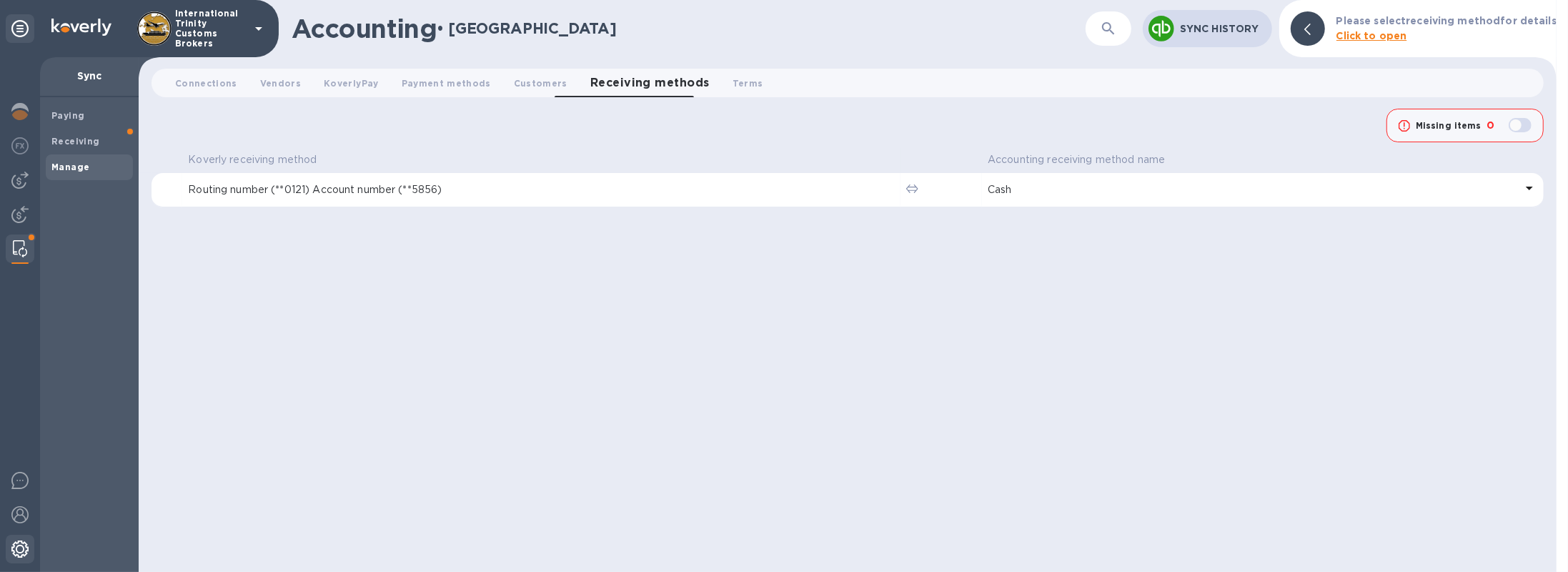
click at [11, 557] on div at bounding box center [19, 550] width 29 height 32
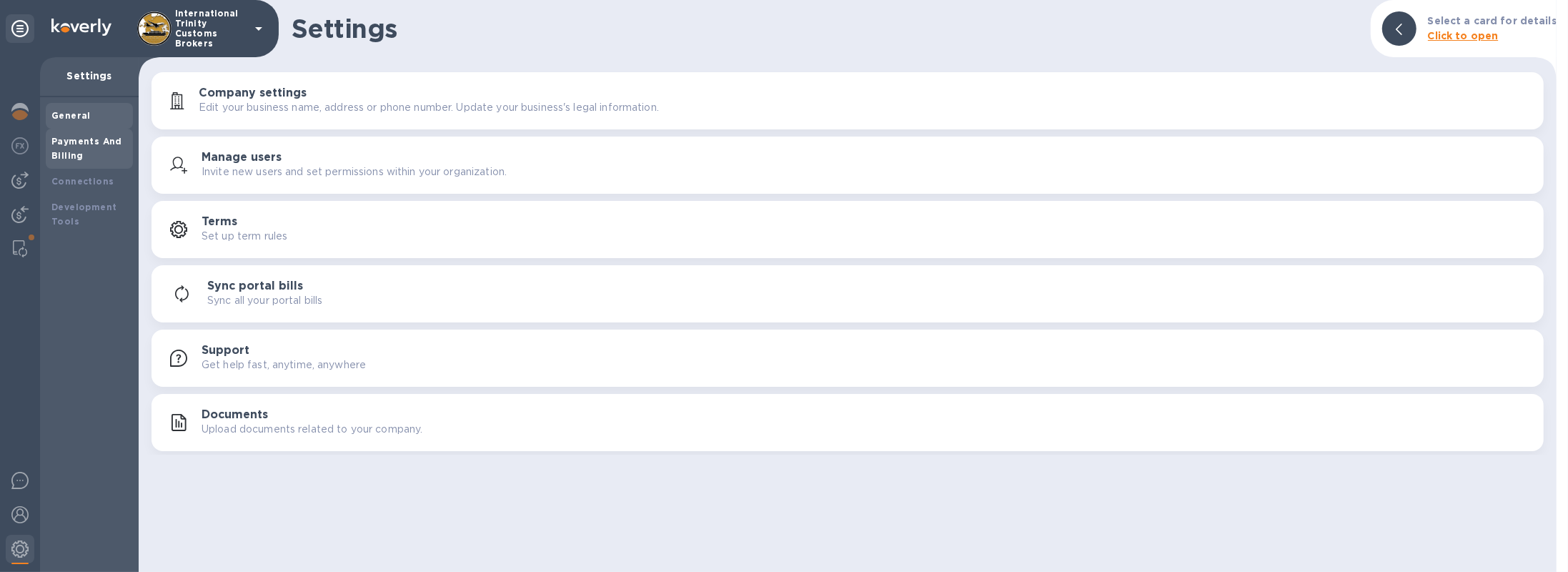
click at [92, 156] on div "Payments And Billing" at bounding box center [89, 148] width 76 height 29
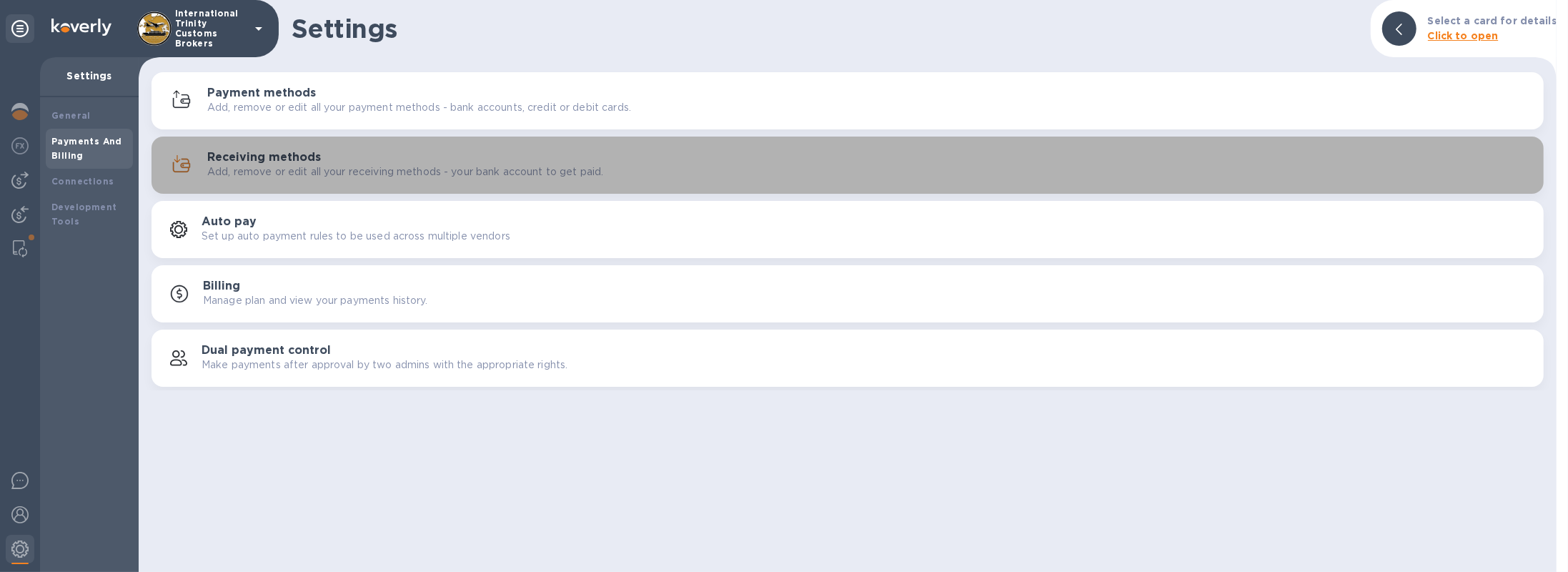
click at [271, 164] on p "Add, remove or edit all your receiving methods - your bank account to get paid." at bounding box center [405, 171] width 396 height 15
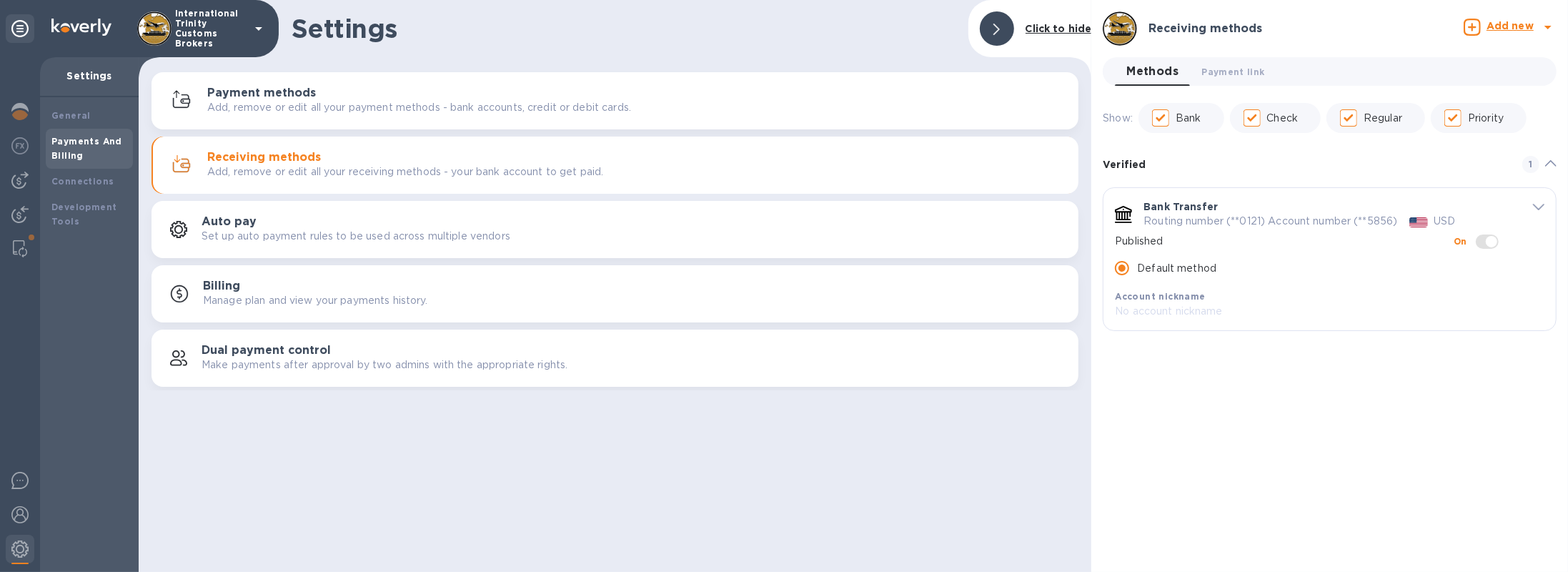
click at [1542, 207] on icon "default-method" at bounding box center [1538, 207] width 12 height 6
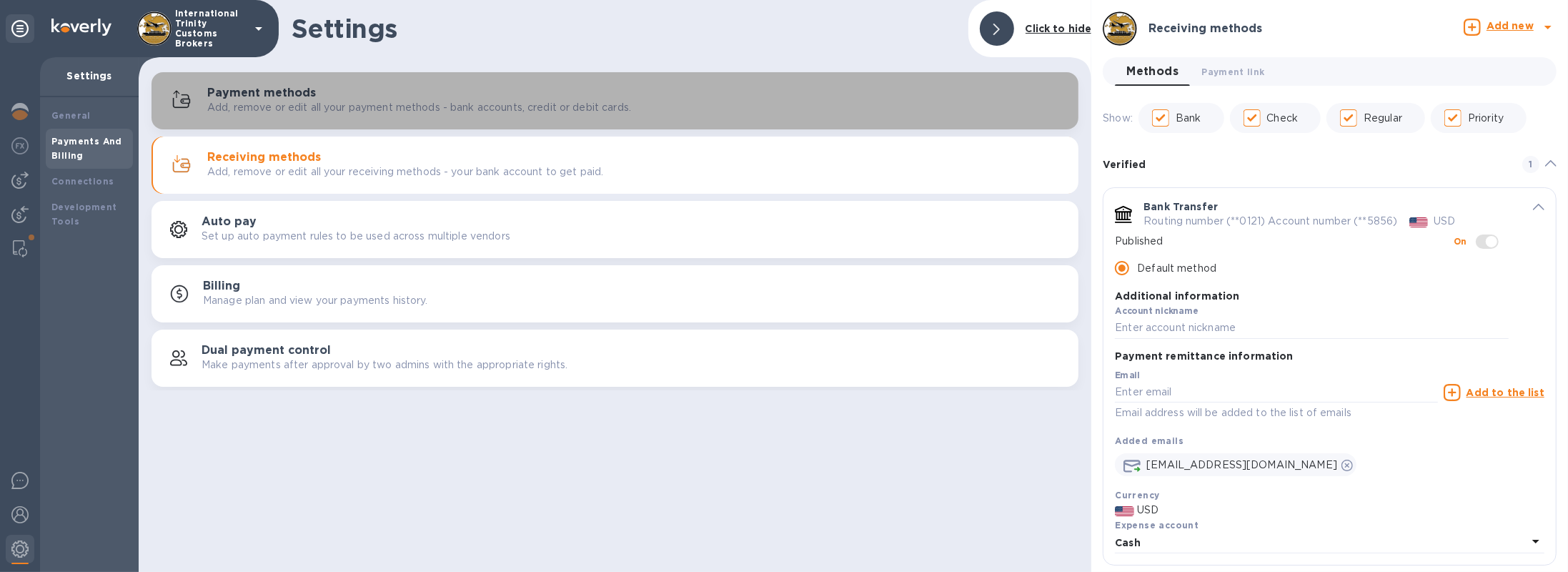
click at [351, 106] on p "Add, remove or edit all your payment methods - bank accounts, credit or debit c…" at bounding box center [419, 107] width 424 height 15
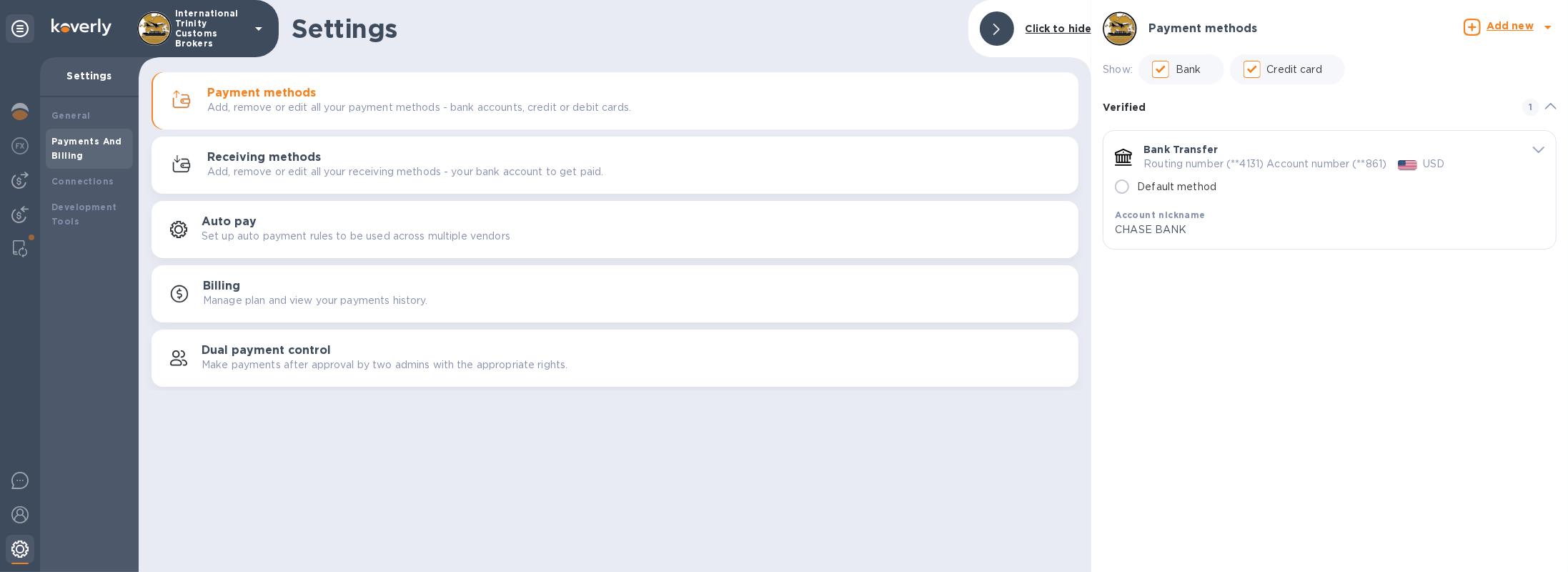
click at [25, 549] on img at bounding box center [20, 549] width 17 height 17
click at [265, 167] on p "Add, remove or edit all your receiving methods - your bank account to get paid." at bounding box center [405, 171] width 396 height 15
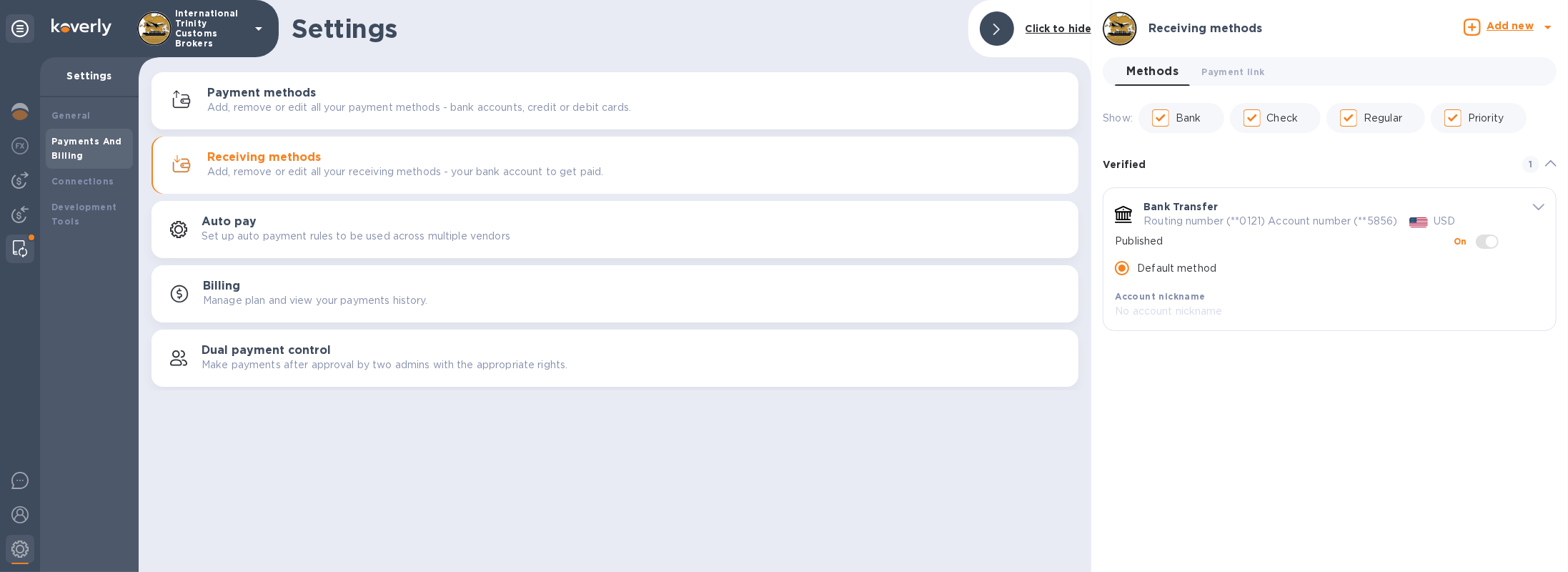
click at [27, 246] on div at bounding box center [19, 248] width 25 height 29
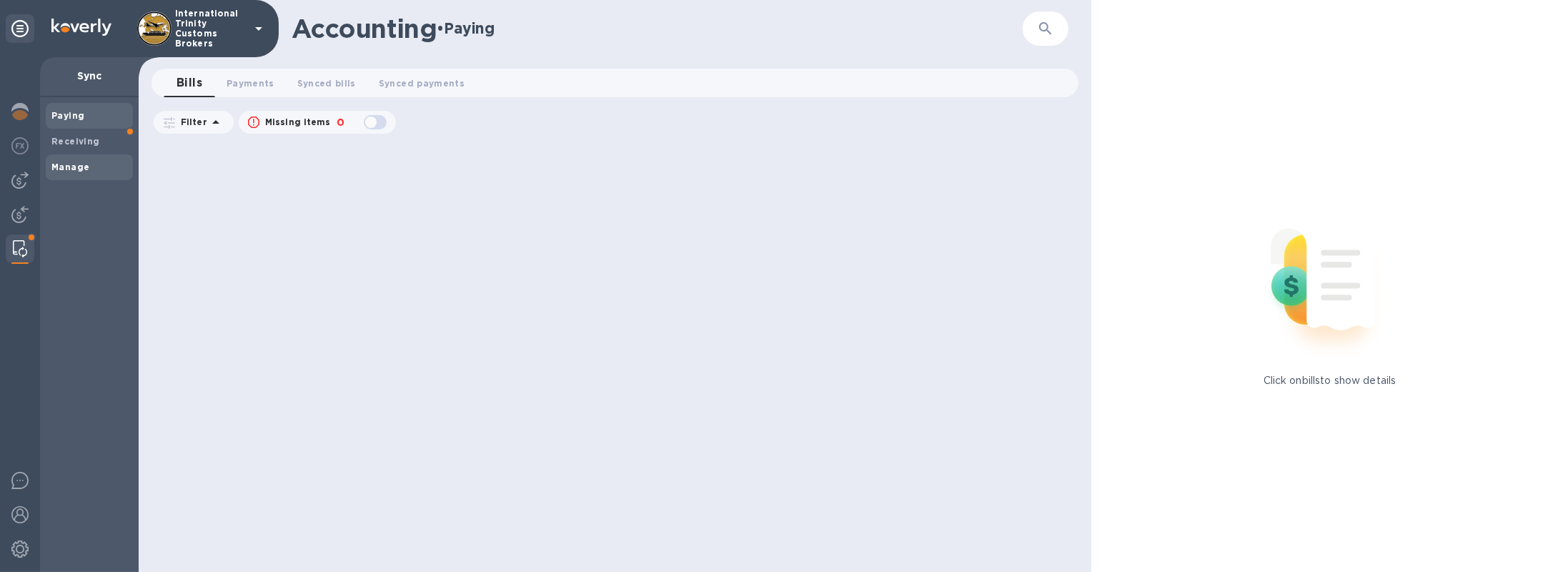
click at [84, 178] on div "Manage" at bounding box center [89, 167] width 87 height 25
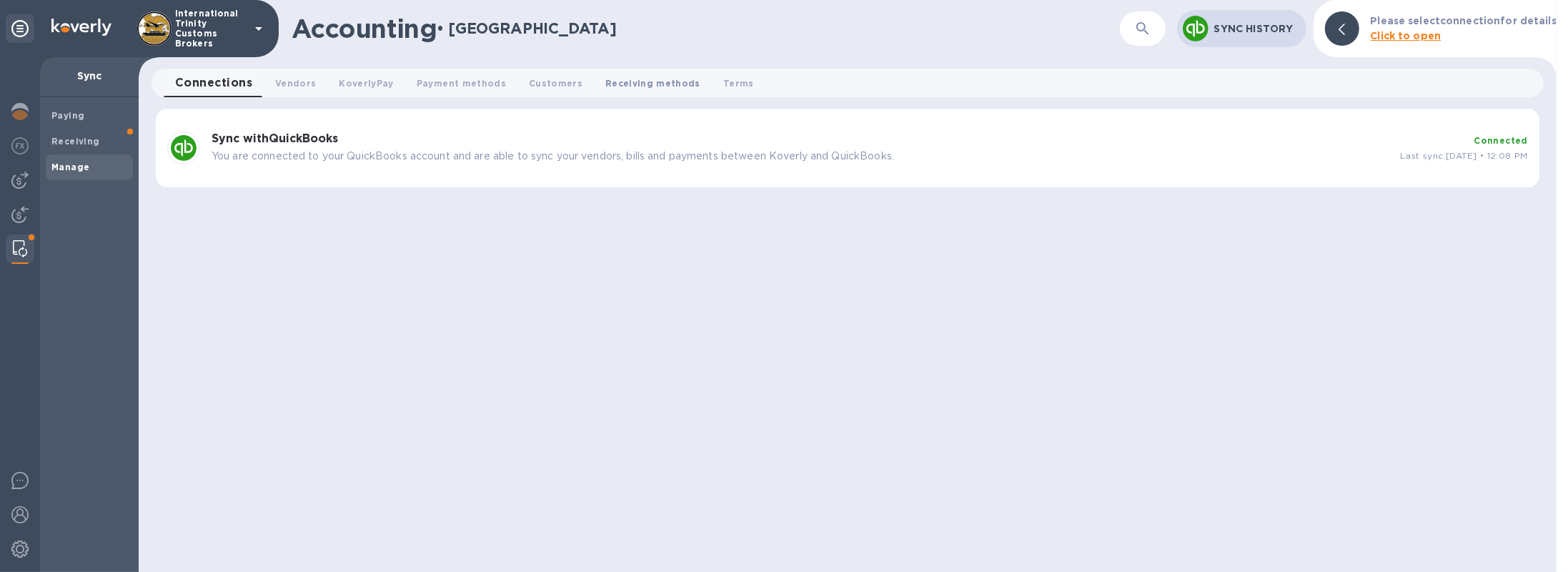
click at [618, 84] on span "Receiving methods 0" at bounding box center [653, 82] width 95 height 15
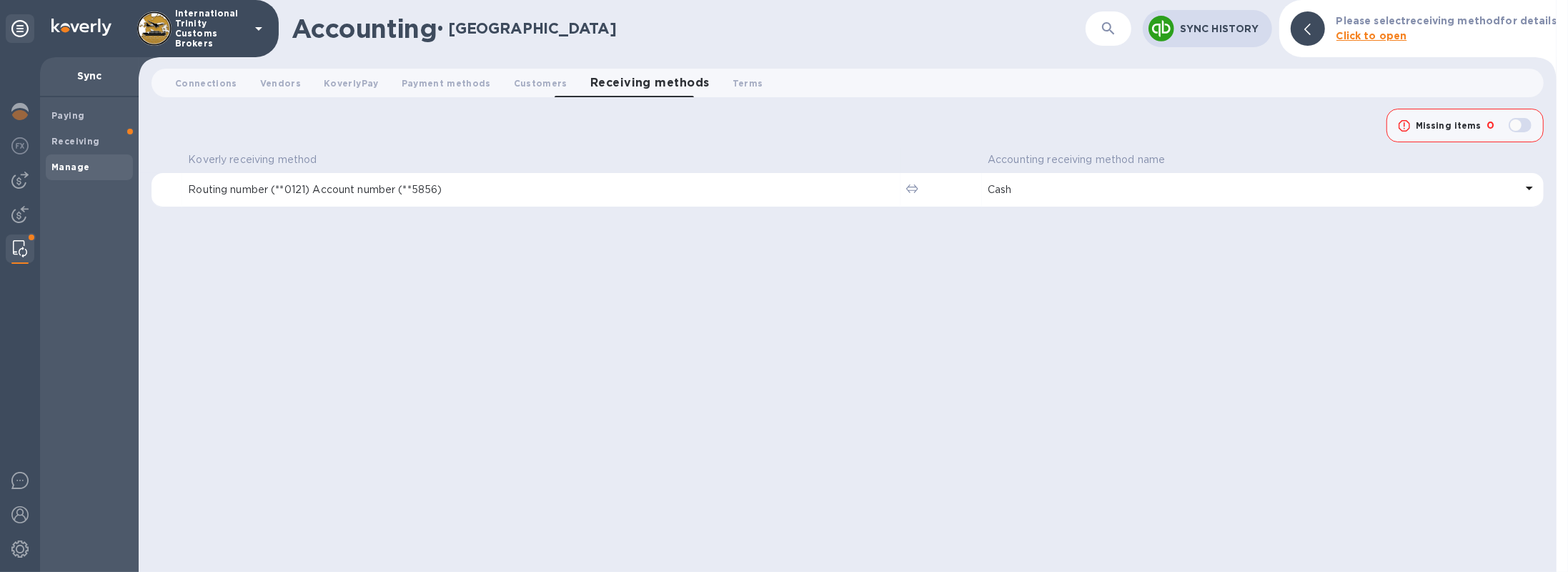
click at [1085, 193] on p "Cash" at bounding box center [1251, 190] width 527 height 15
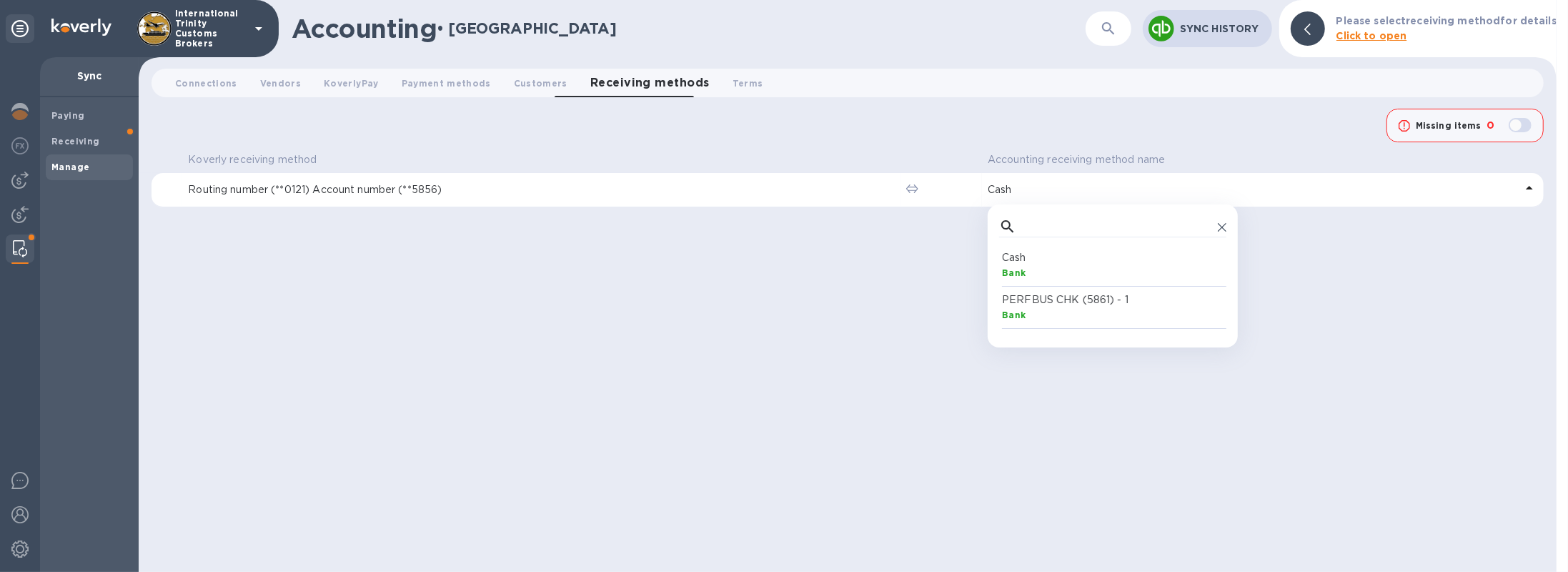
scroll to position [79, 221]
click at [426, 255] on div "Koverly receiving method Accounting receiving method name Routing number (**012…" at bounding box center [848, 360] width 1392 height 424
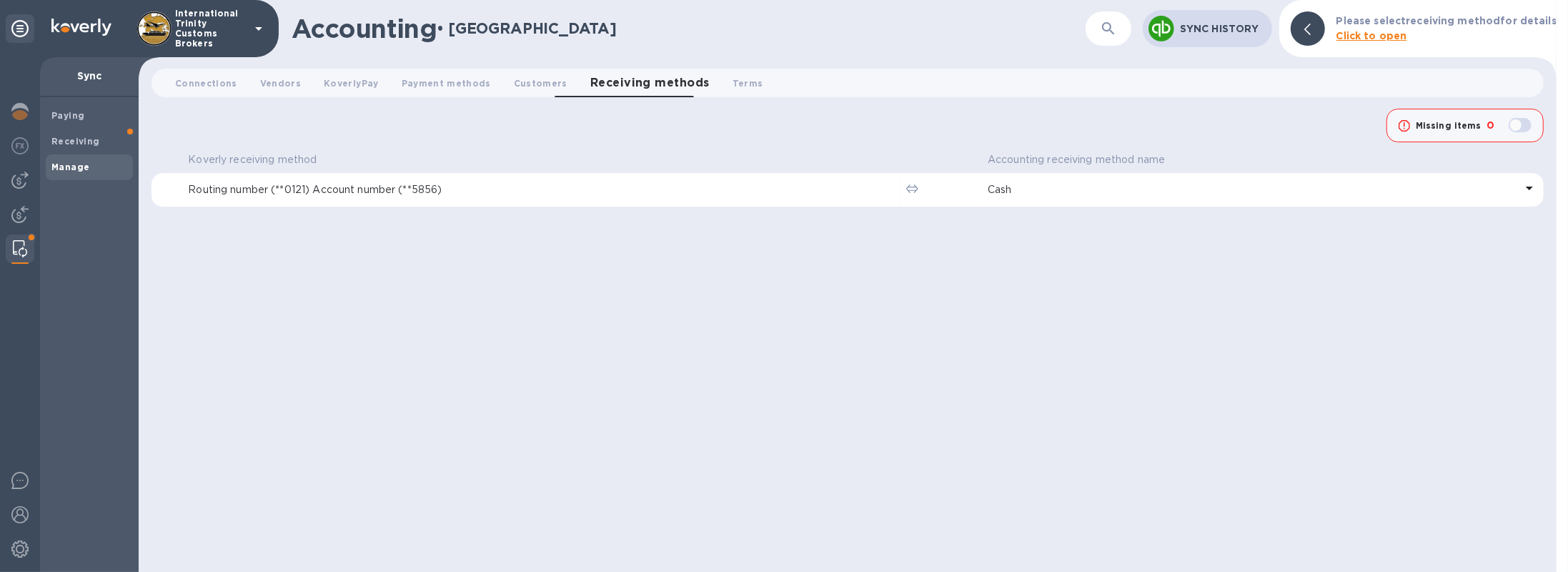
click at [399, 190] on p "Routing number (**0121) Account number (**5856)" at bounding box center [541, 190] width 707 height 15
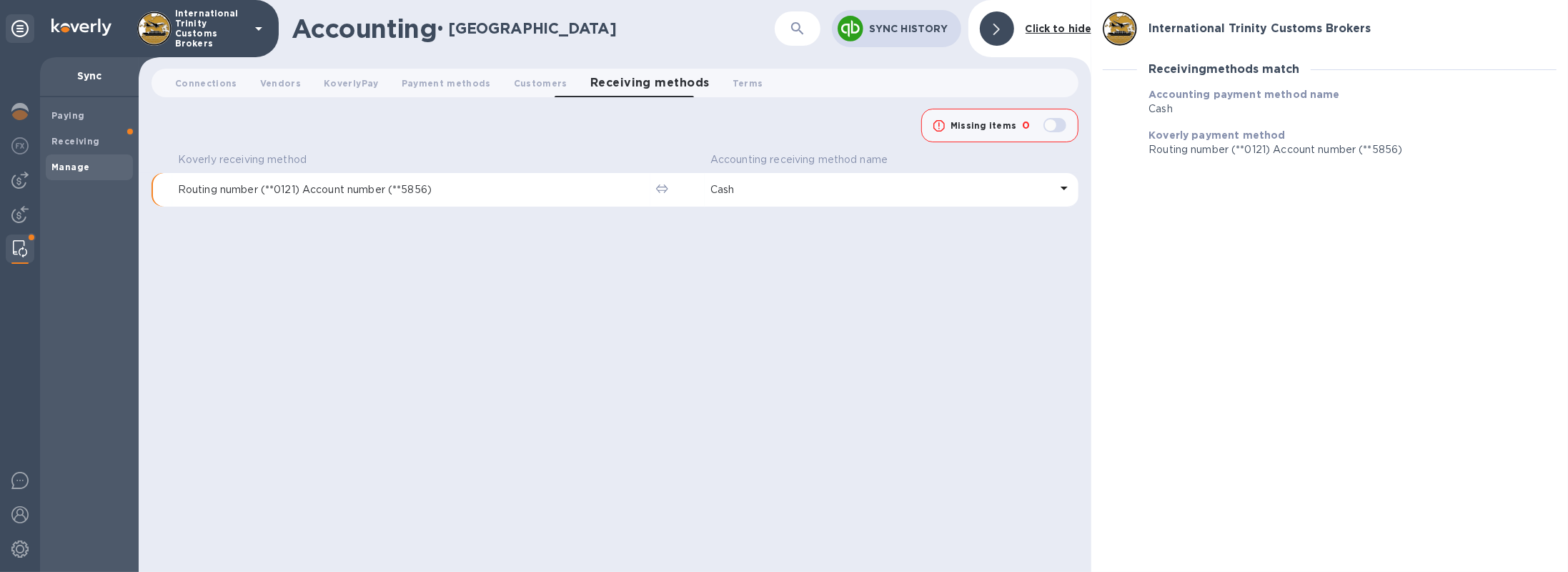
click at [985, 28] on div at bounding box center [997, 29] width 35 height 35
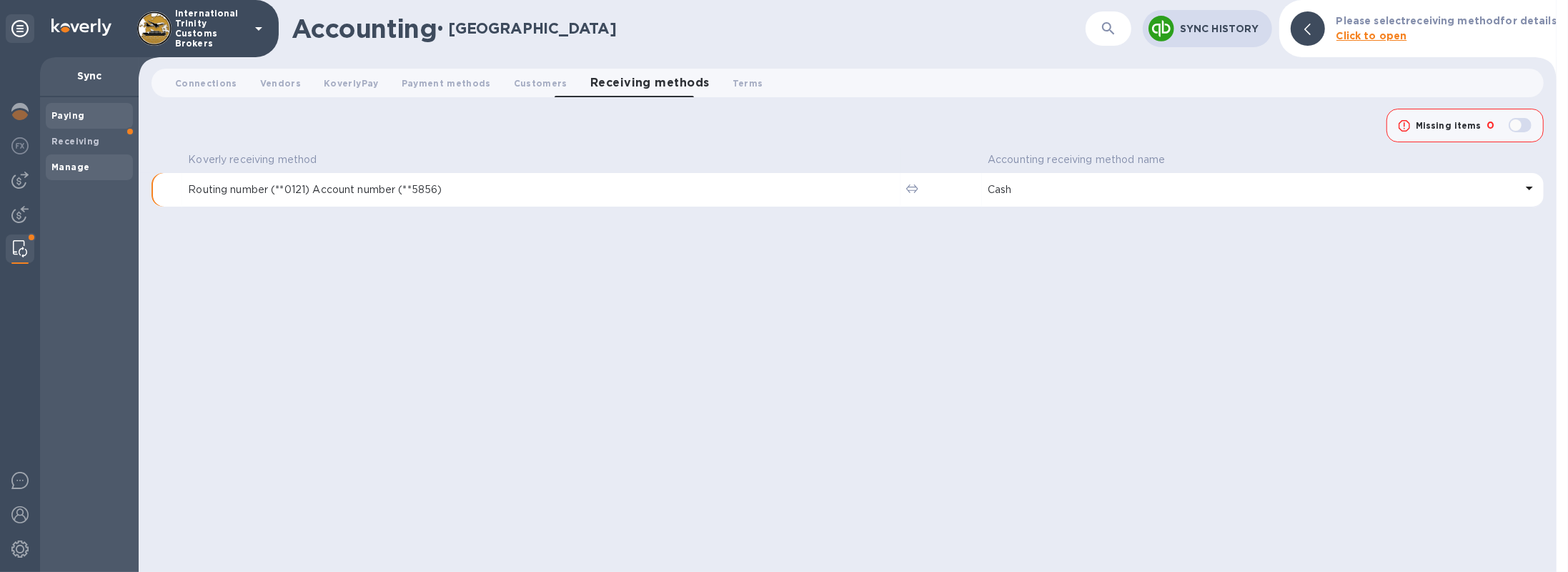
click at [82, 119] on b "Paying" at bounding box center [68, 116] width 33 height 11
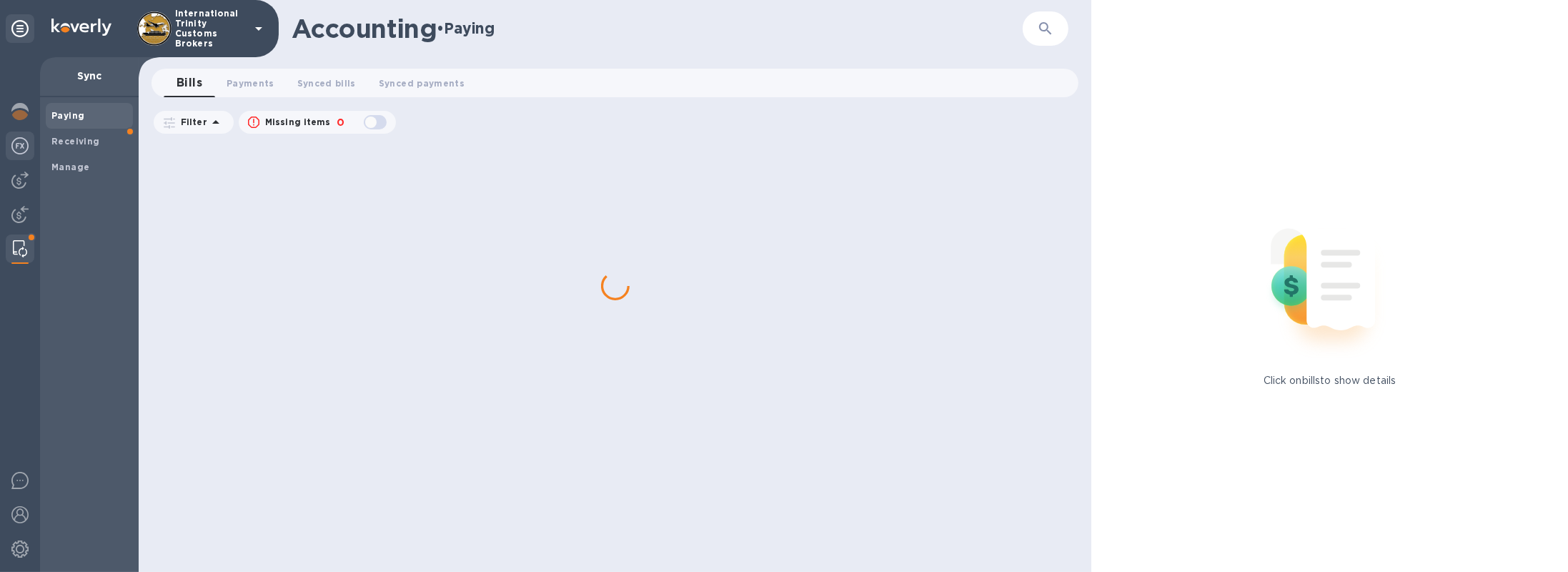
click at [15, 150] on img at bounding box center [20, 146] width 17 height 17
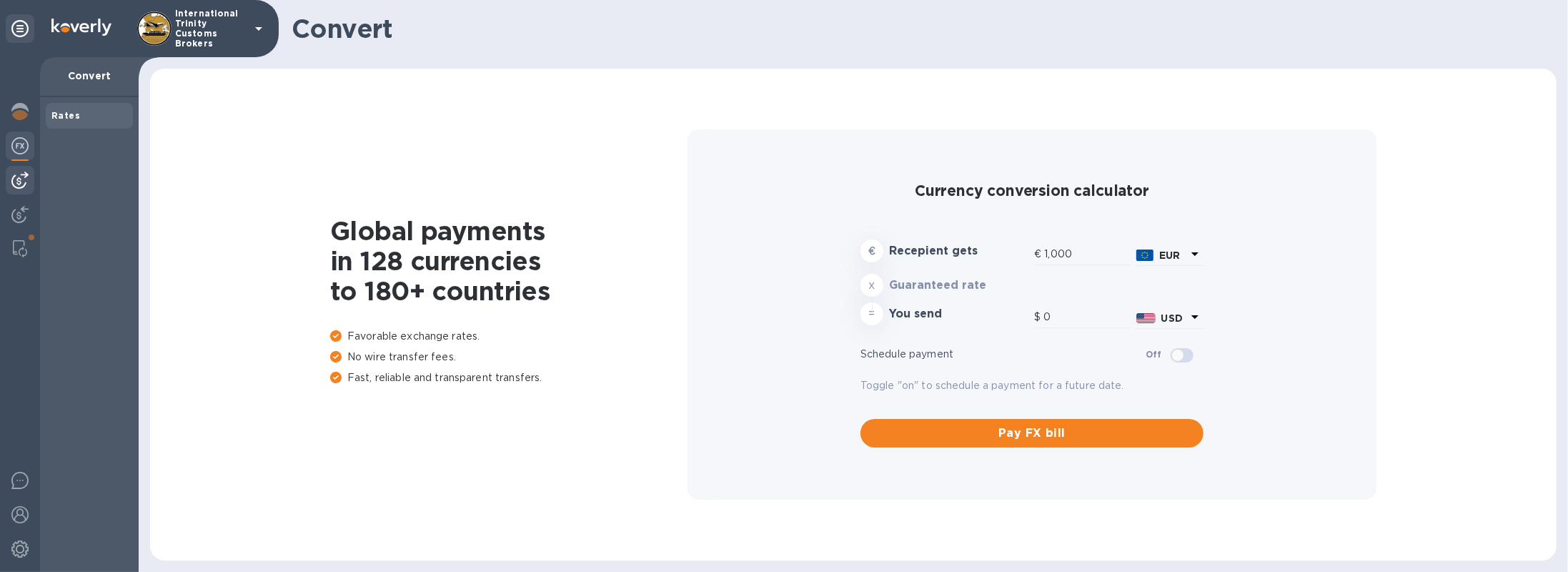
click at [20, 168] on div at bounding box center [19, 180] width 29 height 29
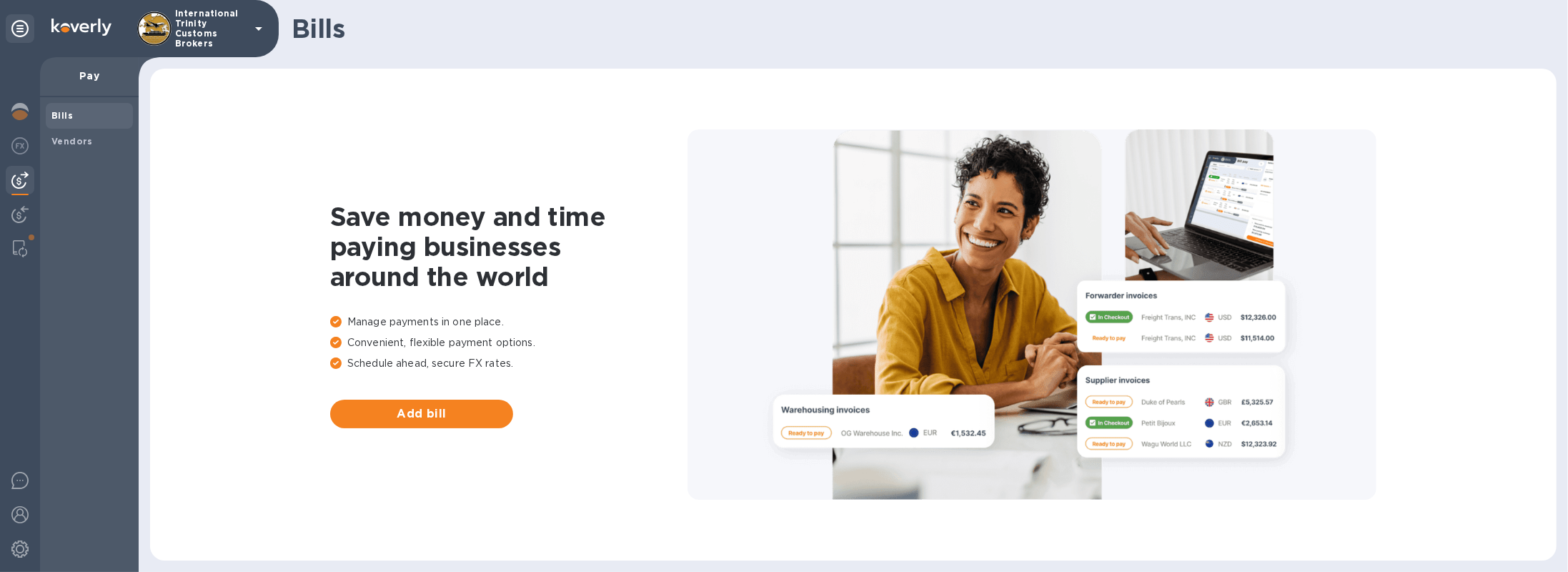
click at [15, 183] on img at bounding box center [20, 180] width 17 height 17
click at [15, 185] on img at bounding box center [20, 180] width 17 height 17
click at [61, 146] on span "Vendors" at bounding box center [72, 141] width 42 height 15
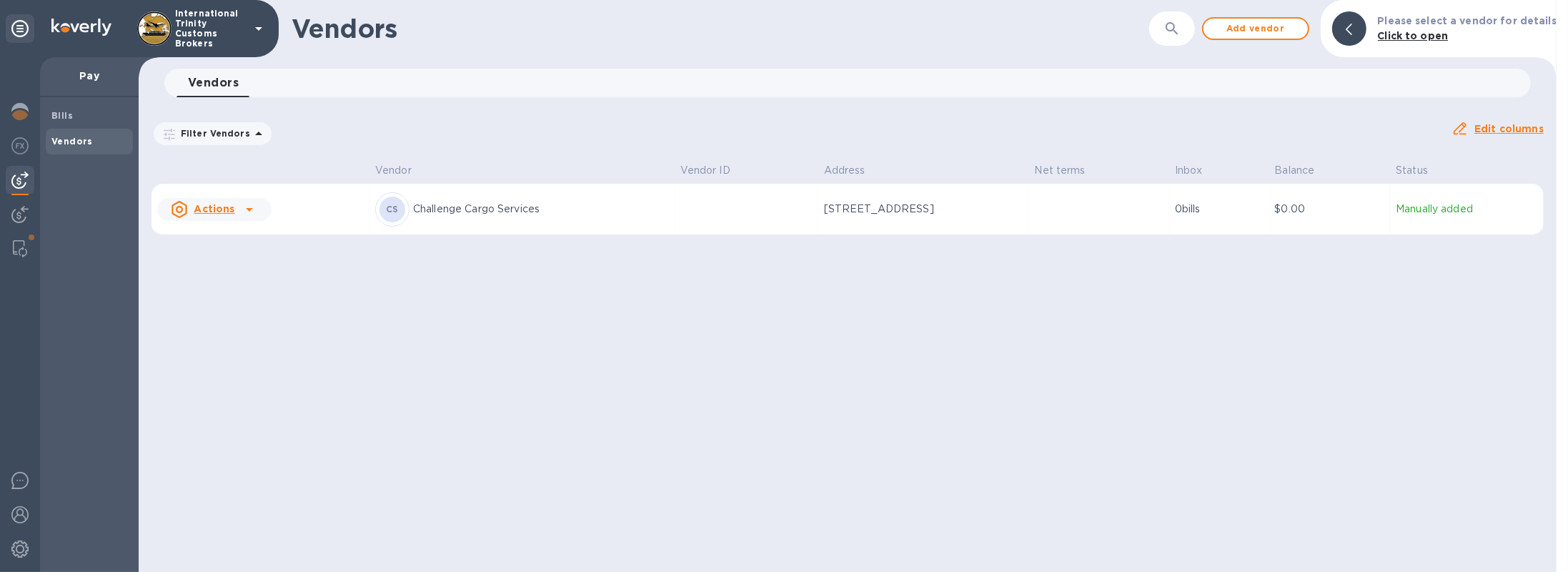
click at [676, 225] on td at bounding box center [747, 209] width 143 height 52
